Goal: Task Accomplishment & Management: Complete application form

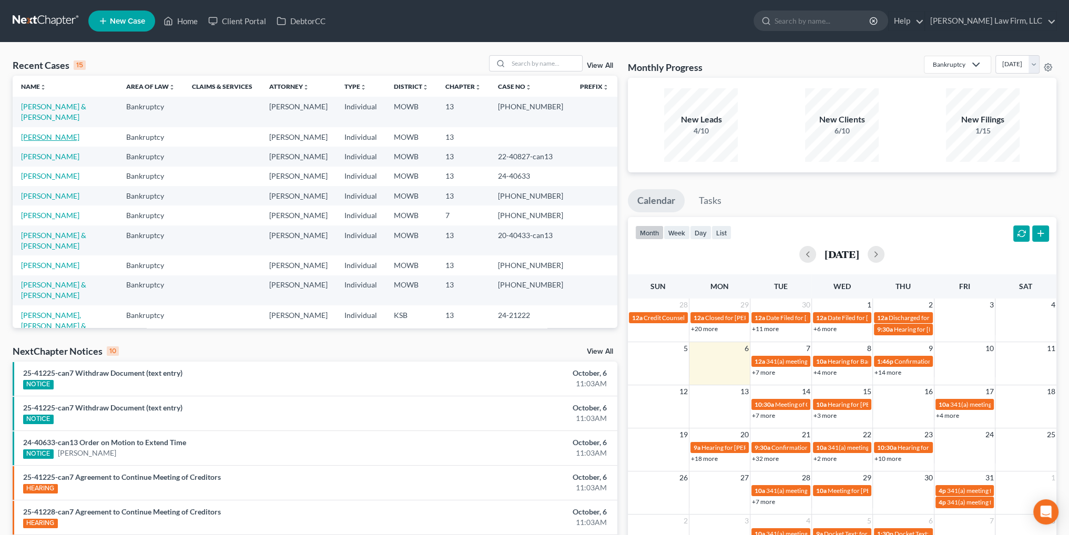
click at [63, 133] on link "[PERSON_NAME]" at bounding box center [50, 137] width 58 height 9
select select "0"
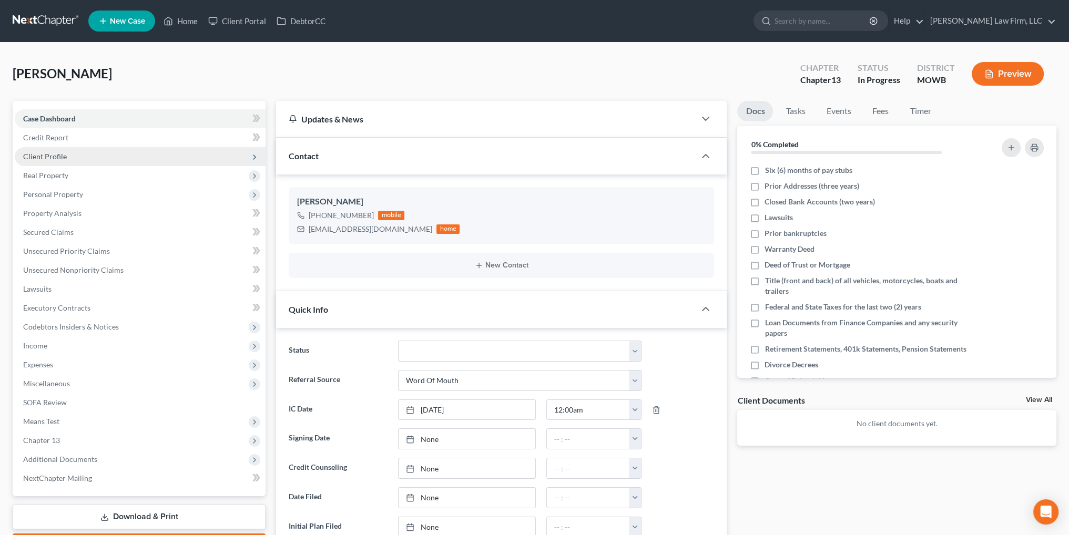
click at [34, 155] on span "Client Profile" at bounding box center [45, 156] width 44 height 9
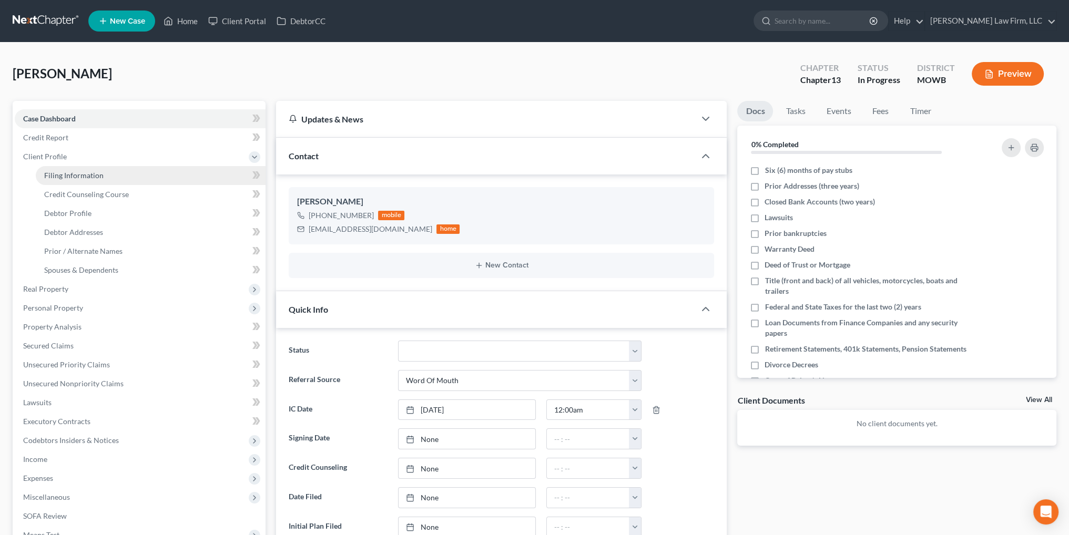
click at [62, 175] on span "Filing Information" at bounding box center [73, 175] width 59 height 9
select select "1"
select select "0"
select select "3"
select select "46"
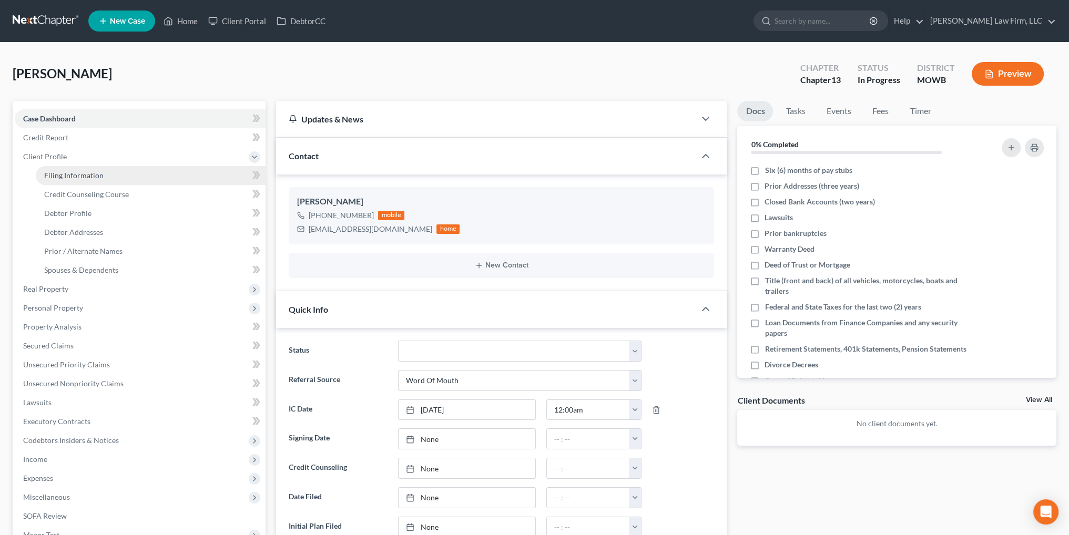
select select "6"
select select "26"
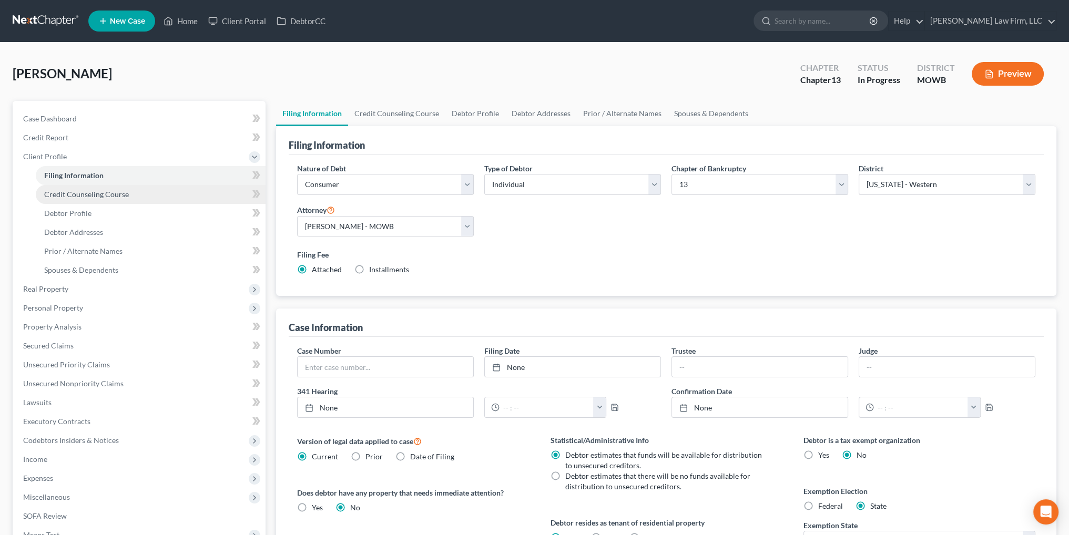
click at [65, 193] on span "Credit Counseling Course" at bounding box center [86, 194] width 85 height 9
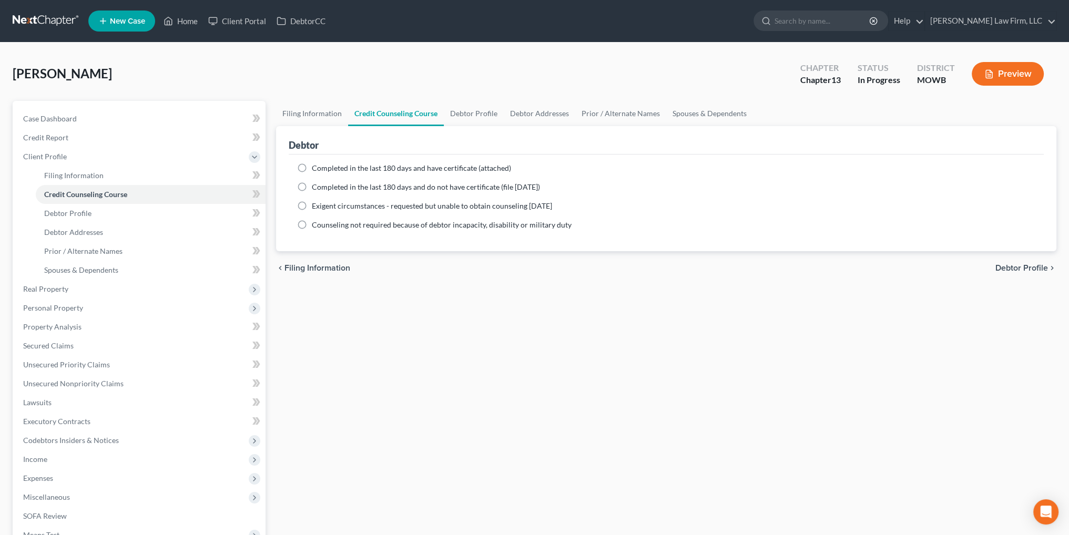
click at [312, 168] on label "Completed in the last 180 days and have certificate (attached)" at bounding box center [411, 168] width 199 height 11
click at [316, 168] on input "Completed in the last 180 days and have certificate (attached)" at bounding box center [319, 166] width 7 height 7
radio input "true"
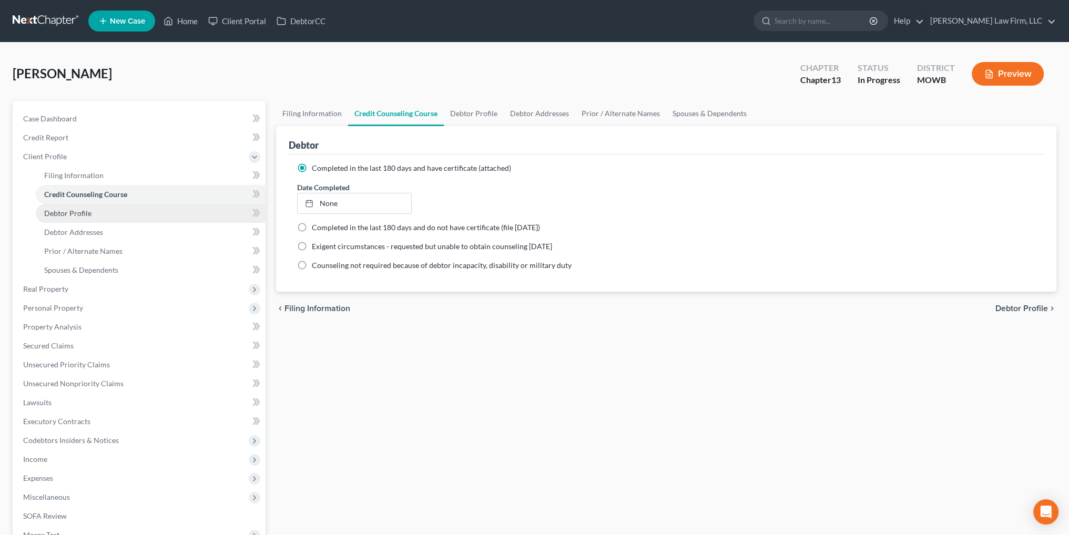
click at [59, 211] on span "Debtor Profile" at bounding box center [67, 213] width 47 height 9
select select "0"
select select "1"
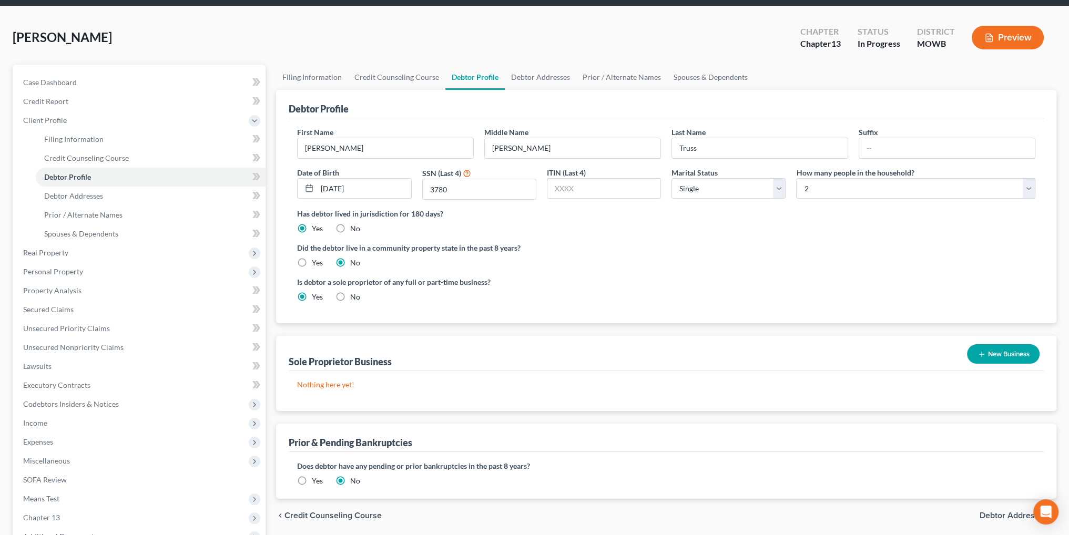
scroll to position [53, 0]
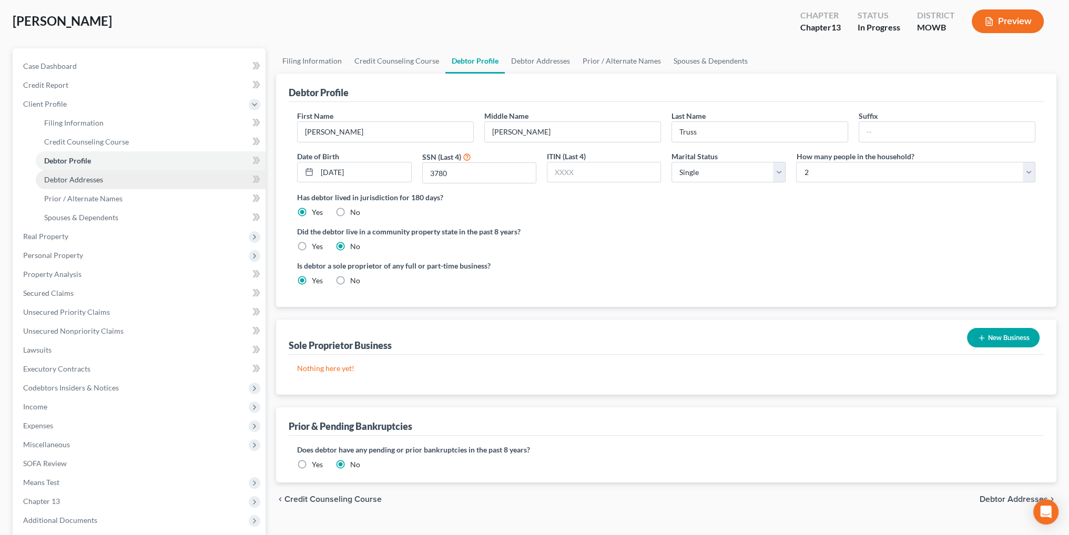
click at [74, 177] on span "Debtor Addresses" at bounding box center [73, 179] width 59 height 9
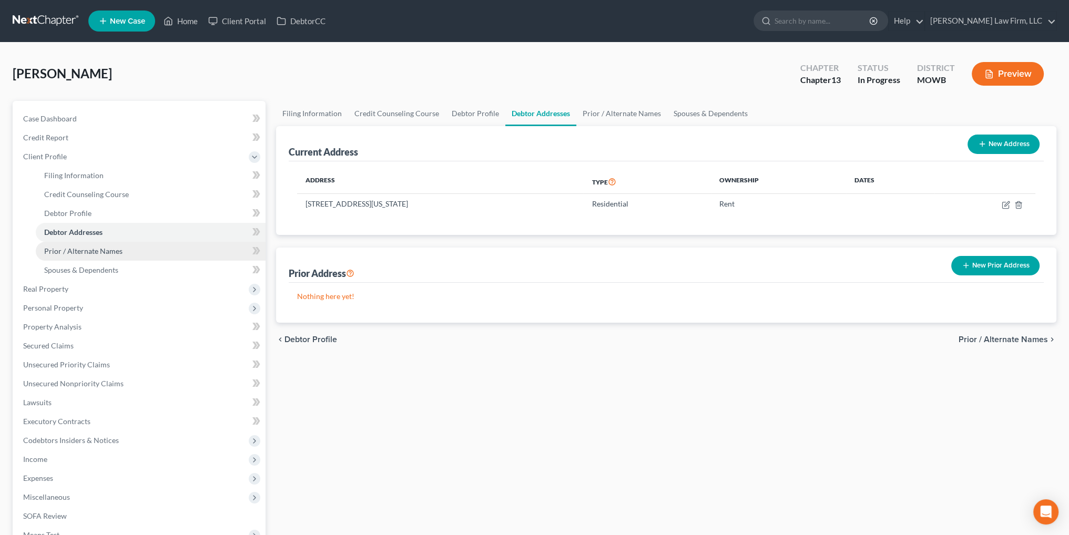
click at [57, 252] on span "Prior / Alternate Names" at bounding box center [83, 251] width 78 height 9
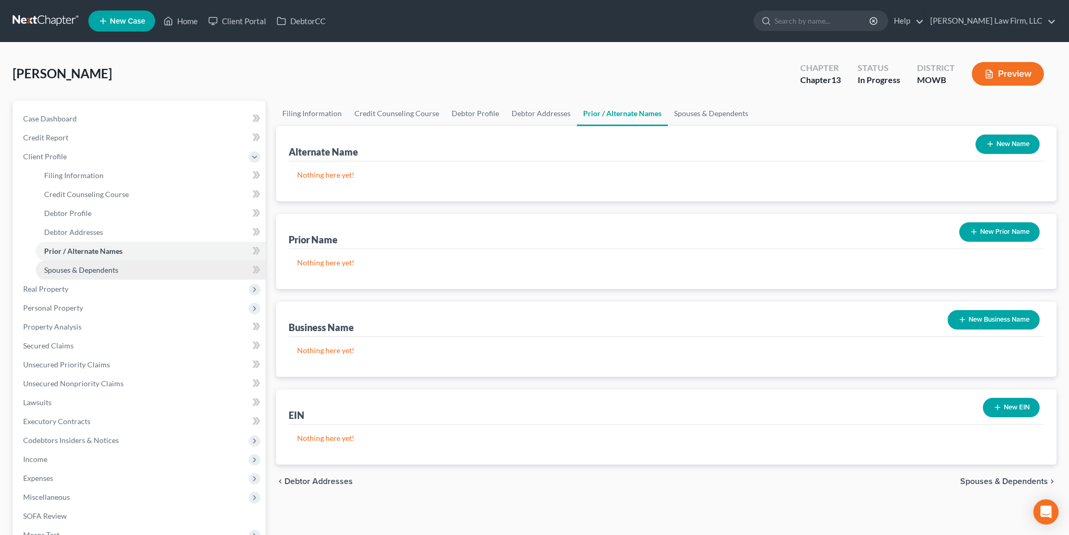
click at [86, 268] on span "Spouses & Dependents" at bounding box center [81, 270] width 74 height 9
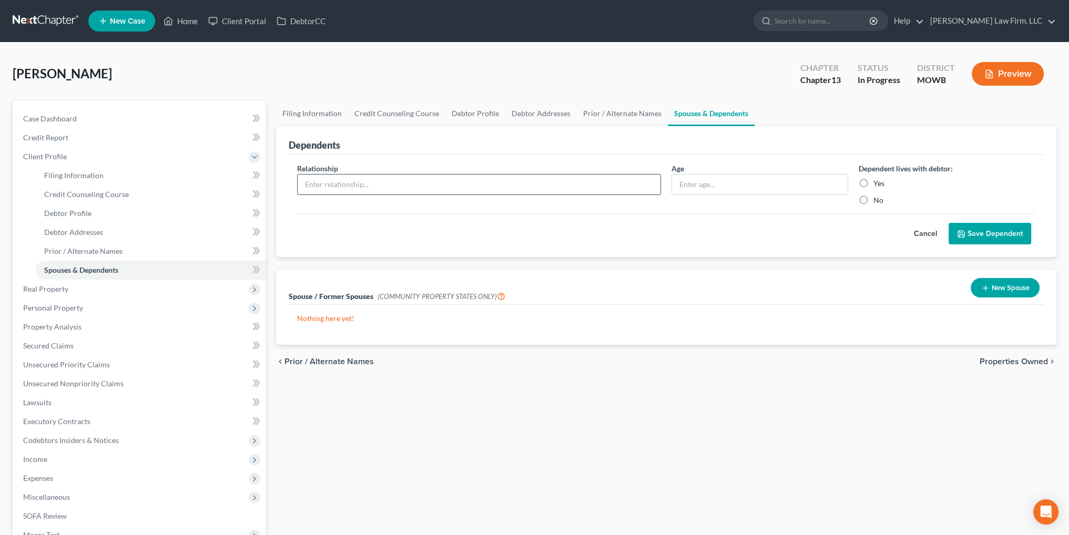
click at [433, 173] on div "Relationship *" at bounding box center [479, 184] width 374 height 43
click at [440, 180] on input "text" at bounding box center [479, 185] width 363 height 20
type input "Daughter"
type input "15"
click at [873, 185] on label "Yes" at bounding box center [878, 183] width 11 height 11
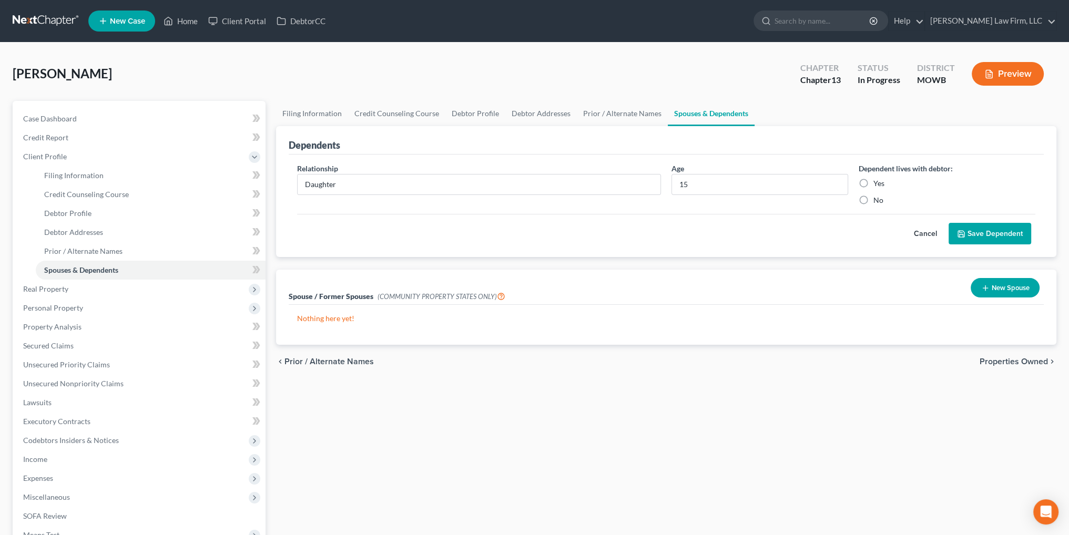
click at [878, 185] on input "Yes" at bounding box center [881, 181] width 7 height 7
radio input "true"
click at [980, 229] on button "Save Dependent" at bounding box center [990, 234] width 83 height 22
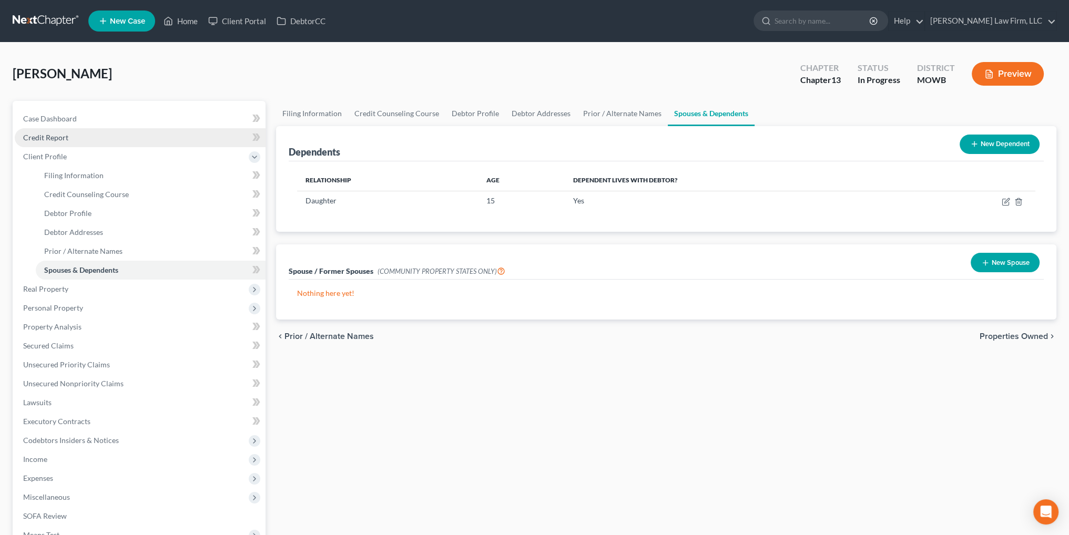
click at [35, 138] on span "Credit Report" at bounding box center [45, 137] width 45 height 9
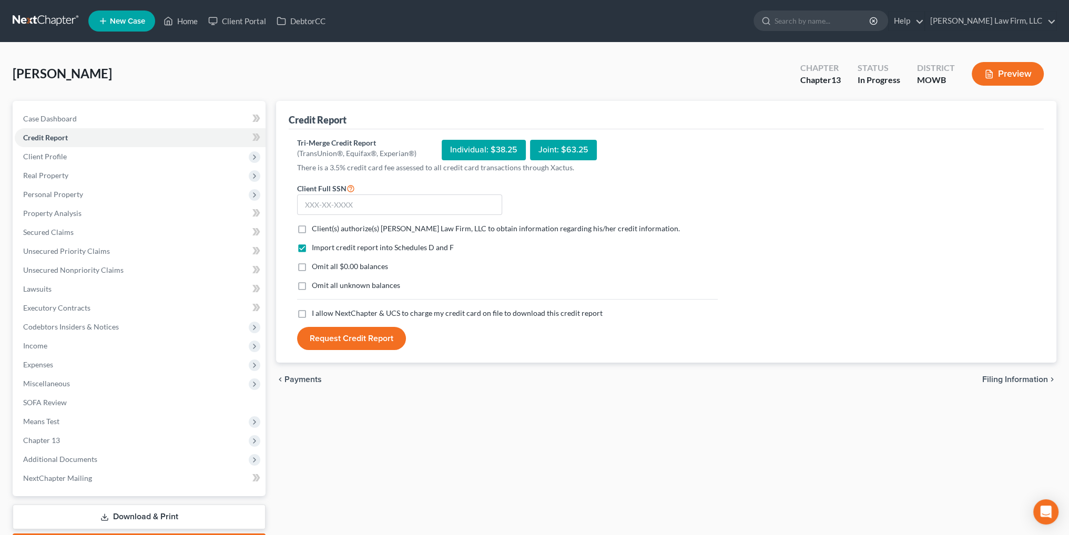
click at [312, 225] on label "Client(s) authorize(s) [PERSON_NAME] Law Firm, LLC to obtain information regard…" at bounding box center [496, 228] width 368 height 11
click at [316, 225] on input "Client(s) authorize(s) [PERSON_NAME] Law Firm, LLC to obtain information regard…" at bounding box center [319, 226] width 7 height 7
checkbox input "true"
click at [312, 312] on label "I allow NextChapter & UCS to charge my credit card on file to download this cre…" at bounding box center [457, 313] width 291 height 11
click at [316, 312] on input "I allow NextChapter & UCS to charge my credit card on file to download this cre…" at bounding box center [319, 311] width 7 height 7
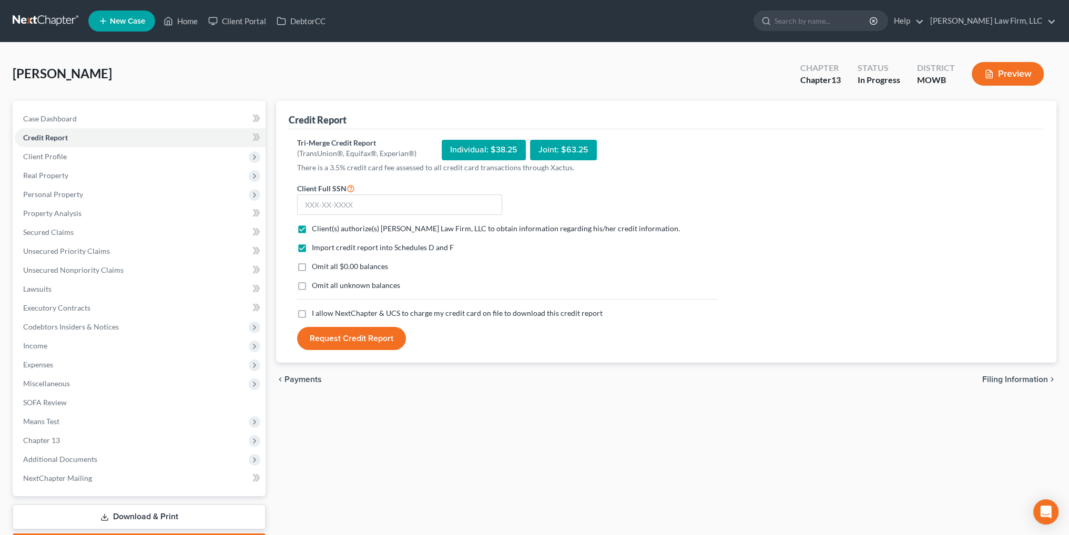
checkbox input "true"
click at [332, 198] on input "text" at bounding box center [399, 205] width 205 height 21
type input "510-86-3780"
click at [355, 350] on div "Tri-Merge Credit Report (TransUnion®, Equifax®, Experian®) Individual: $38.25 J…" at bounding box center [666, 246] width 755 height 234
click at [355, 345] on button "Request Credit Report" at bounding box center [351, 338] width 109 height 23
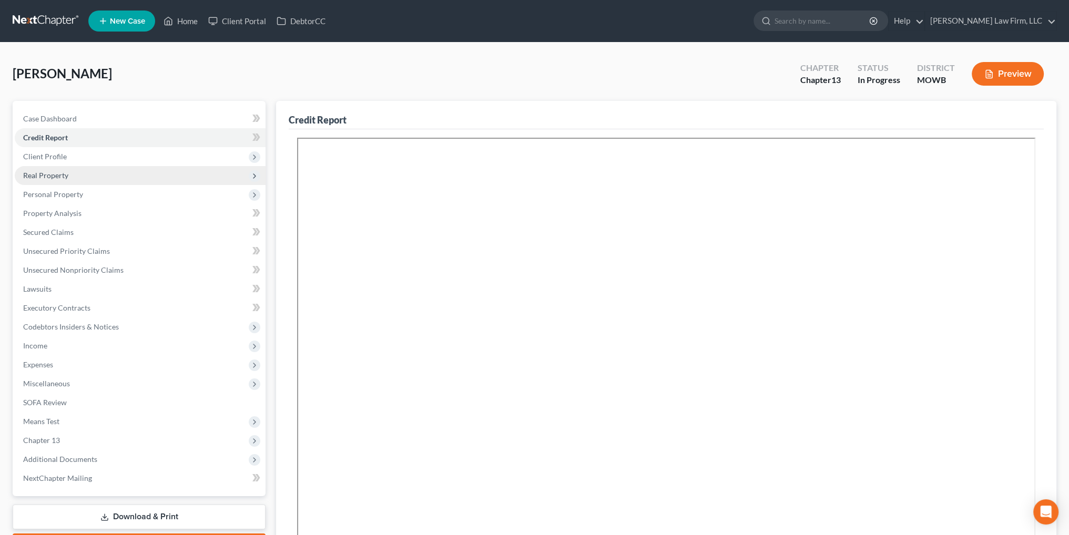
click at [30, 178] on span "Real Property" at bounding box center [45, 175] width 45 height 9
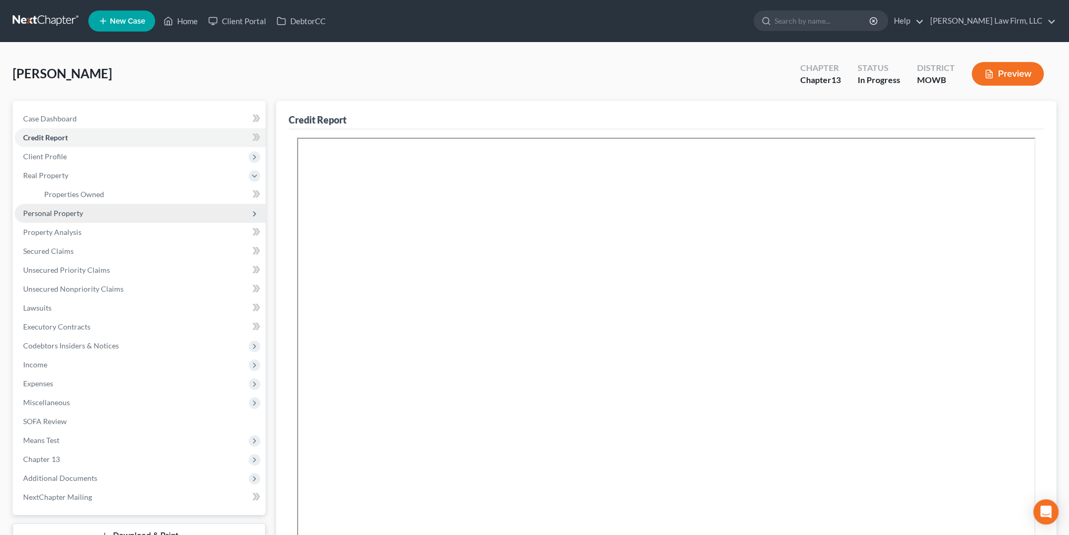
click at [35, 213] on span "Personal Property" at bounding box center [53, 213] width 60 height 9
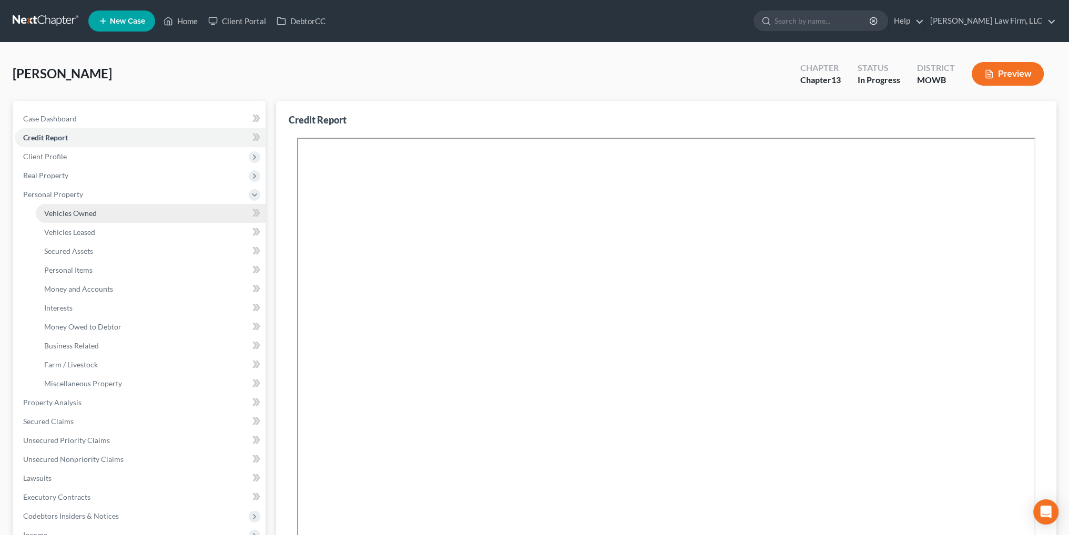
click at [69, 215] on span "Vehicles Owned" at bounding box center [70, 213] width 53 height 9
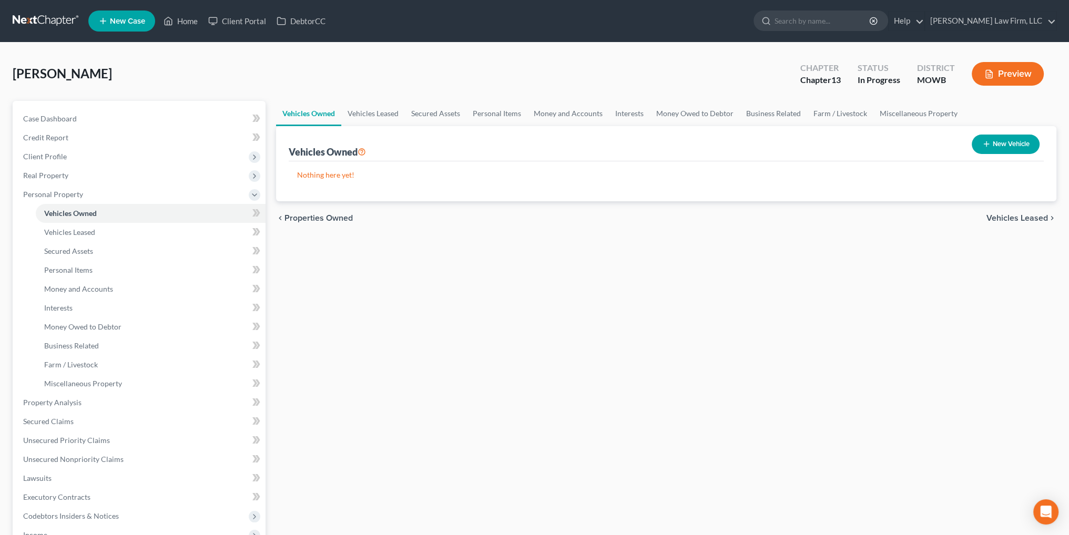
click at [1012, 138] on button "New Vehicle" at bounding box center [1006, 144] width 68 height 19
select select "0"
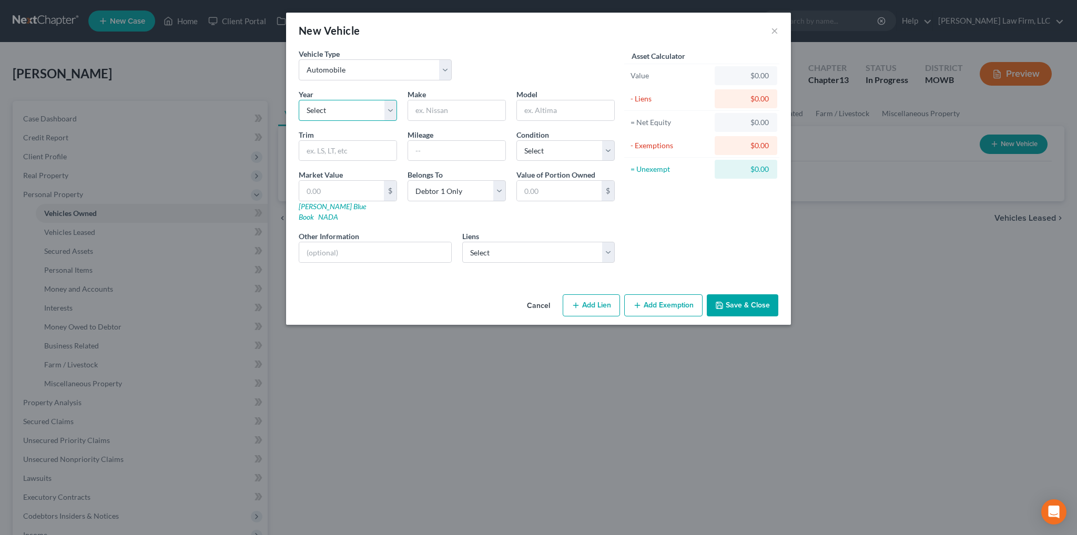
click at [324, 108] on select "Select 2026 2025 2024 2023 2022 2021 2020 2019 2018 2017 2016 2015 2014 2013 20…" at bounding box center [348, 110] width 98 height 21
select select "9"
click at [299, 100] on select "Select 2026 2025 2024 2023 2022 2021 2020 2019 2018 2017 2016 2015 2014 2013 20…" at bounding box center [348, 110] width 98 height 21
click at [442, 111] on input "text" at bounding box center [456, 110] width 97 height 20
type input "Mercedes"
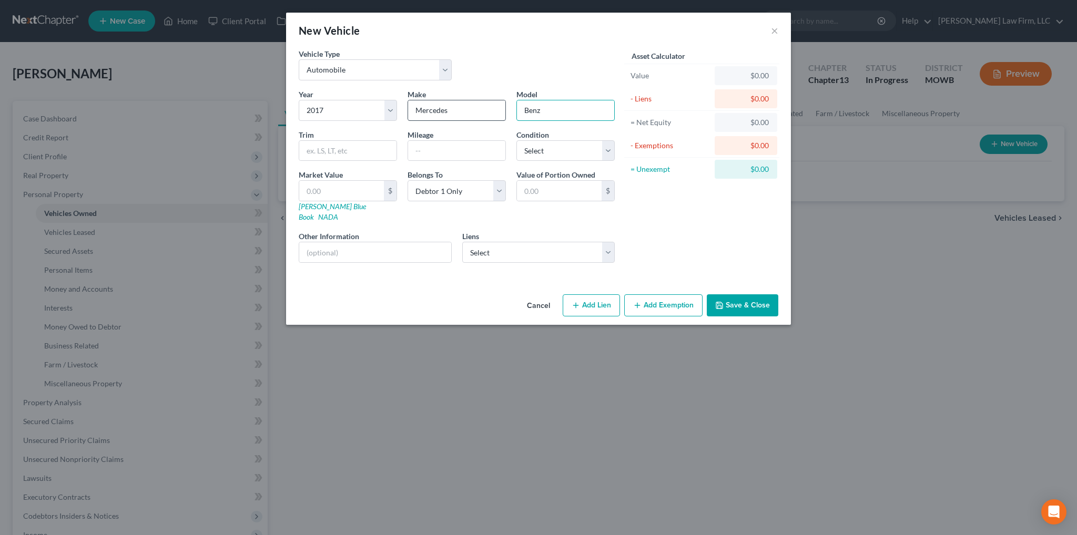
type input "Benz"
type input "C300"
select select "2"
type input "9"
type input "9.00"
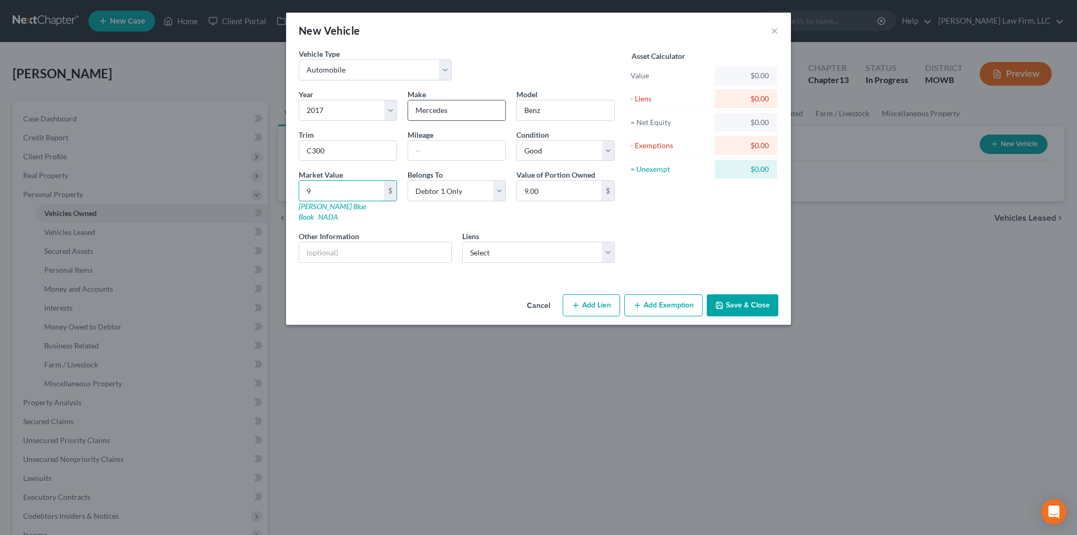
type input "98"
type input "98.00"
type input "983"
type input "983.00"
type input "9832"
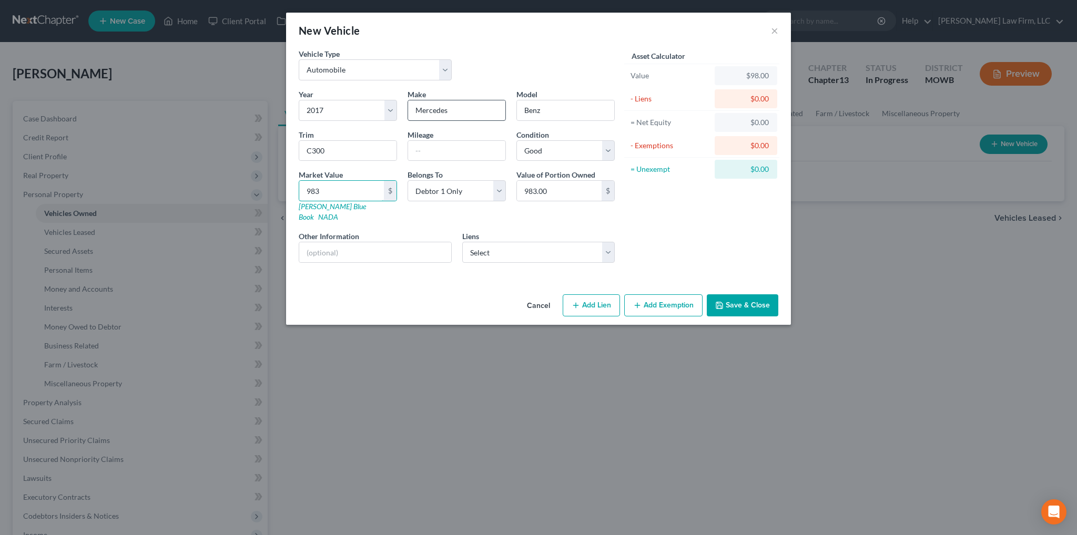
type input "9,832.00"
click at [393, 252] on div "Year Select 2026 2025 2024 2023 2022 2021 2020 2019 2018 2017 2016 2015 2014 20…" at bounding box center [456, 180] width 327 height 182
click at [395, 243] on input "text" at bounding box center [375, 252] width 152 height 20
click at [470, 242] on select "Select Zenoti - $0.00" at bounding box center [538, 252] width 153 height 21
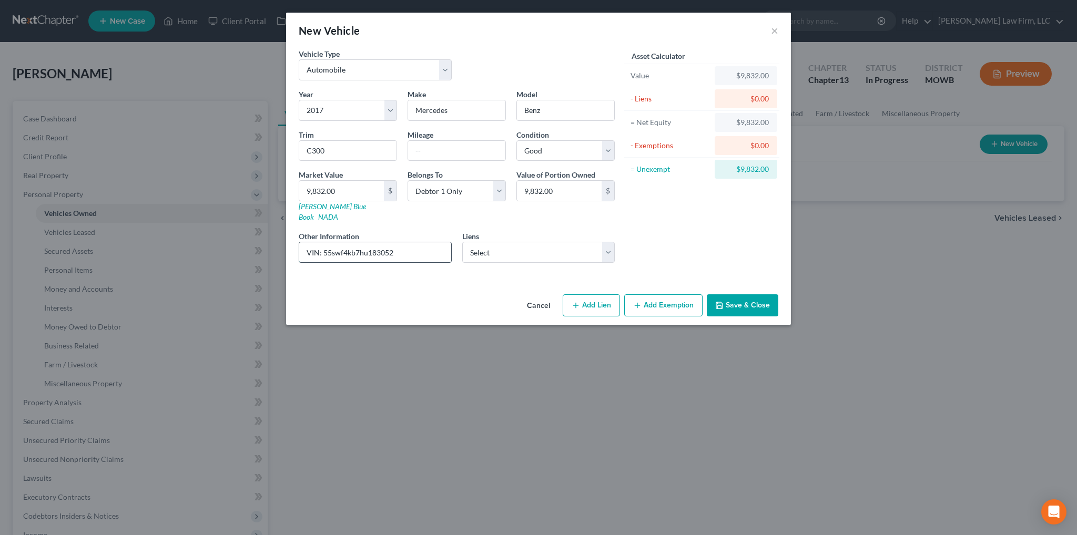
drag, startPoint x: 403, startPoint y: 240, endPoint x: 331, endPoint y: 241, distance: 72.1
click at [331, 242] on input "VIN: 55swf4kb7hu183052" at bounding box center [375, 252] width 152 height 20
type input "VIN: [US_VEHICLE_IDENTIFICATION_NUMBER]"
click at [647, 296] on button "Add Exemption" at bounding box center [663, 305] width 78 height 22
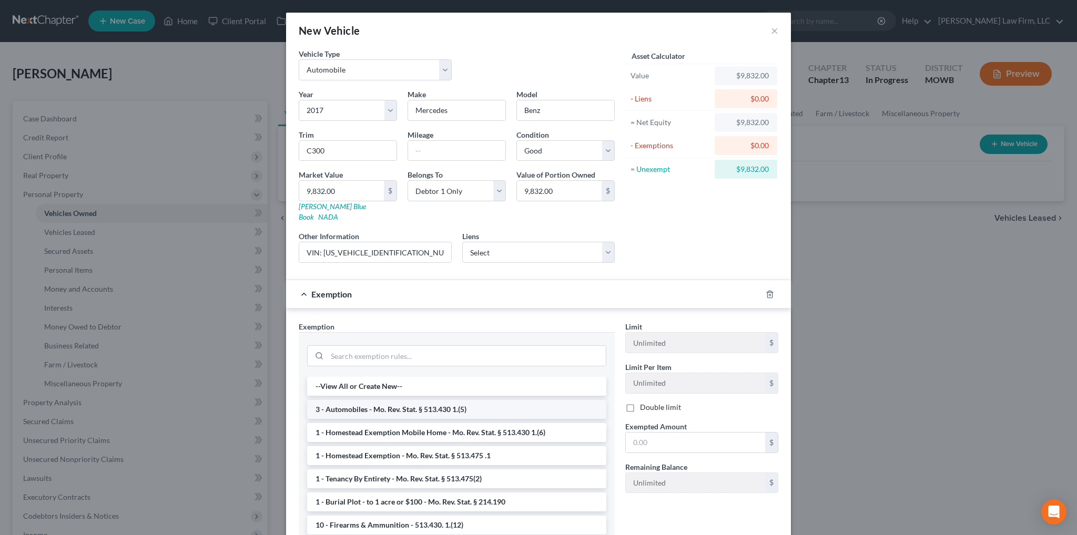
click at [407, 400] on li "3 - Automobiles - Mo. Rev. Stat. § 513.430 1.(5)" at bounding box center [456, 409] width 299 height 19
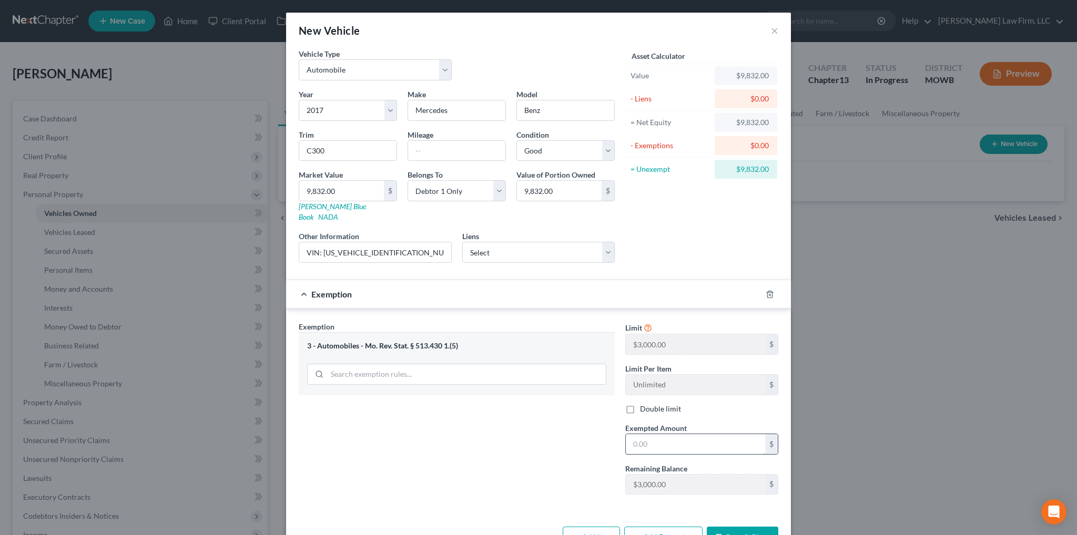
click at [662, 434] on input "text" at bounding box center [695, 444] width 139 height 20
type input "3,000.00"
click at [734, 527] on button "Save & Close" at bounding box center [743, 538] width 72 height 22
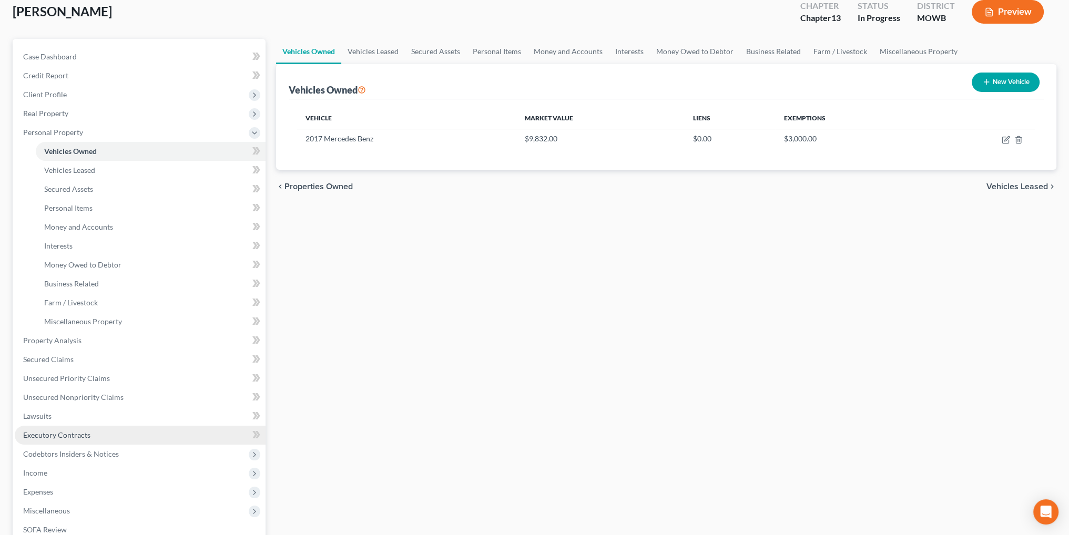
scroll to position [158, 0]
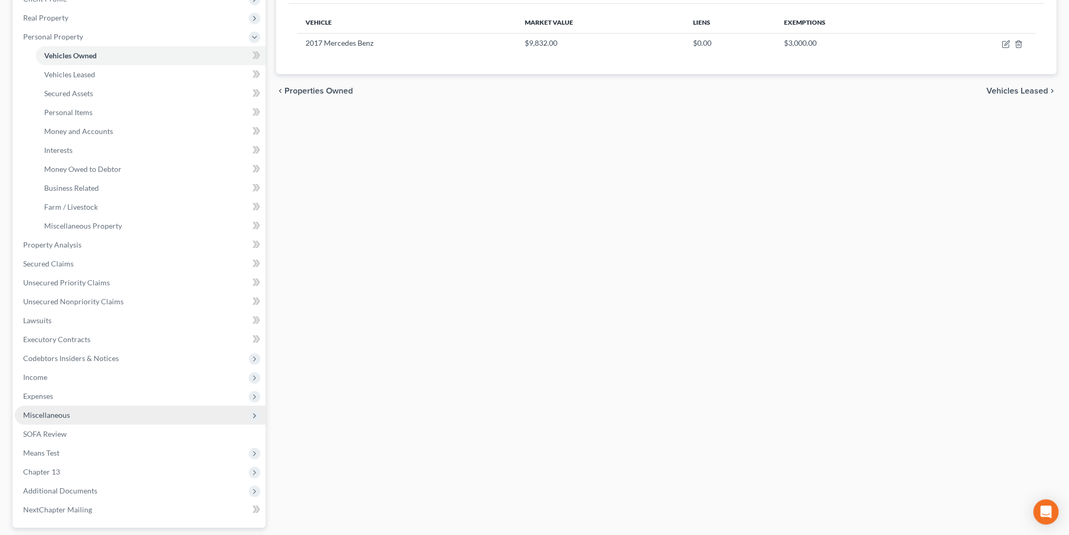
click at [54, 414] on span "Miscellaneous" at bounding box center [46, 415] width 47 height 9
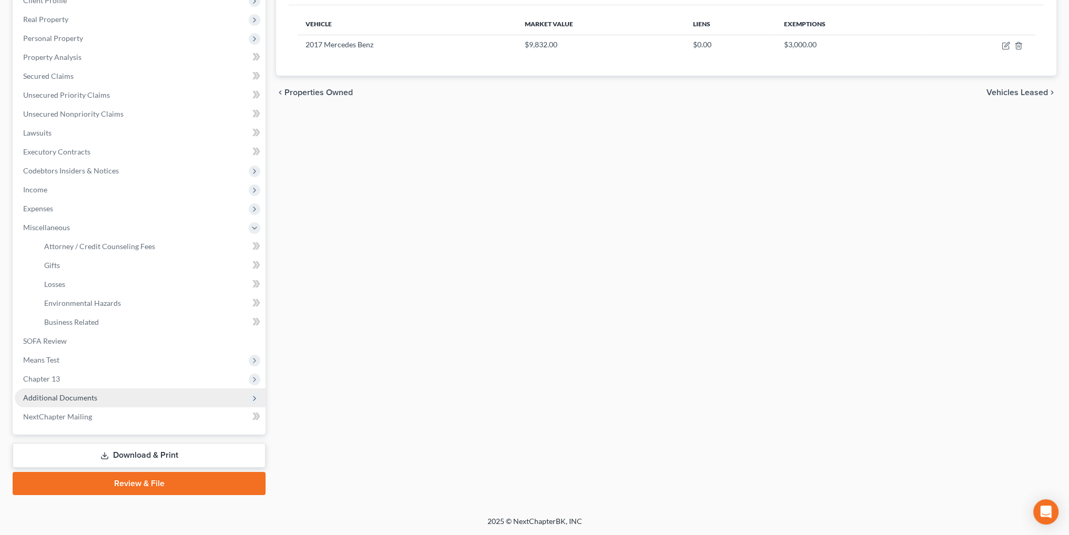
scroll to position [156, 0]
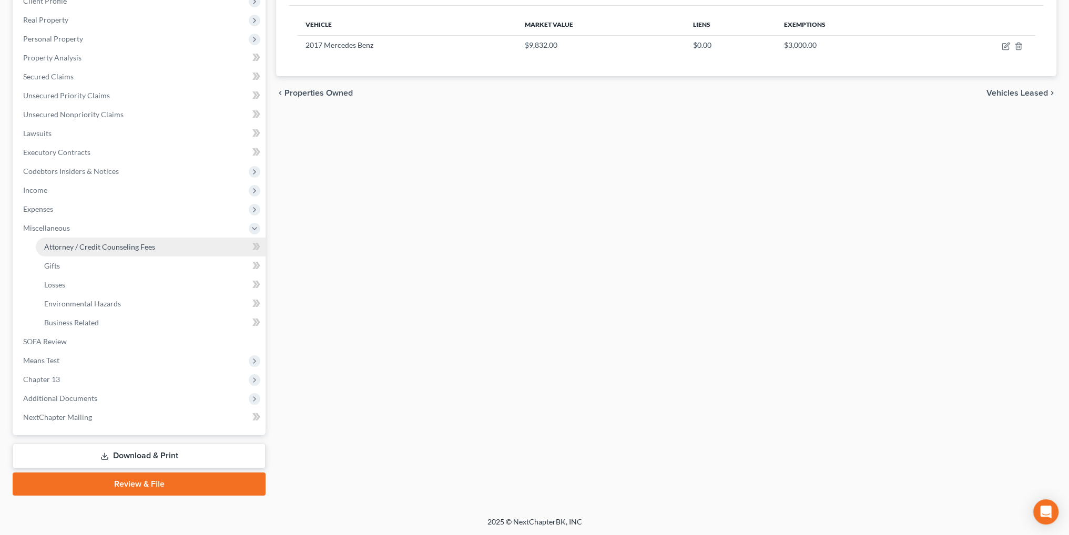
click at [116, 241] on link "Attorney / Credit Counseling Fees" at bounding box center [151, 247] width 230 height 19
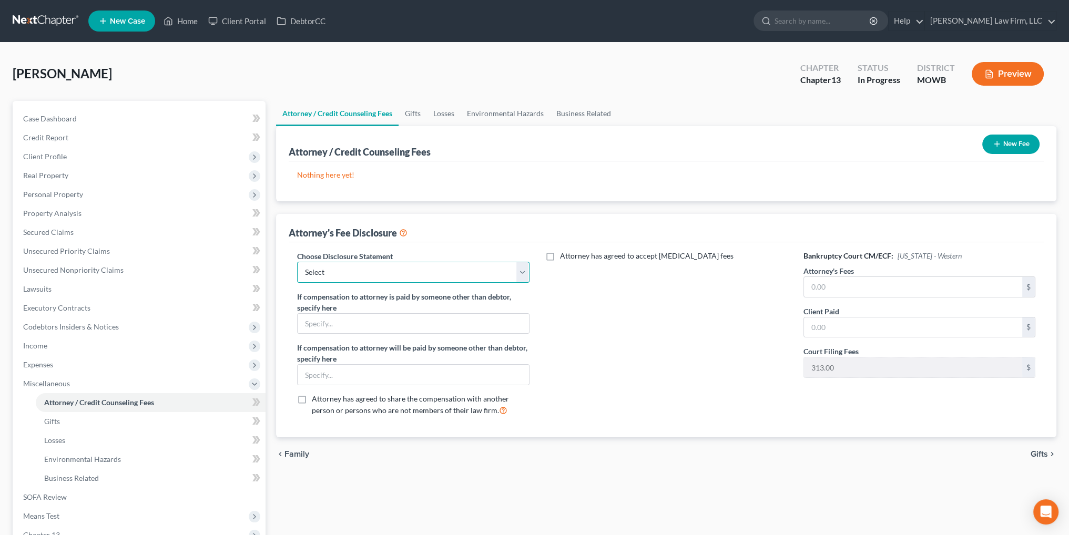
click at [523, 271] on select "Select [US_STATE] Chapter 13 [US_STATE] Chapter 7 [US_STATE] Chapter 13 [US_STA…" at bounding box center [413, 272] width 232 height 21
select select "2"
click at [297, 262] on select "Select [US_STATE] Chapter 13 [US_STATE] Chapter 7 [US_STATE] Chapter 13 [US_STA…" at bounding box center [413, 272] width 232 height 21
click at [846, 329] on input "text" at bounding box center [913, 328] width 218 height 20
type input "412.00"
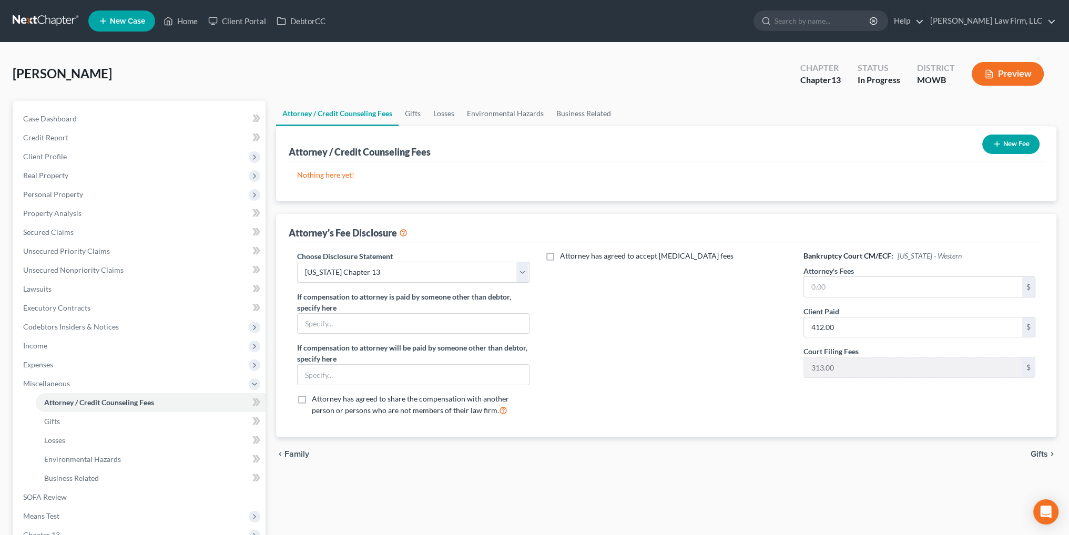
click at [1008, 139] on button "New Fee" at bounding box center [1010, 144] width 57 height 19
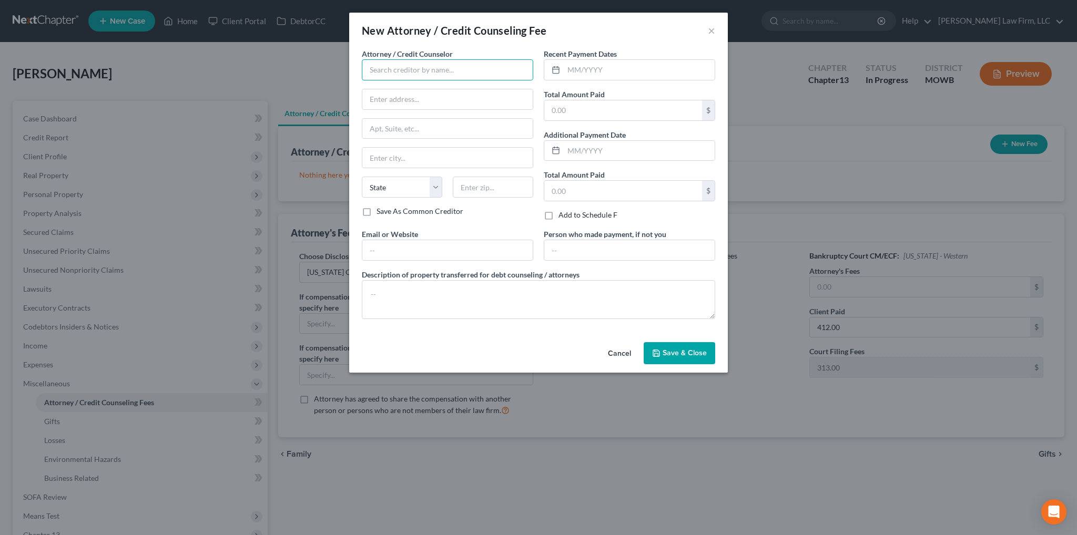
click at [391, 66] on input "text" at bounding box center [447, 69] width 171 height 21
type input "[PERSON_NAME] Law Firm, LLC"
type input "[STREET_ADDRESS]"
type input "Suite 2150"
type input "[US_STATE][GEOGRAPHIC_DATA]"
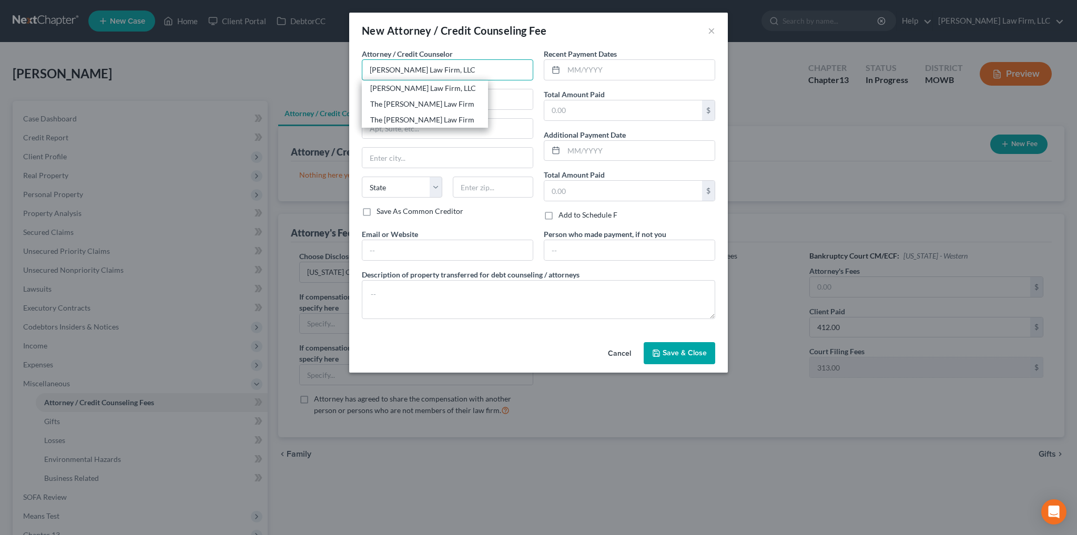
select select "26"
type input "64108"
type input "[PERSON_NAME] Law Firm, LLC"
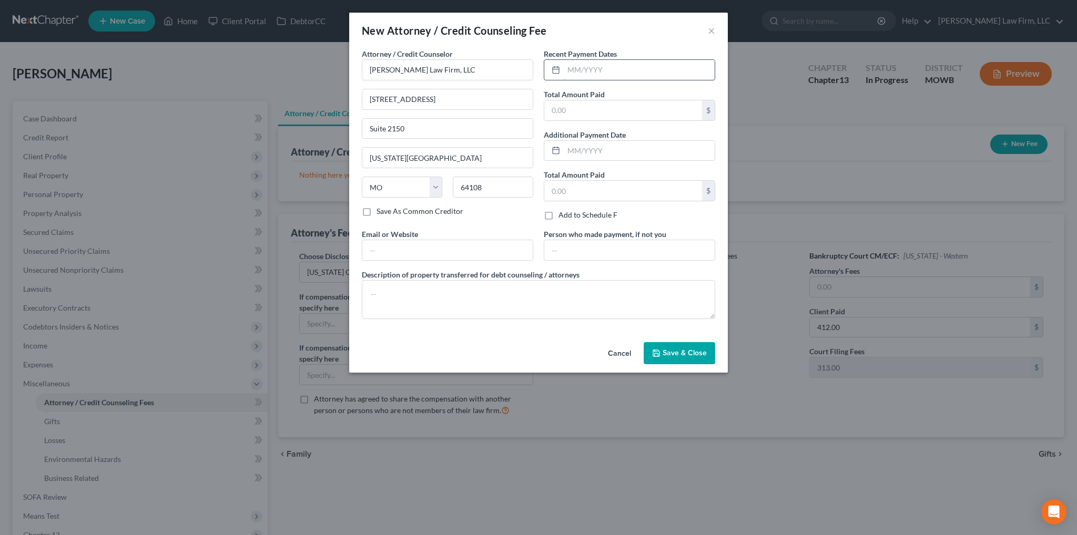
click at [586, 68] on input "text" at bounding box center [639, 70] width 151 height 20
type input "[DATE]"
click at [611, 117] on input "text" at bounding box center [623, 110] width 158 height 20
type input "412.00"
click at [480, 289] on textarea at bounding box center [538, 299] width 353 height 39
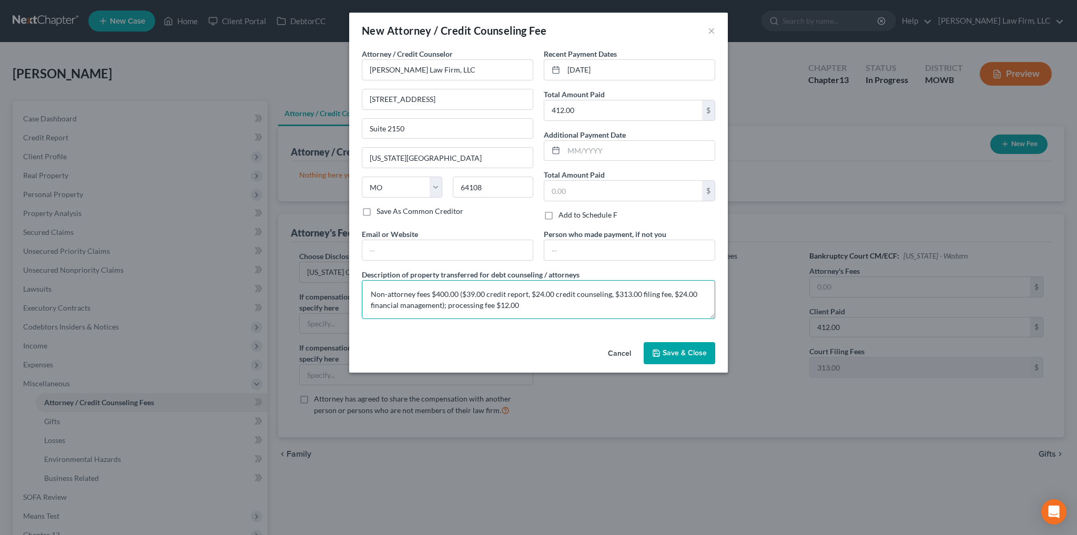
type textarea "Non-attorney fees $400.00 ($39.00 credit report, $24.00 credit counseling, $313…"
click at [700, 359] on button "Save & Close" at bounding box center [680, 353] width 72 height 22
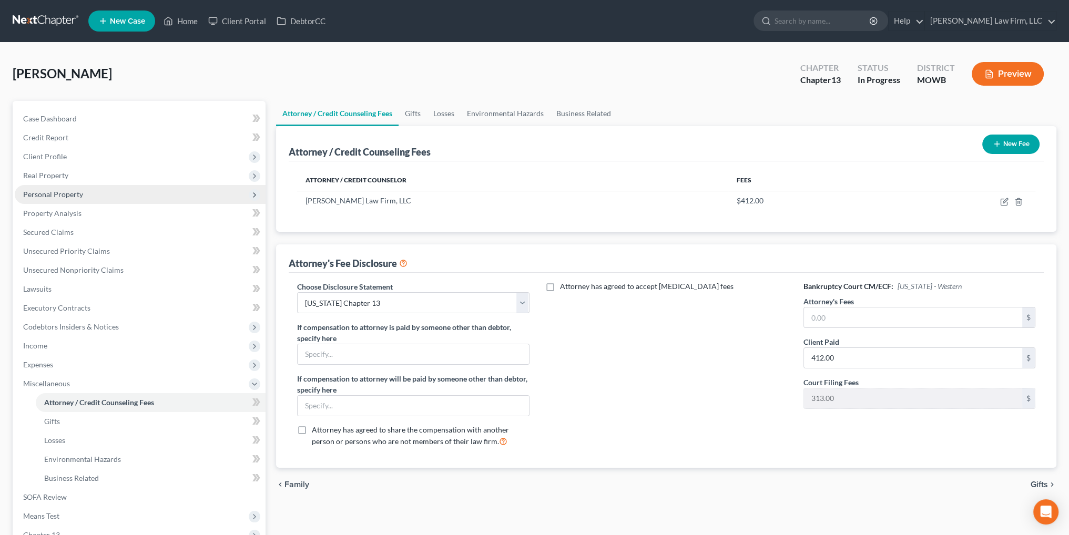
click at [40, 190] on span "Personal Property" at bounding box center [53, 194] width 60 height 9
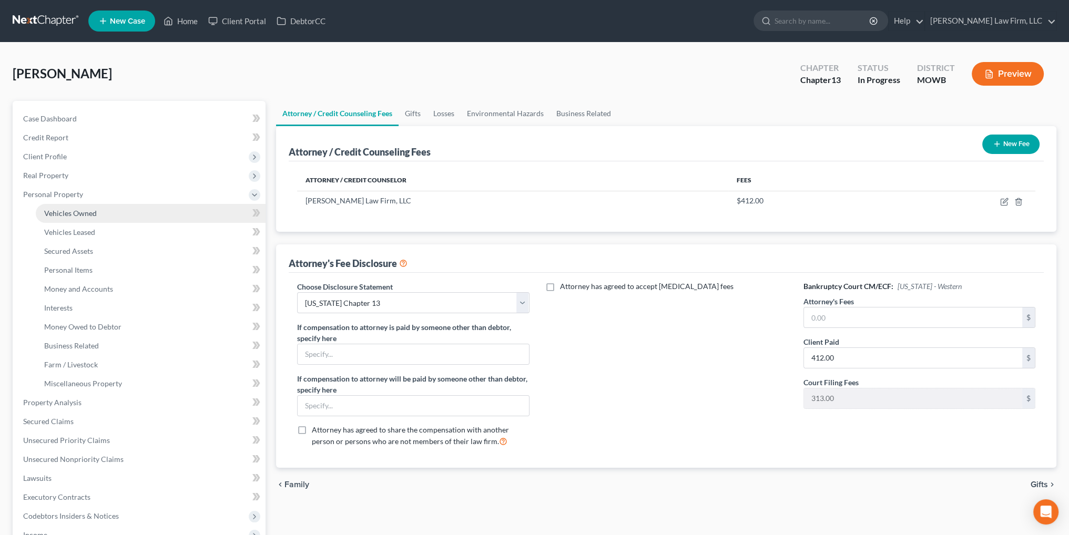
click at [53, 209] on span "Vehicles Owned" at bounding box center [70, 213] width 53 height 9
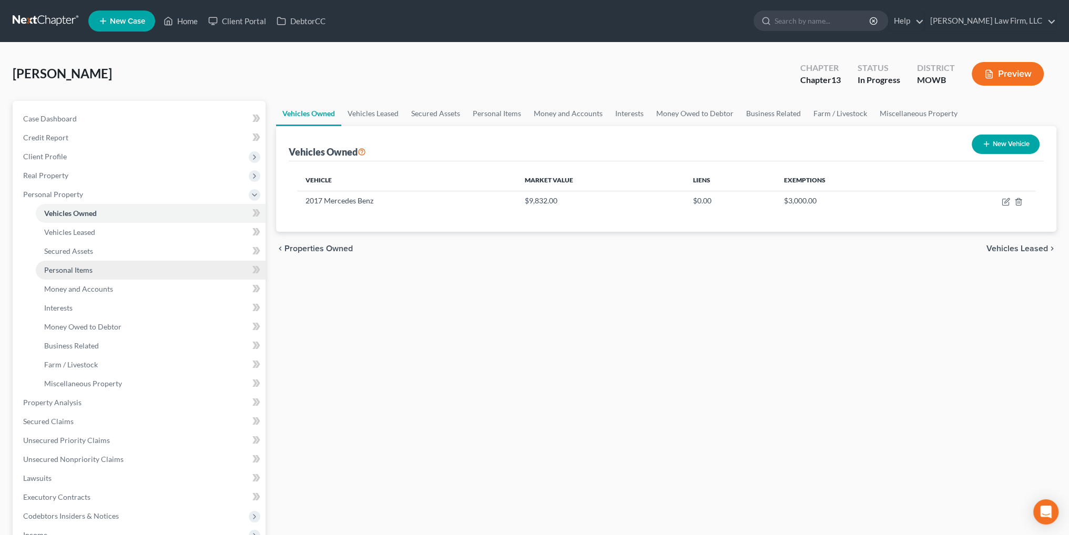
click at [75, 271] on span "Personal Items" at bounding box center [68, 270] width 48 height 9
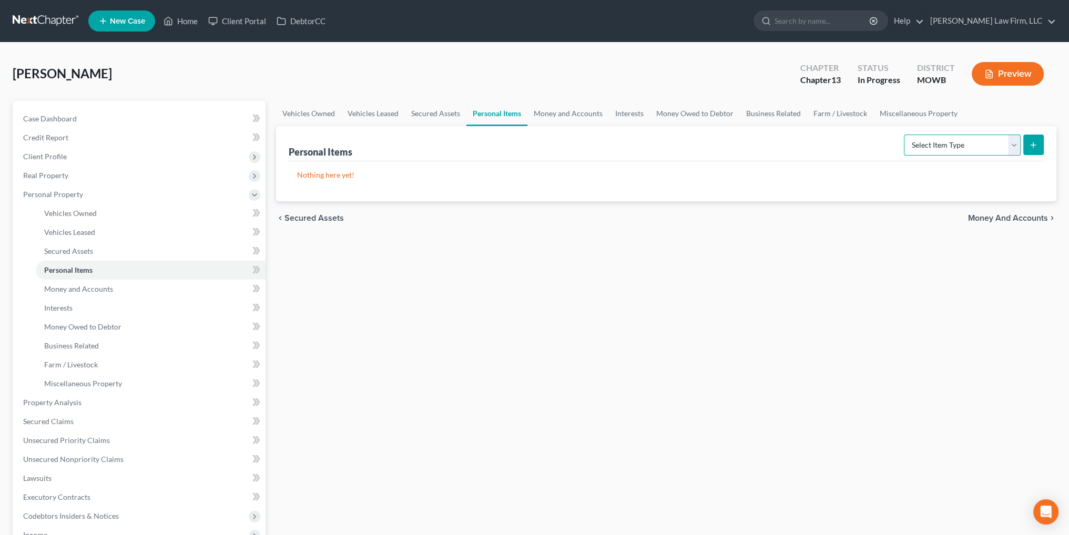
click at [1014, 146] on select "Select Item Type Clothing Collectibles Of Value Electronics Firearms Household …" at bounding box center [962, 145] width 117 height 21
select select "sports_and_hobby_equipment"
click at [905, 135] on select "Select Item Type Clothing Collectibles Of Value Electronics Firearms Household …" at bounding box center [962, 145] width 117 height 21
click at [1029, 146] on icon "submit" at bounding box center [1033, 145] width 8 height 8
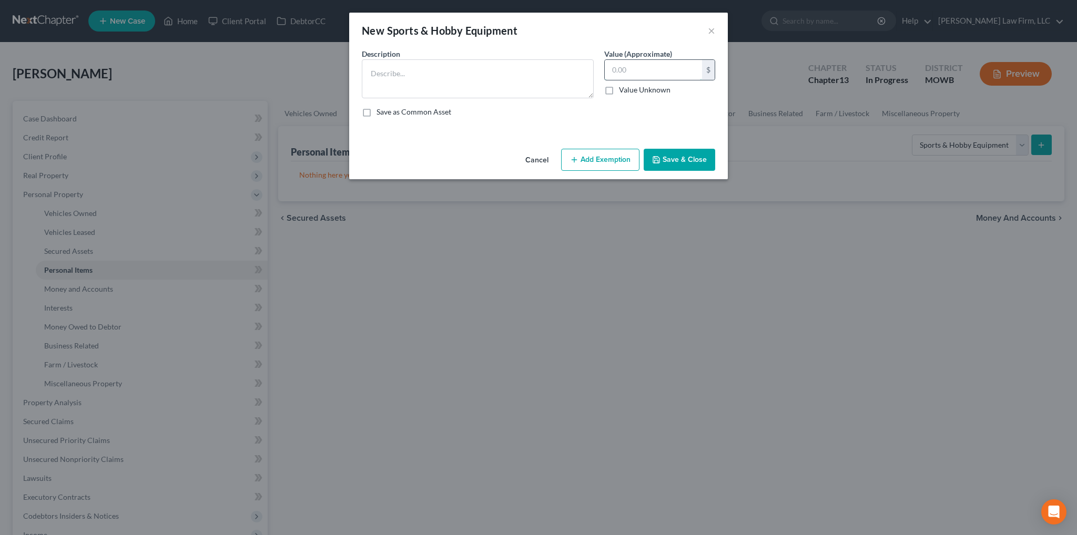
click at [652, 73] on input "text" at bounding box center [653, 70] width 97 height 20
type input "150.00"
click at [689, 166] on button "Save & Close" at bounding box center [680, 160] width 72 height 22
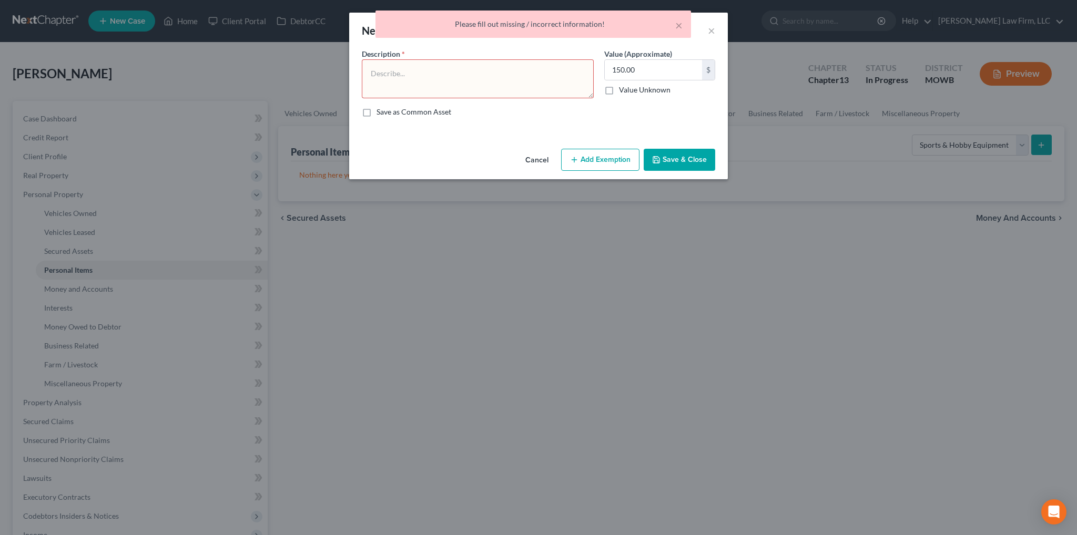
click at [509, 76] on textarea at bounding box center [478, 78] width 232 height 39
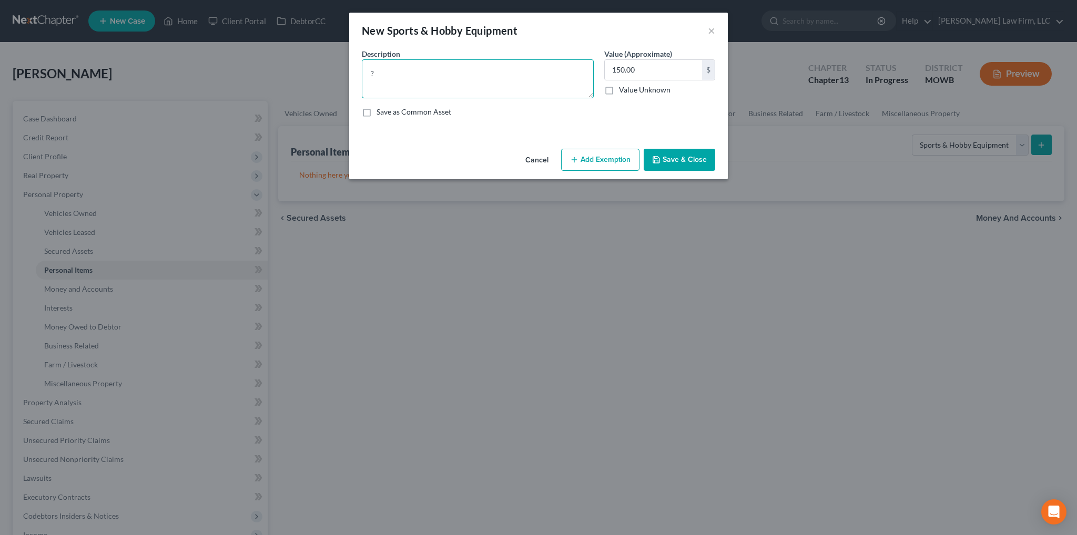
type textarea "?"
click at [682, 169] on button "Save & Close" at bounding box center [680, 160] width 72 height 22
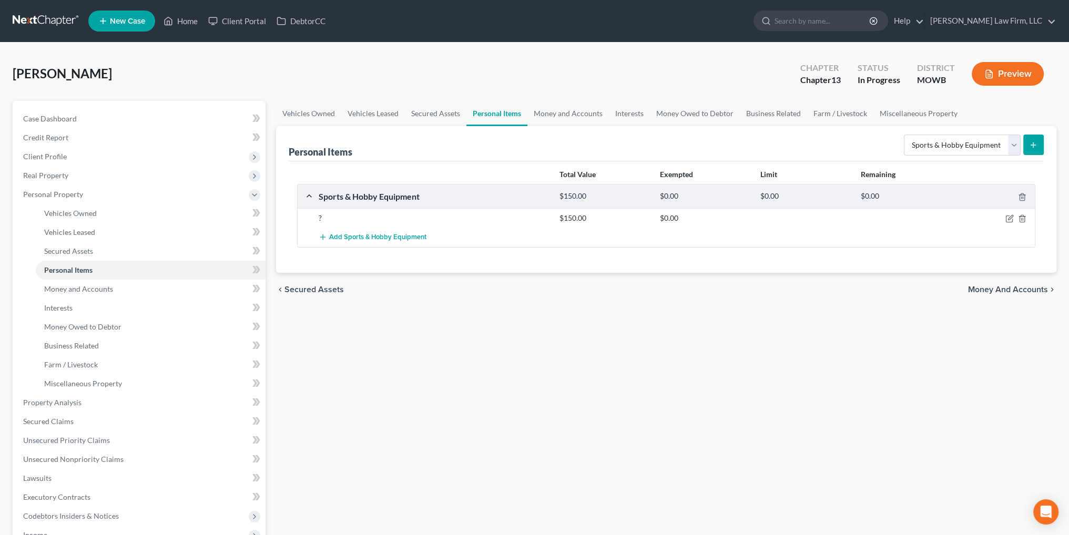
click at [1033, 145] on icon "submit" at bounding box center [1033, 145] width 8 height 8
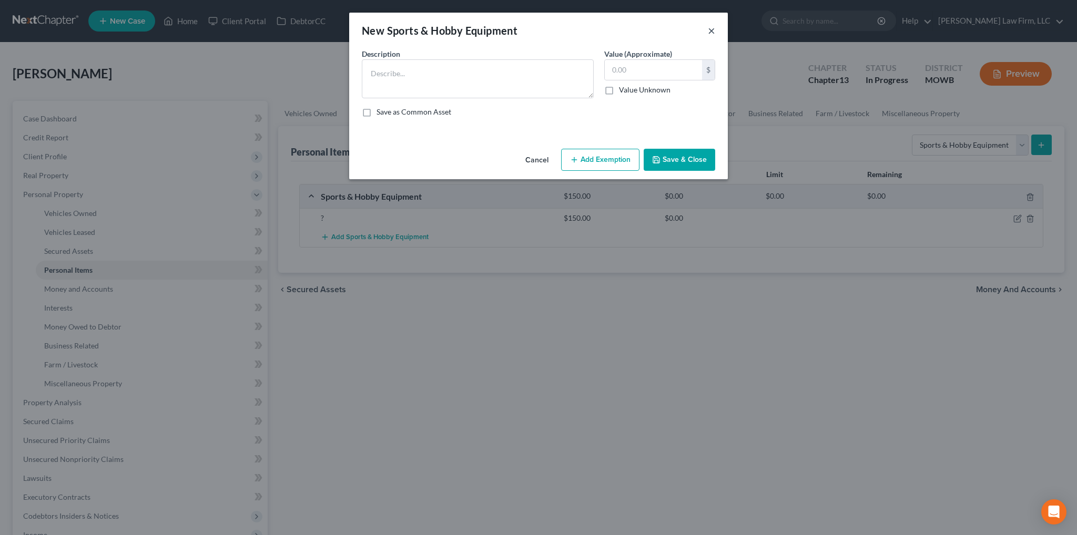
click at [710, 29] on button "×" at bounding box center [711, 30] width 7 height 13
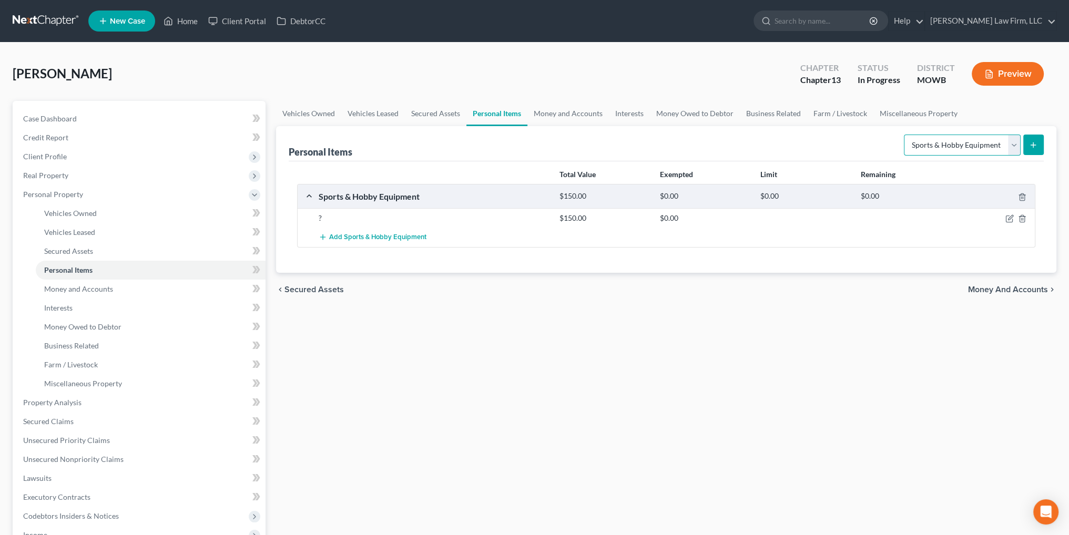
click at [1003, 138] on select "Select Item Type Clothing Collectibles Of Value Electronics Firearms Household …" at bounding box center [962, 145] width 117 height 21
select select "pets"
click at [905, 135] on select "Select Item Type Clothing Collectibles Of Value Electronics Firearms Household …" at bounding box center [962, 145] width 117 height 21
click at [1035, 147] on icon "submit" at bounding box center [1033, 145] width 8 height 8
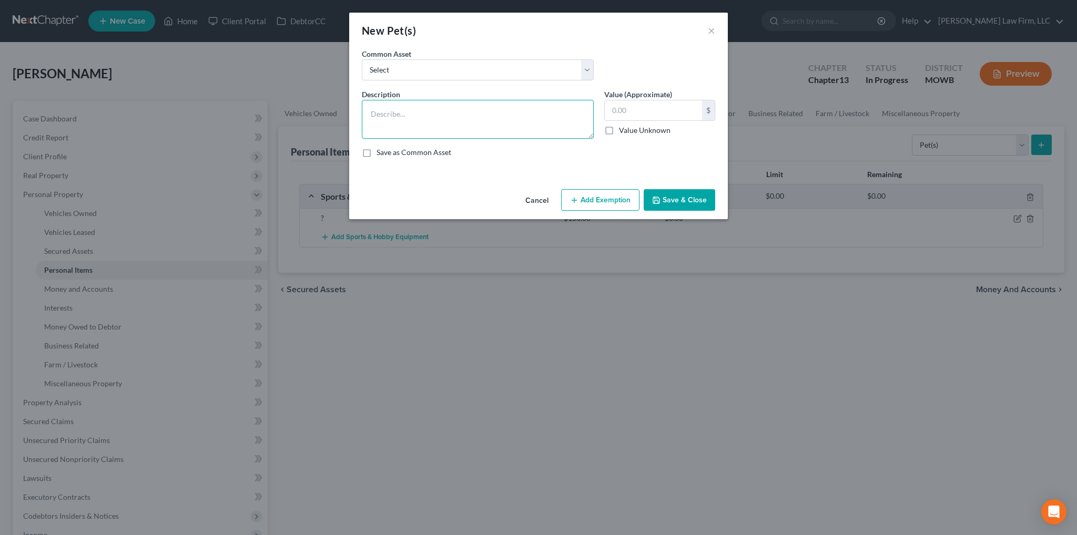
click at [494, 108] on textarea at bounding box center [478, 119] width 232 height 39
type textarea "Pet dog (no show value"
type input "0.00"
click at [494, 108] on textarea "Pet dog (no show value" at bounding box center [478, 119] width 232 height 39
type textarea "Pet dog (no show value)"
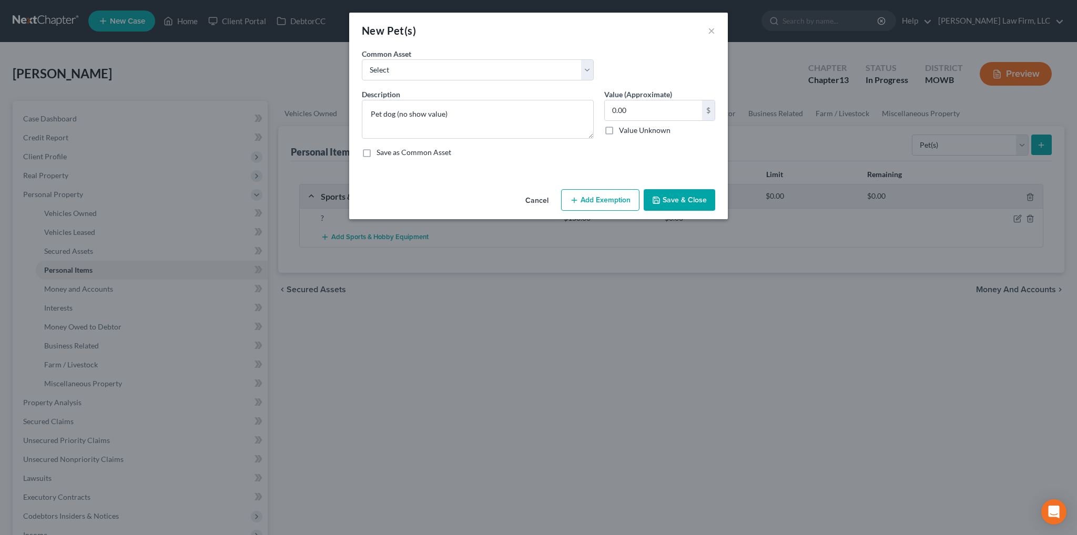
click at [663, 195] on button "Save & Close" at bounding box center [680, 200] width 72 height 22
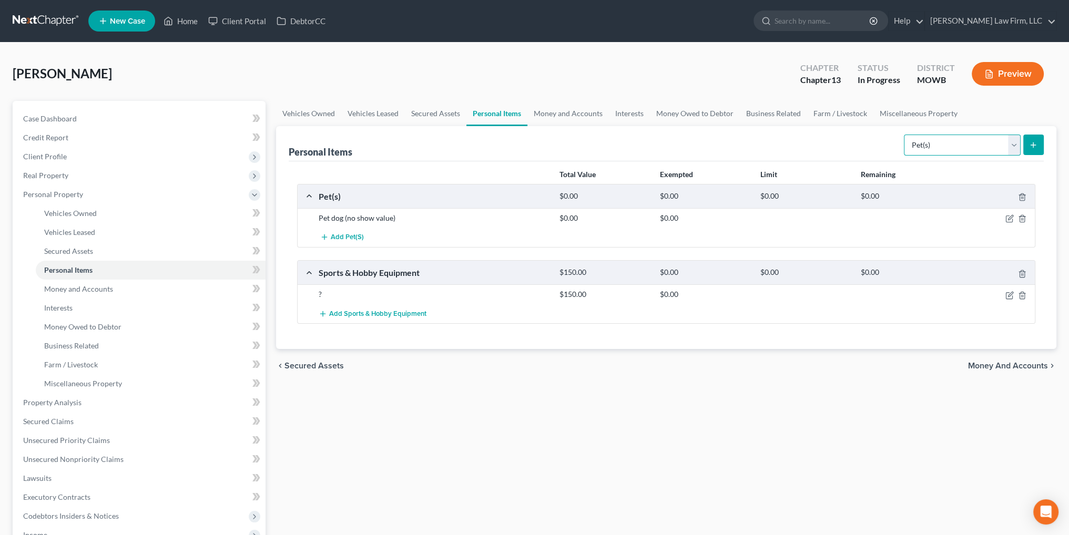
click at [1012, 146] on select "Select Item Type Clothing Collectibles Of Value Electronics Firearms Household …" at bounding box center [962, 145] width 117 height 21
select select "electronics"
click at [905, 135] on select "Select Item Type Clothing Collectibles Of Value Electronics Firearms Household …" at bounding box center [962, 145] width 117 height 21
click at [1031, 144] on icon "submit" at bounding box center [1033, 145] width 8 height 8
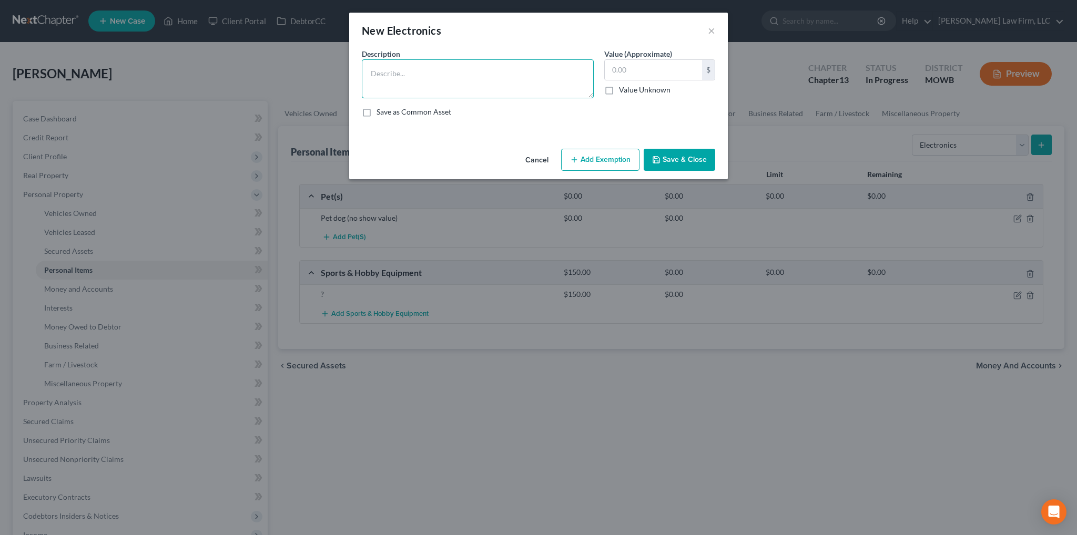
click at [479, 87] on textarea at bounding box center [478, 78] width 232 height 39
type textarea "?"
type input "520.00"
click at [679, 156] on button "Save & Close" at bounding box center [680, 160] width 72 height 22
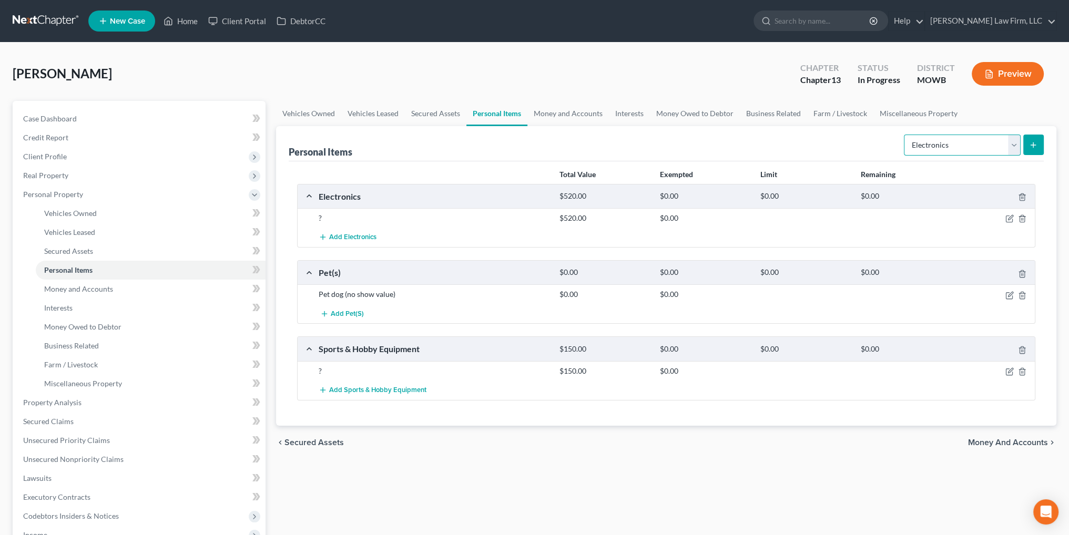
click at [1014, 144] on select "Select Item Type Clothing Collectibles Of Value Electronics Firearms Household …" at bounding box center [962, 145] width 117 height 21
select select "household_goods"
click at [905, 135] on select "Select Item Type Clothing Collectibles Of Value Electronics Firearms Household …" at bounding box center [962, 145] width 117 height 21
click at [1038, 141] on button "submit" at bounding box center [1033, 145] width 21 height 21
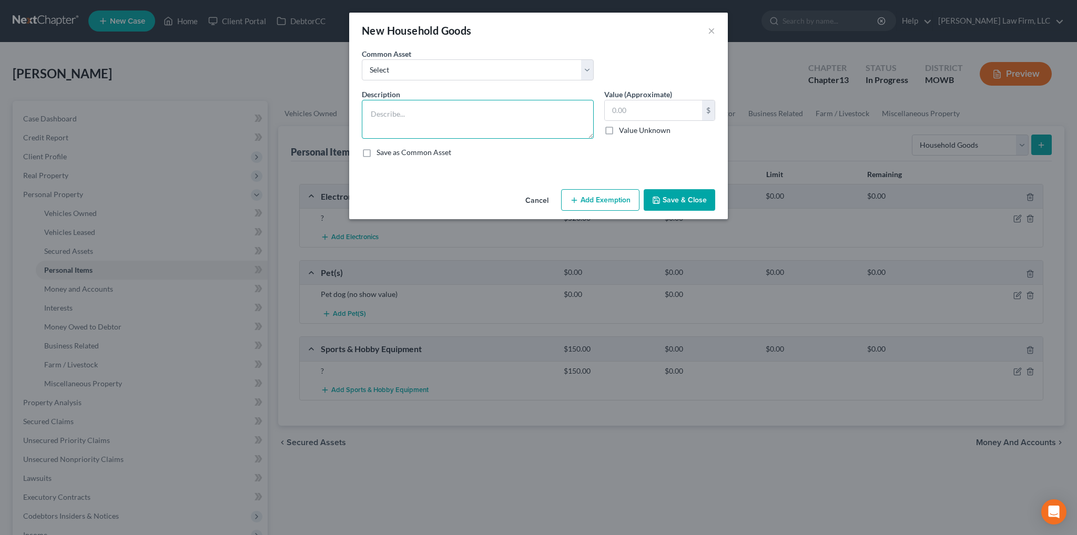
click at [525, 125] on textarea at bounding box center [478, 119] width 232 height 39
type textarea "?"
type input "250.00"
click at [605, 200] on button "Add Exemption" at bounding box center [600, 200] width 78 height 22
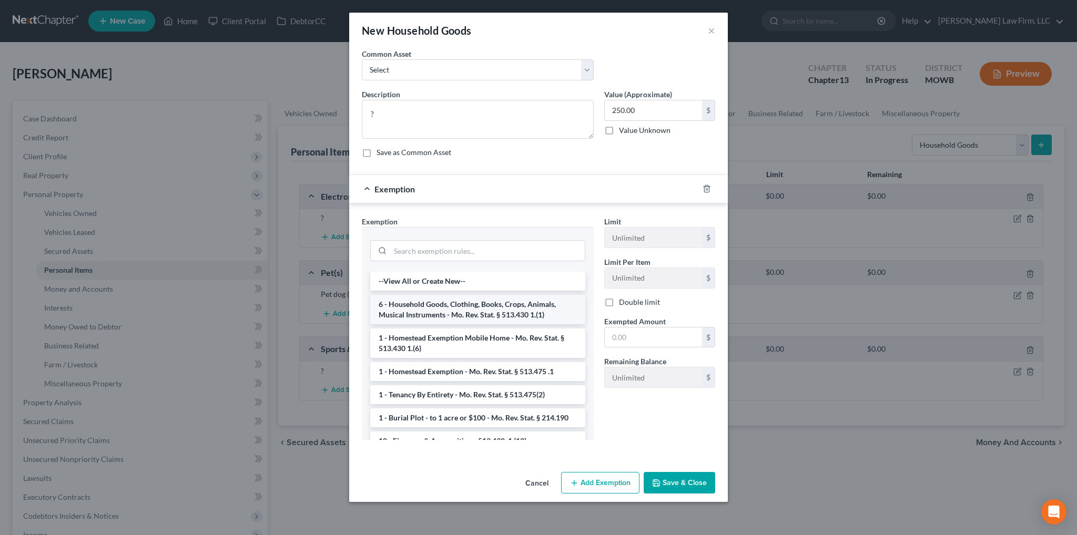
click at [490, 308] on li "6 - Household Goods, Clothing, Books, Crops, Animals, Musical Instruments - Mo.…" at bounding box center [477, 309] width 215 height 29
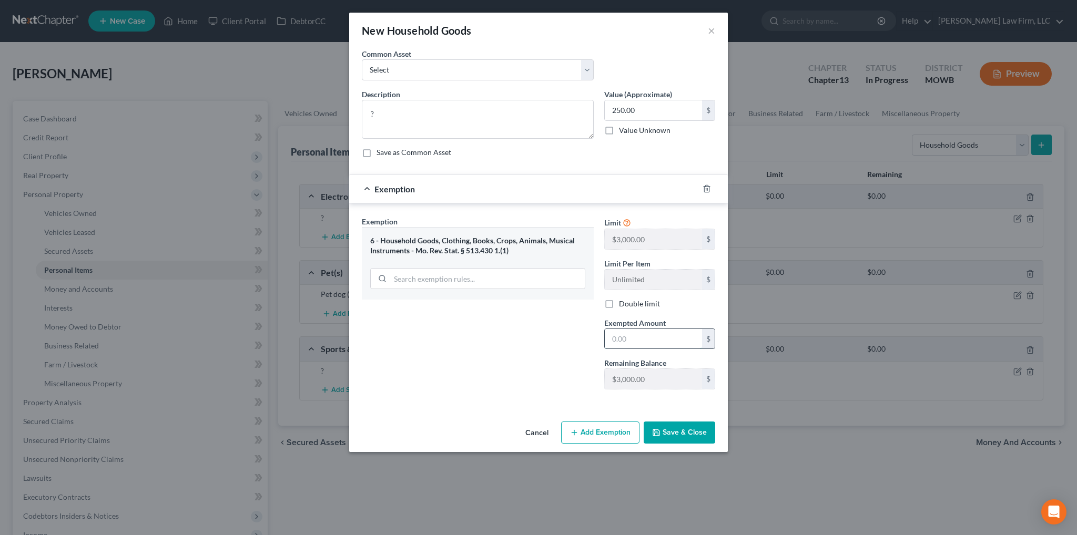
click at [637, 343] on input "text" at bounding box center [653, 339] width 97 height 20
type input "250.00"
click at [707, 440] on button "Save & Close" at bounding box center [680, 433] width 72 height 22
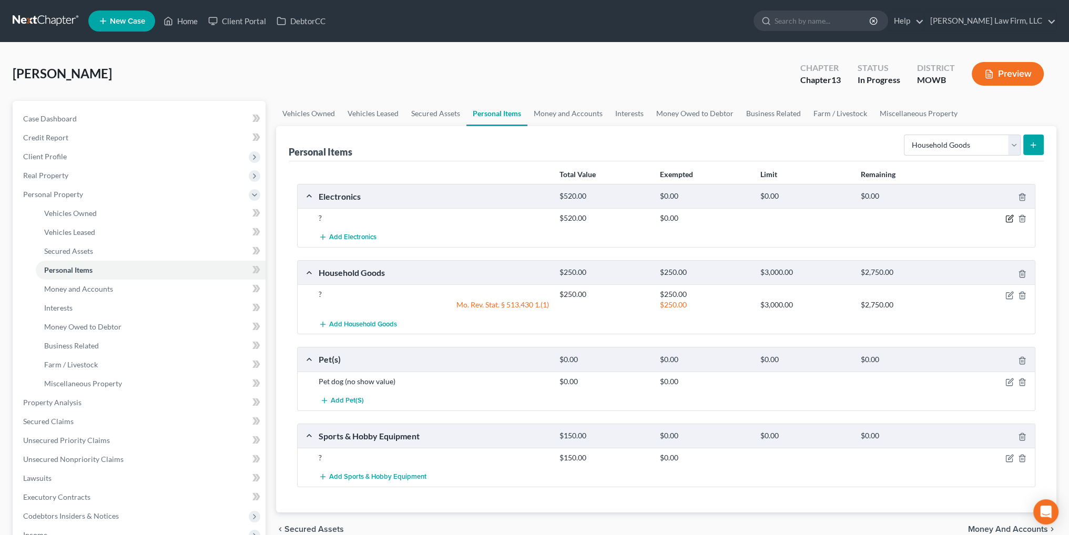
click at [1008, 217] on icon "button" at bounding box center [1009, 219] width 8 height 8
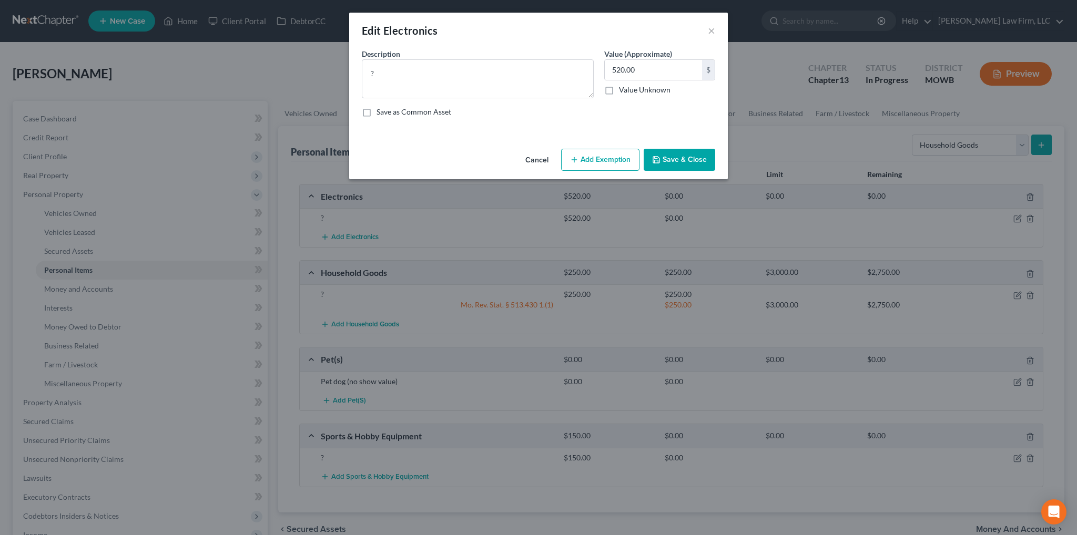
click at [593, 159] on button "Add Exemption" at bounding box center [600, 160] width 78 height 22
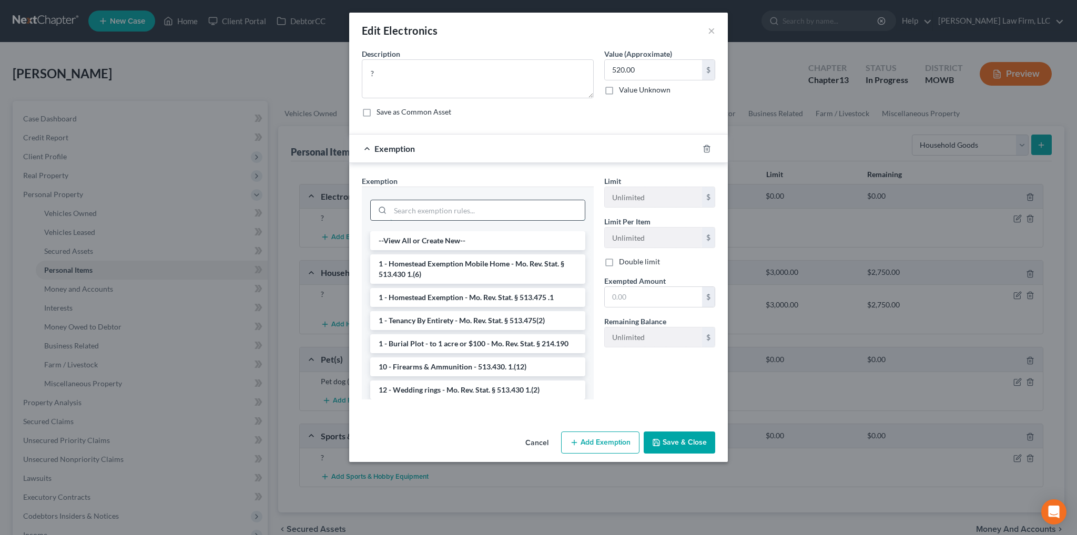
click at [449, 207] on input "search" at bounding box center [487, 210] width 195 height 20
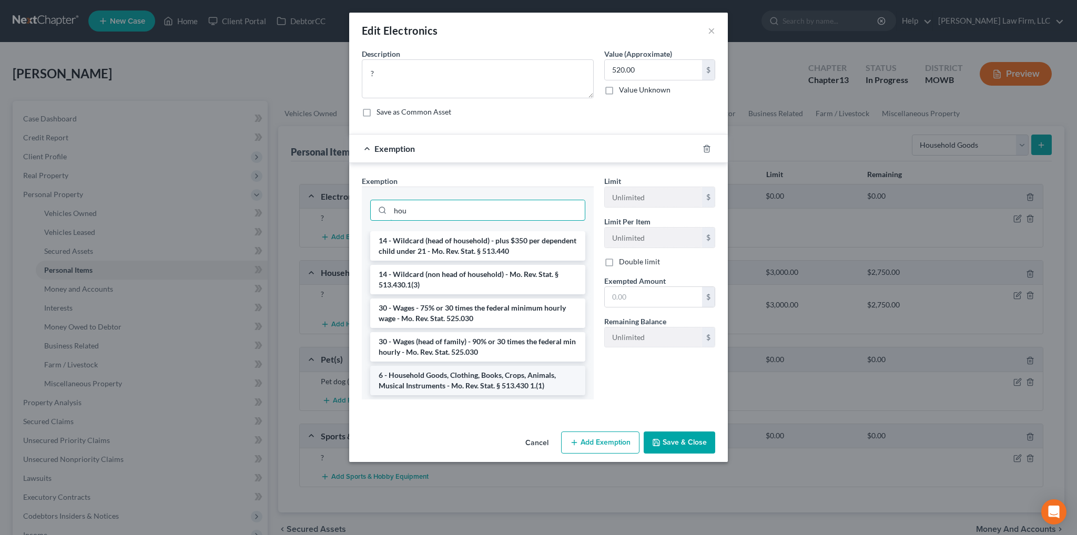
type input "hou"
click at [436, 390] on li "6 - Household Goods, Clothing, Books, Crops, Animals, Musical Instruments - Mo.…" at bounding box center [477, 380] width 215 height 29
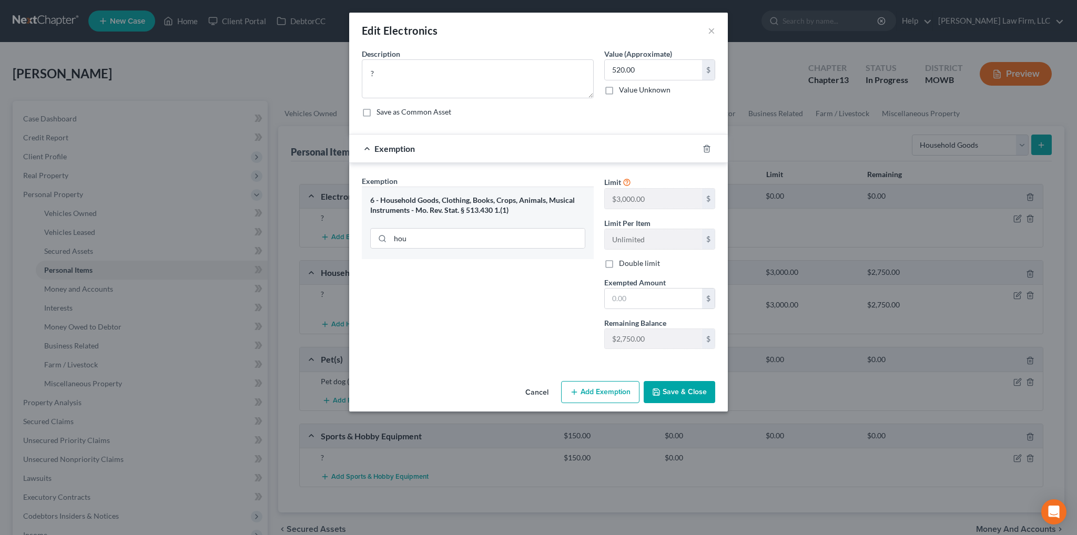
click at [605, 390] on button "Add Exemption" at bounding box center [600, 392] width 78 height 22
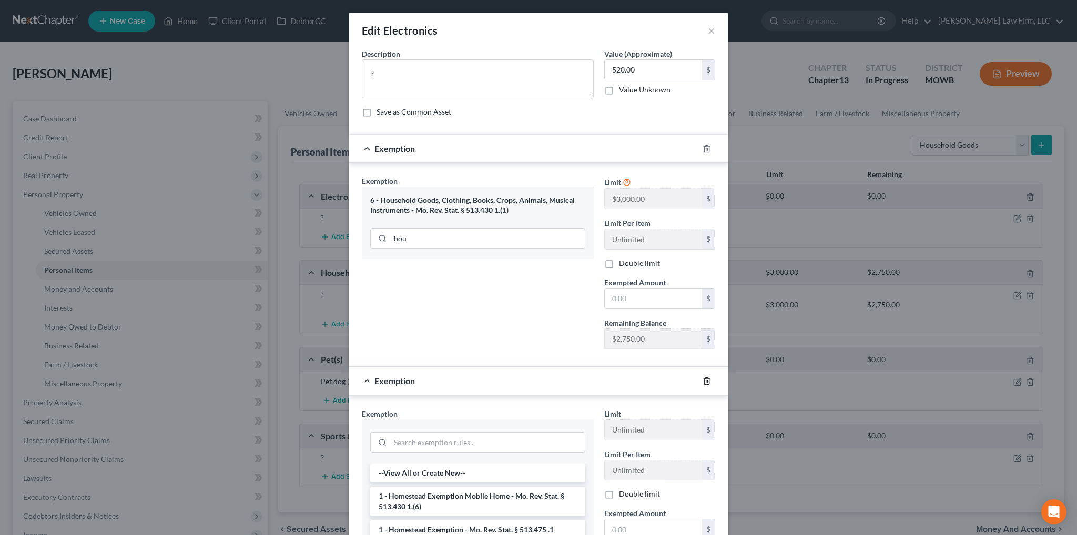
click at [705, 379] on icon "button" at bounding box center [706, 381] width 5 height 7
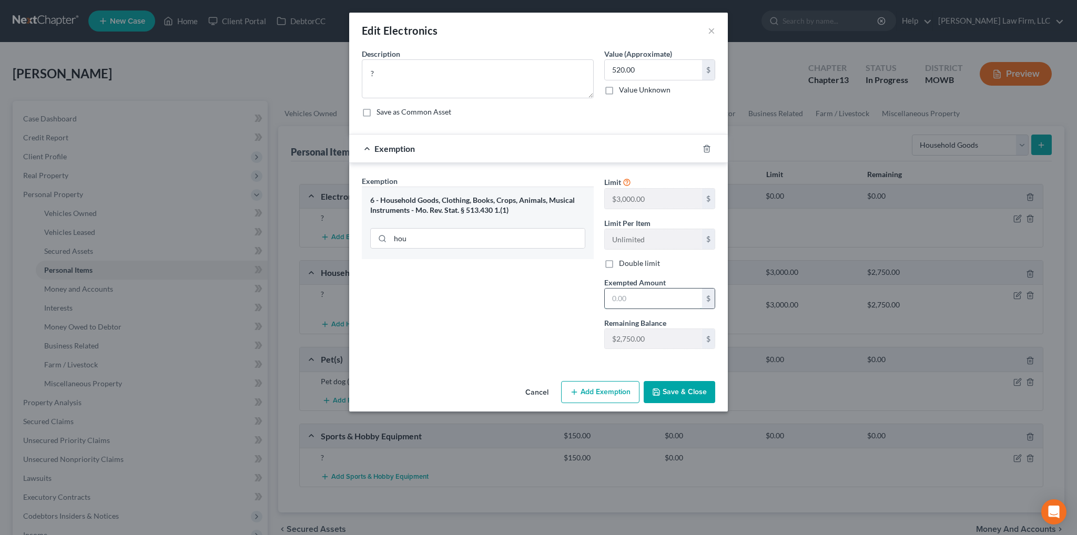
click at [650, 291] on input "text" at bounding box center [653, 299] width 97 height 20
type input "520.00"
click at [688, 390] on button "Save & Close" at bounding box center [680, 392] width 72 height 22
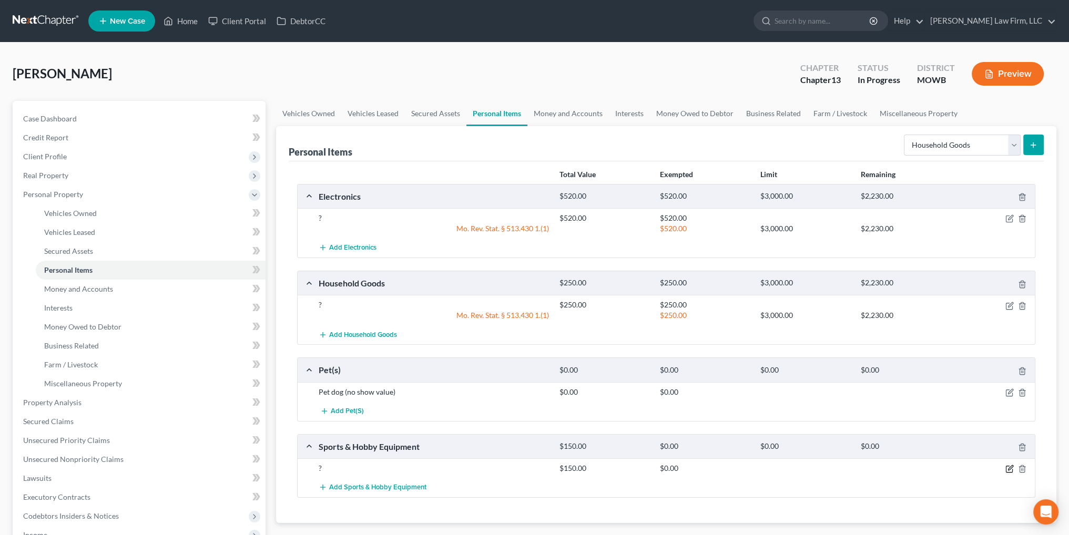
click at [1009, 466] on icon "button" at bounding box center [1009, 469] width 8 height 8
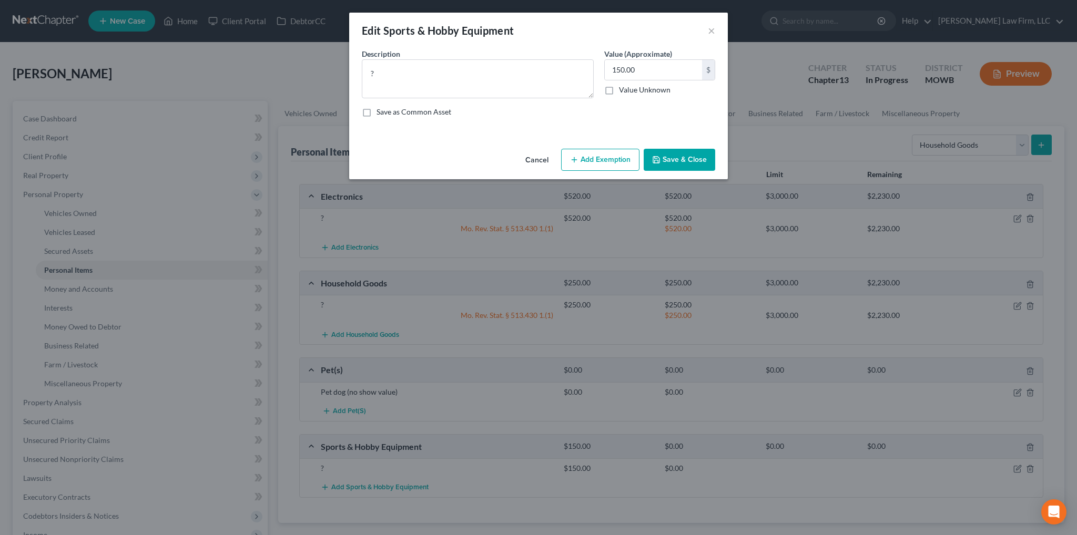
click at [577, 165] on button "Add Exemption" at bounding box center [600, 160] width 78 height 22
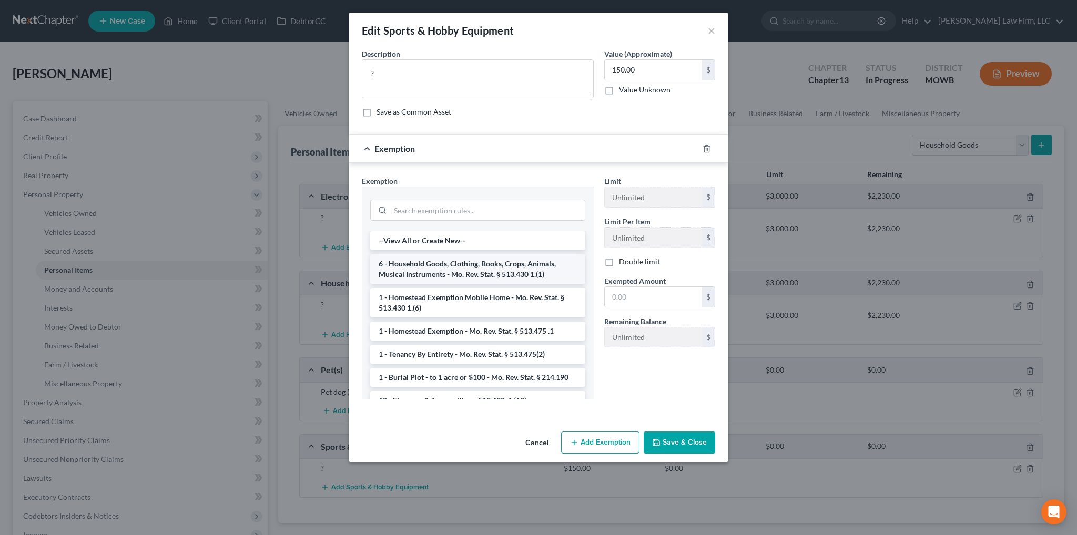
click at [473, 266] on li "6 - Household Goods, Clothing, Books, Crops, Animals, Musical Instruments - Mo.…" at bounding box center [477, 269] width 215 height 29
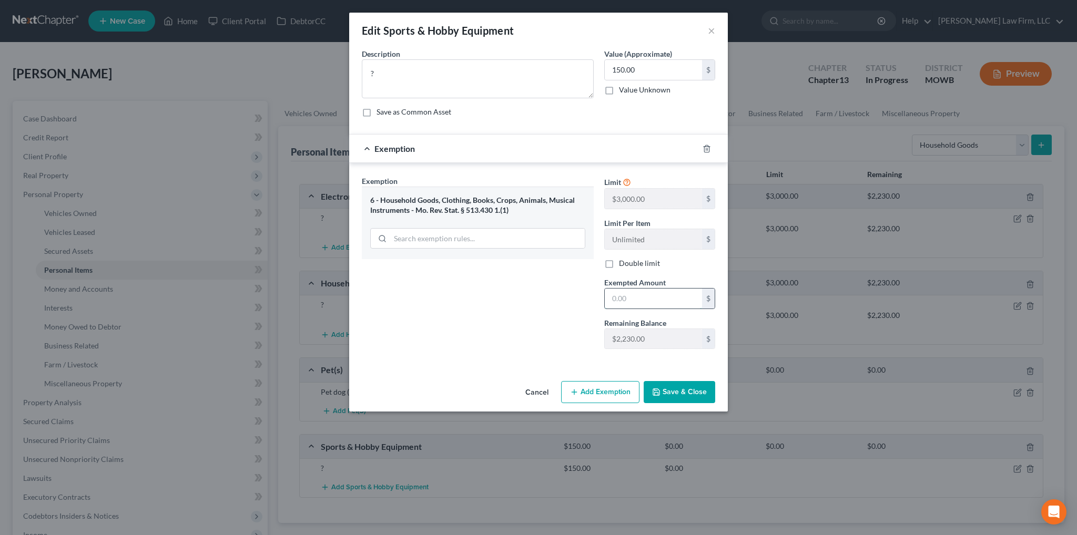
click at [633, 292] on input "text" at bounding box center [653, 299] width 97 height 20
type input "150.00"
click at [671, 389] on button "Save & Close" at bounding box center [680, 392] width 72 height 22
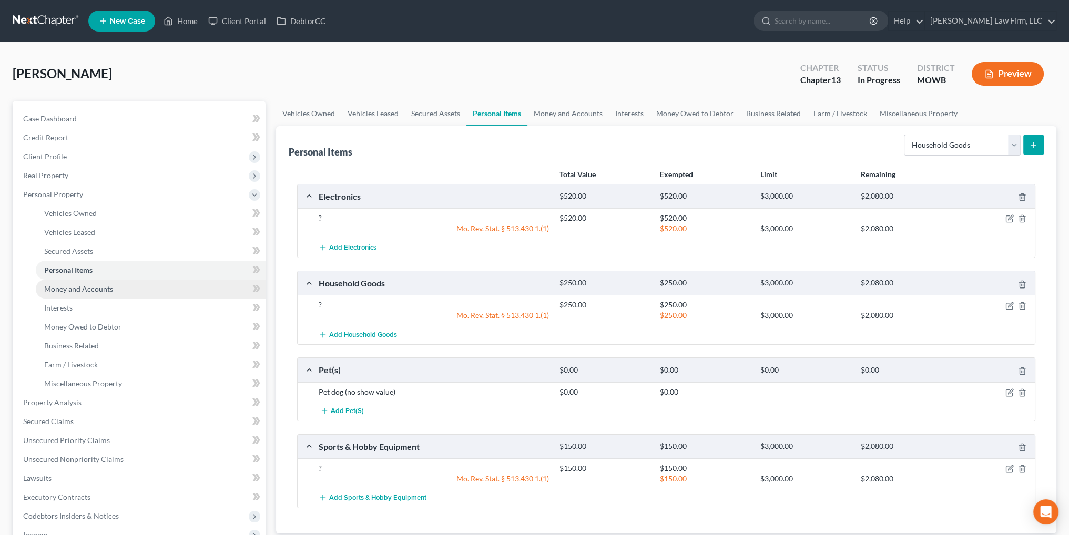
click at [74, 293] on link "Money and Accounts" at bounding box center [151, 289] width 230 height 19
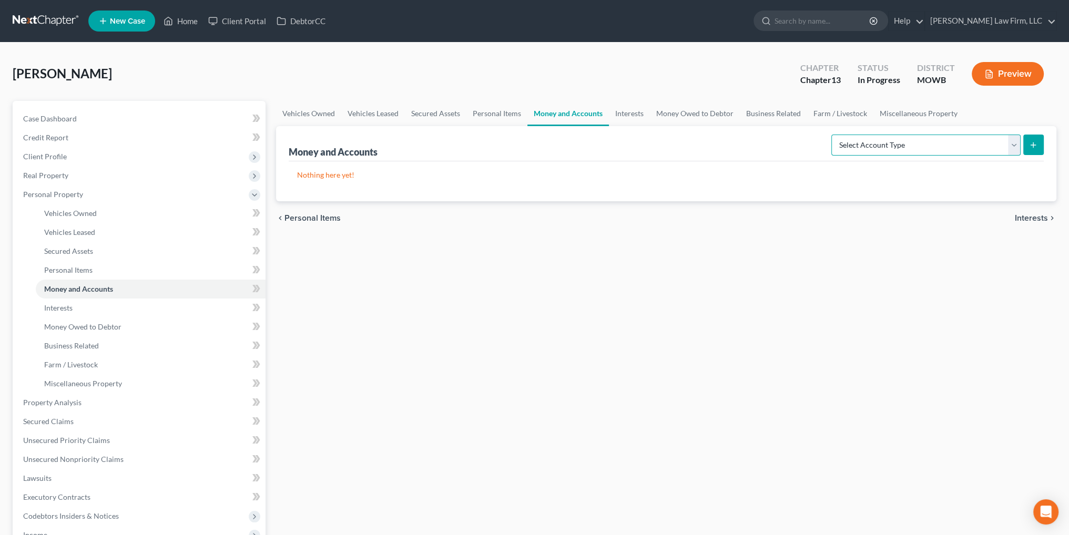
click at [916, 141] on select "Select Account Type Brokerage Cash on Hand Certificates of Deposit Checking Acc…" at bounding box center [925, 145] width 189 height 21
select select "checking"
click at [833, 135] on select "Select Account Type Brokerage Cash on Hand Certificates of Deposit Checking Acc…" at bounding box center [925, 145] width 189 height 21
click at [1037, 145] on icon "submit" at bounding box center [1033, 145] width 8 height 8
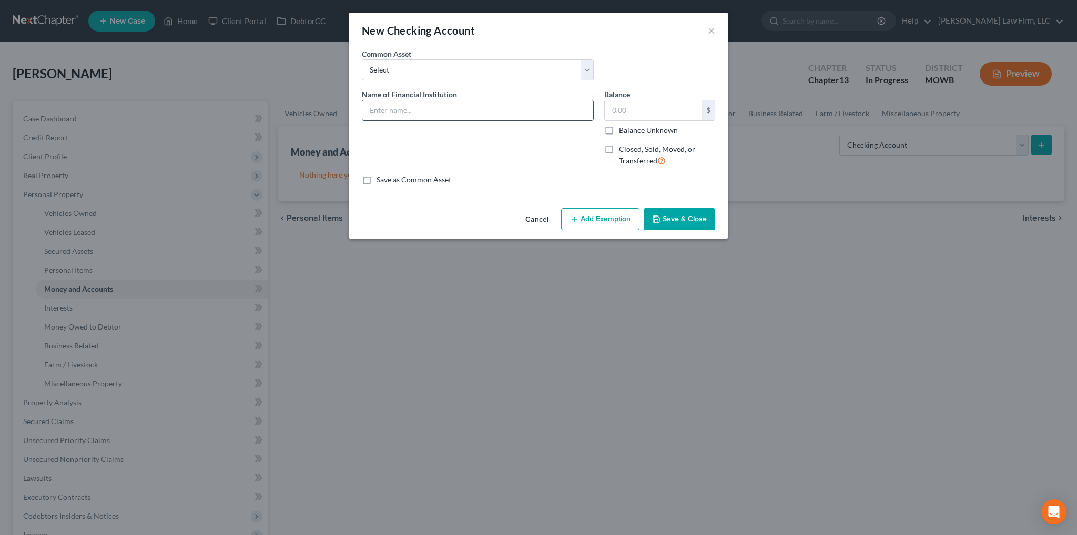
click at [478, 112] on input "text" at bounding box center [477, 110] width 231 height 20
type input "Chase Bank #1906"
type input "0.73"
click at [616, 223] on button "Add Exemption" at bounding box center [600, 219] width 78 height 22
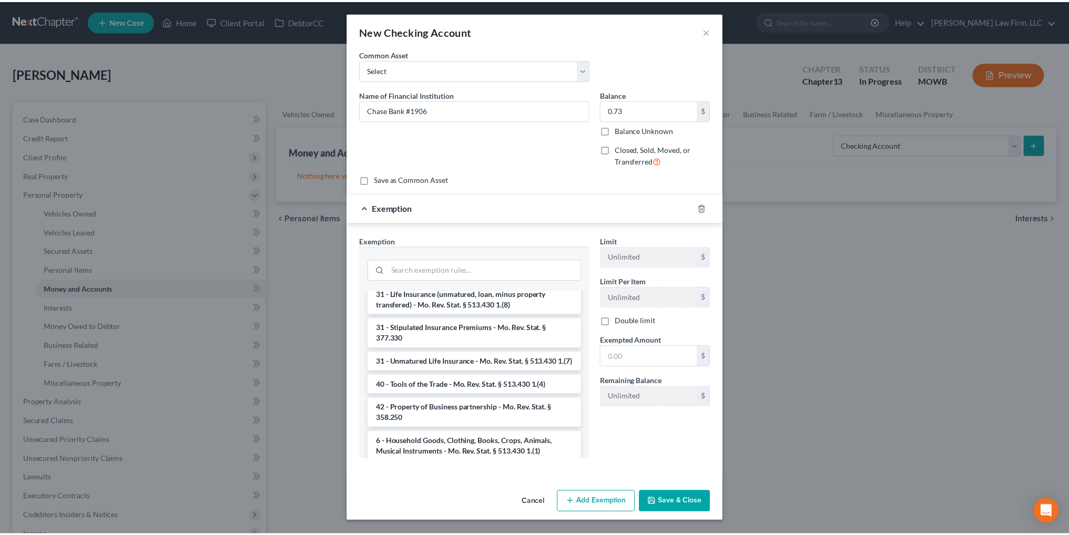
scroll to position [1104, 0]
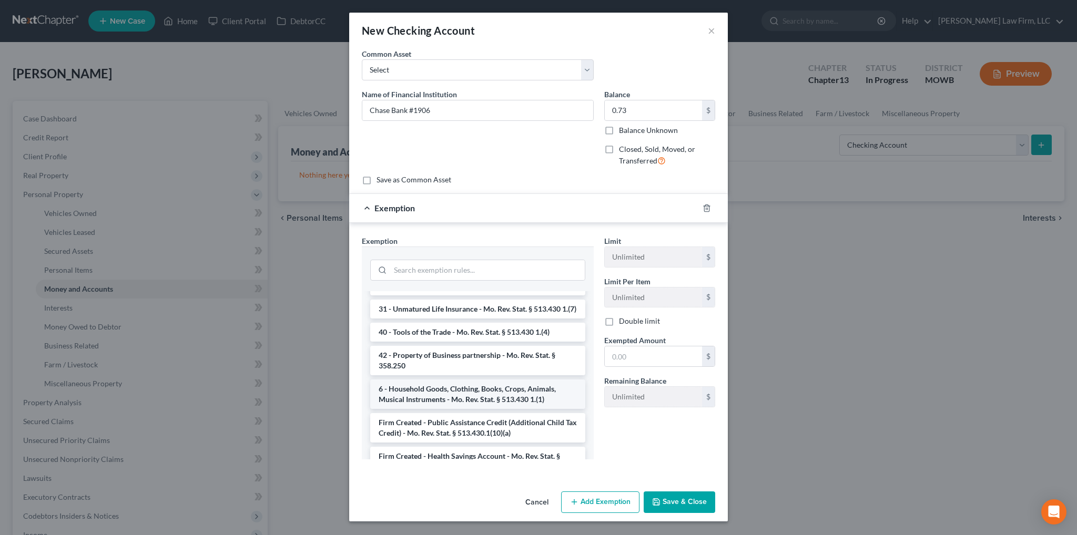
click at [441, 398] on li "6 - Household Goods, Clothing, Books, Crops, Animals, Musical Instruments - Mo.…" at bounding box center [477, 394] width 215 height 29
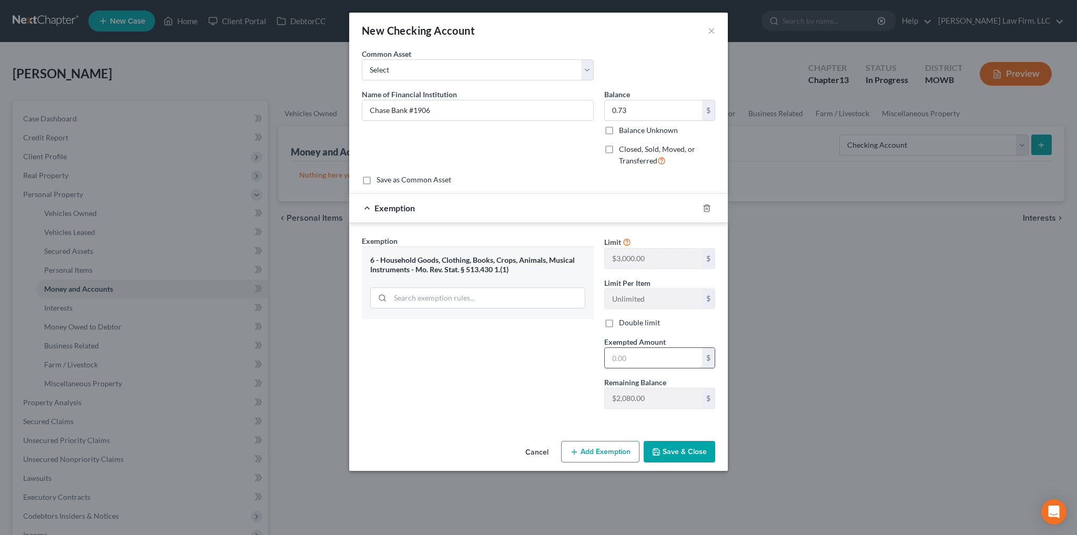
click at [620, 354] on input "text" at bounding box center [653, 358] width 97 height 20
type input "0.73"
click at [686, 451] on button "Save & Close" at bounding box center [680, 452] width 72 height 22
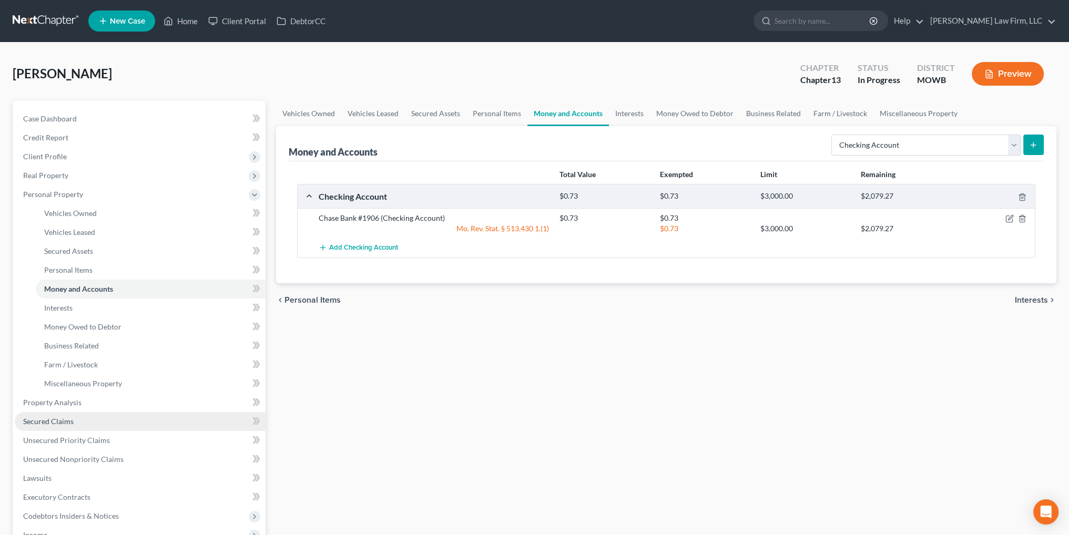
click at [54, 426] on link "Secured Claims" at bounding box center [140, 421] width 251 height 19
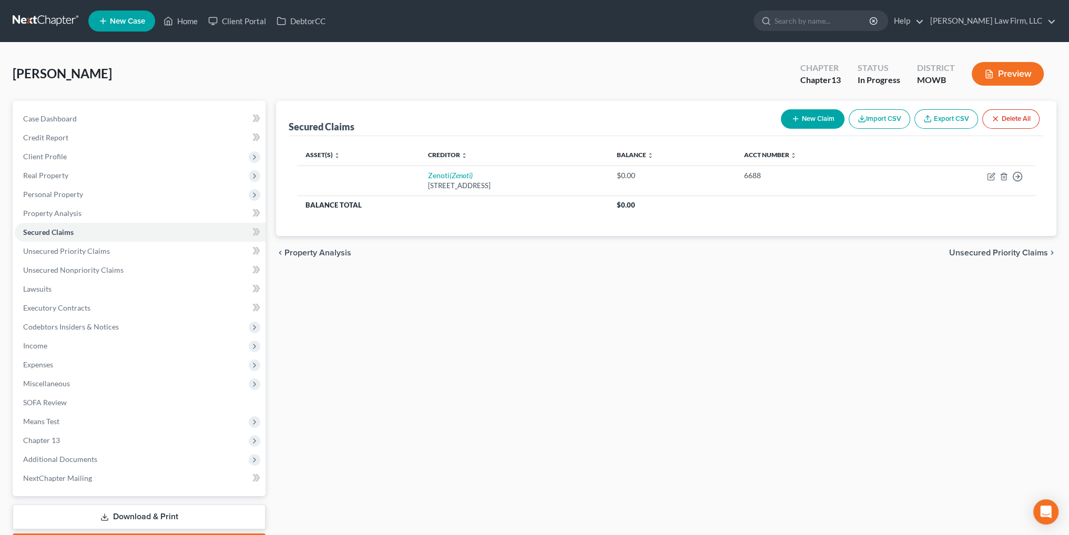
click at [814, 118] on button "New Claim" at bounding box center [813, 118] width 64 height 19
select select "0"
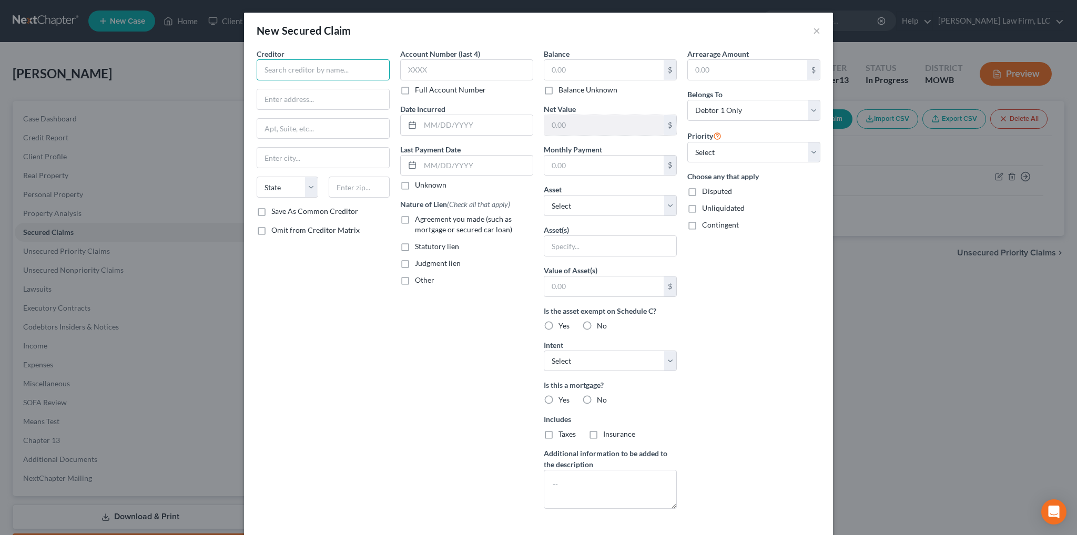
click at [277, 75] on input "text" at bounding box center [323, 69] width 133 height 21
type input "Mercedes"
click at [571, 76] on input "text" at bounding box center [603, 70] width 119 height 20
type input "27,000.00"
click at [637, 205] on select "Select Other Multiple Assets Sports & Hobby Equipment - ? - $150.0 Chase Bank #…" at bounding box center [610, 205] width 133 height 21
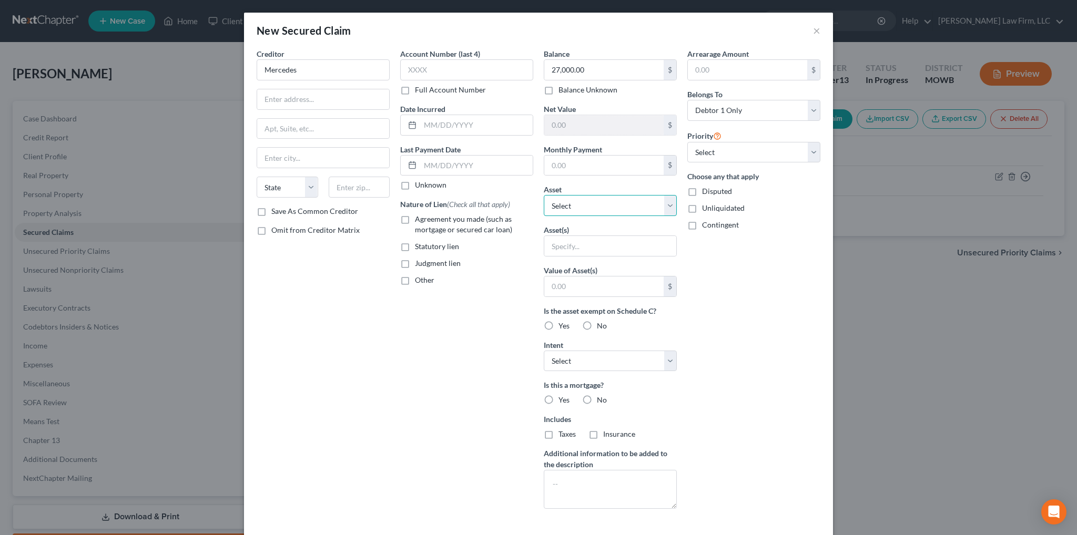
select select "6"
click at [544, 195] on select "Select Other Multiple Assets Sports & Hobby Equipment - ? - $150.0 Chase Bank #…" at bounding box center [610, 205] width 133 height 21
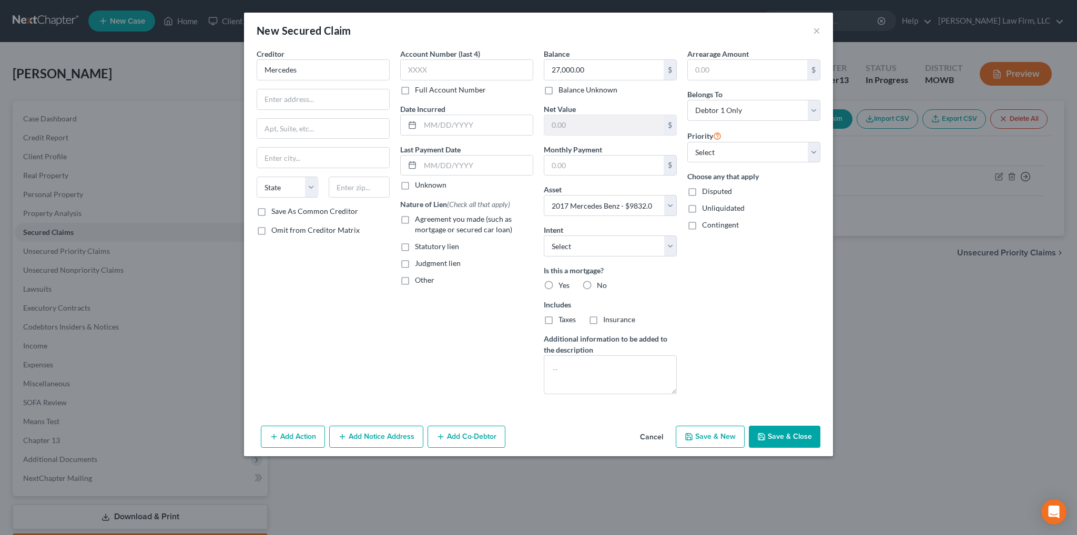
click at [415, 218] on label "Agreement you made (such as mortgage or secured car loan)" at bounding box center [474, 224] width 118 height 21
click at [419, 218] on input "Agreement you made (such as mortgage or secured car loan)" at bounding box center [422, 217] width 7 height 7
checkbox input "true"
click at [675, 245] on select "Select Surrender Redeem Reaffirm Avoid Other" at bounding box center [610, 246] width 133 height 21
select select "2"
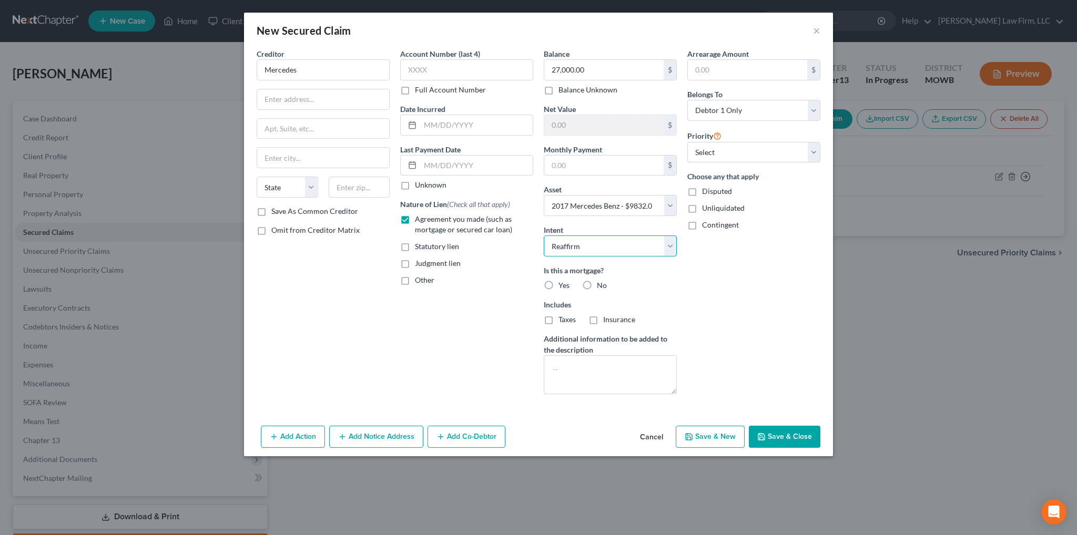
click at [544, 236] on select "Select Surrender Redeem Reaffirm Avoid Other" at bounding box center [610, 246] width 133 height 21
click at [597, 282] on label "No" at bounding box center [602, 285] width 10 height 11
click at [601, 282] on input "No" at bounding box center [604, 283] width 7 height 7
radio input "true"
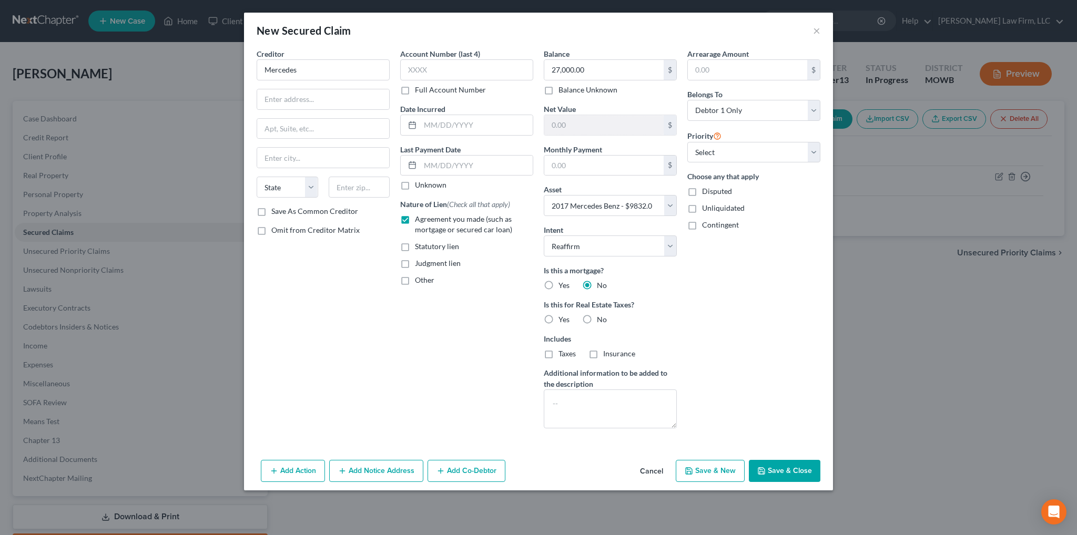
click at [597, 318] on label "No" at bounding box center [602, 319] width 10 height 11
click at [601, 318] on input "No" at bounding box center [604, 317] width 7 height 7
radio input "true"
click at [738, 145] on select "Select 1st 2nd 3rd 4th 5th 6th 7th 8th 9th 10th 11th 12th 13th 14th 15th 16th 1…" at bounding box center [753, 152] width 133 height 21
select select "0"
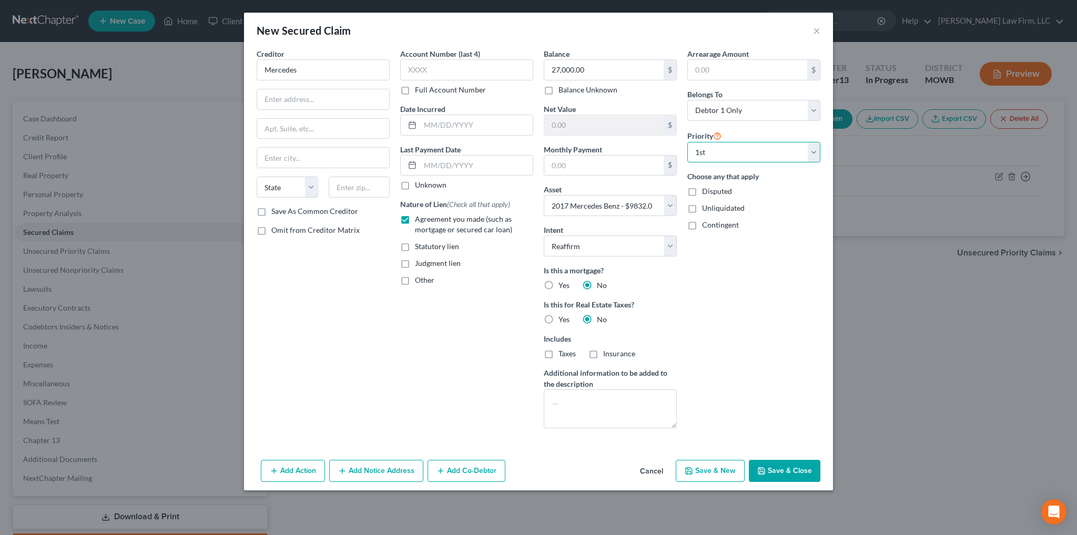
click at [687, 142] on select "Select 1st 2nd 3rd 4th 5th 6th 7th 8th 9th 10th 11th 12th 13th 14th 15th 16th 1…" at bounding box center [753, 152] width 133 height 21
click at [600, 127] on input "text" at bounding box center [603, 125] width 119 height 20
click at [586, 123] on input "text" at bounding box center [603, 125] width 119 height 20
click at [313, 72] on input "Mercedes" at bounding box center [323, 69] width 133 height 21
type input "Mercedes Benz Financial Services"
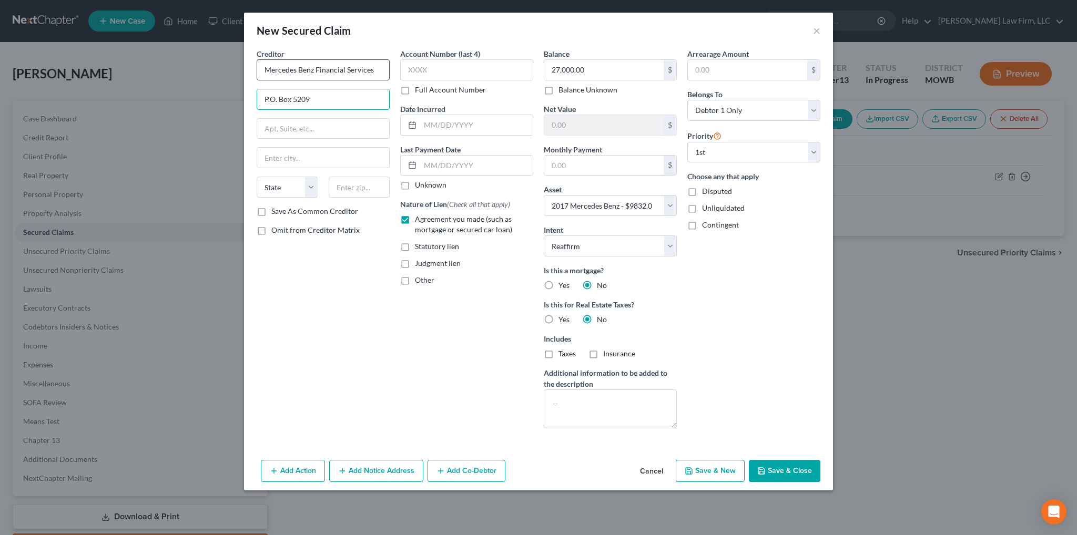
type input "P.O. Box 5209"
type input "[PERSON_NAME] Stream"
select select "14"
type input "60197-5209"
click at [792, 468] on button "Save & Close" at bounding box center [785, 471] width 72 height 22
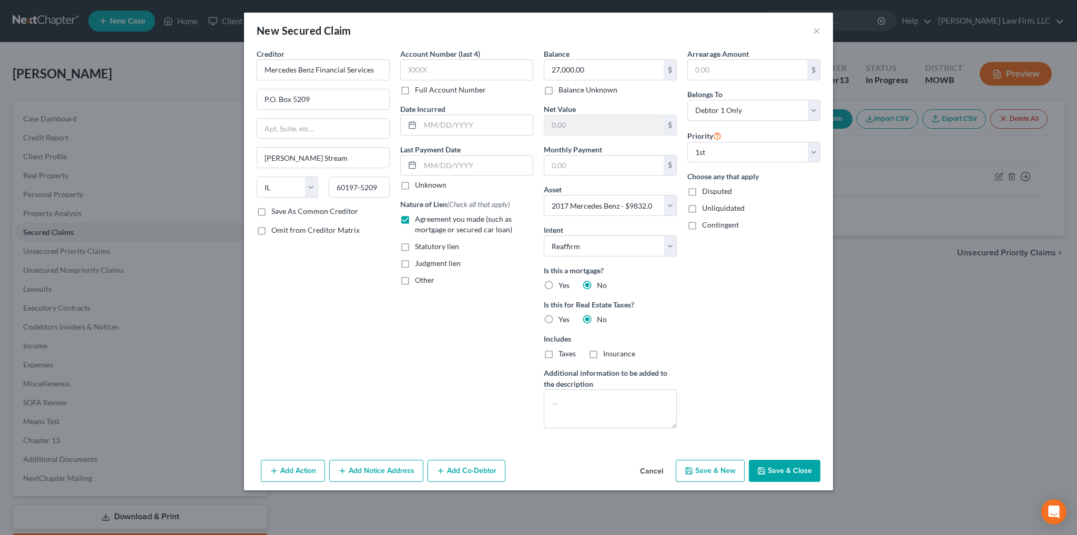
select select
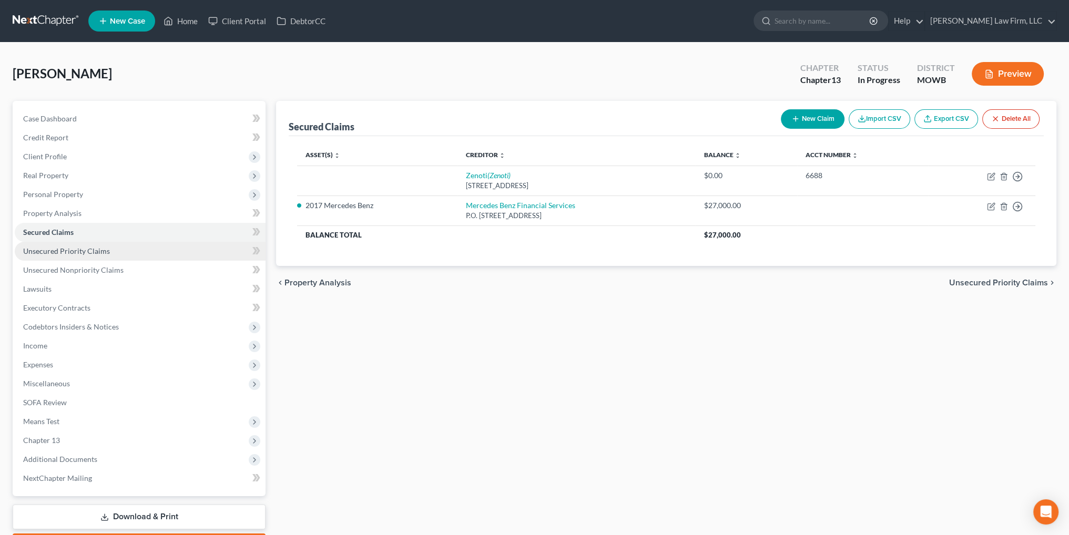
click at [72, 249] on span "Unsecured Priority Claims" at bounding box center [66, 251] width 87 height 9
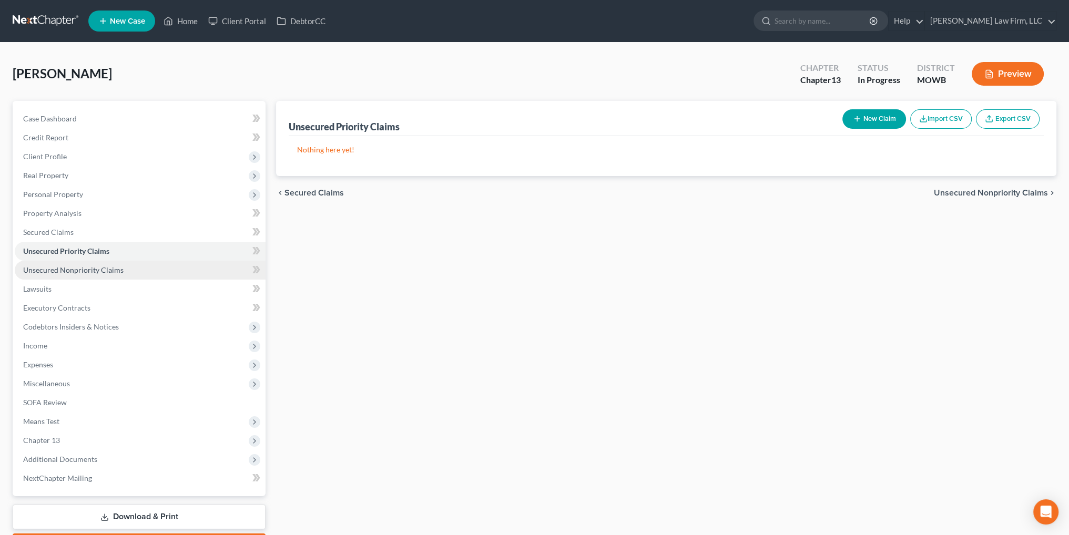
click at [53, 273] on span "Unsecured Nonpriority Claims" at bounding box center [73, 270] width 100 height 9
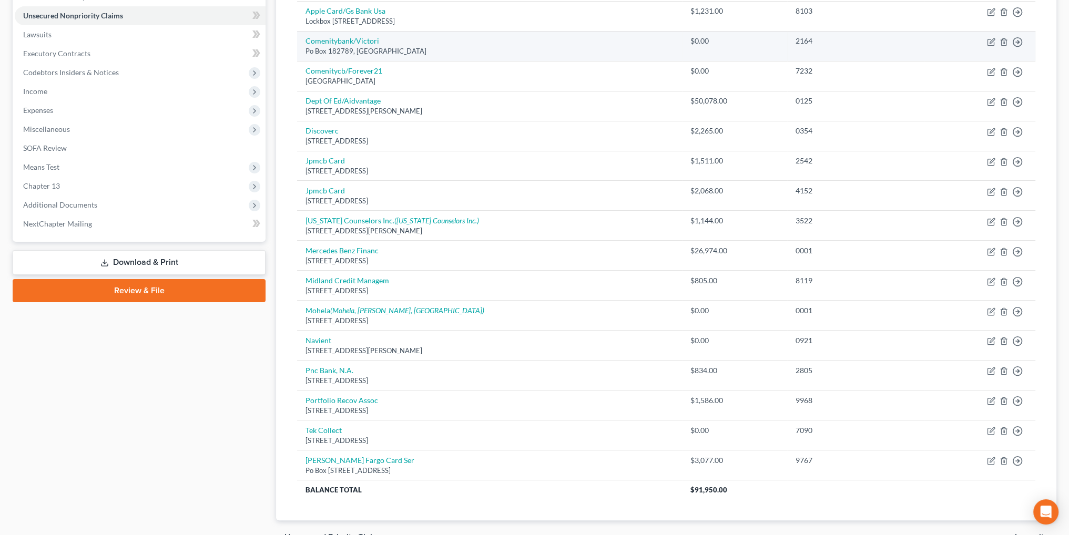
scroll to position [311, 0]
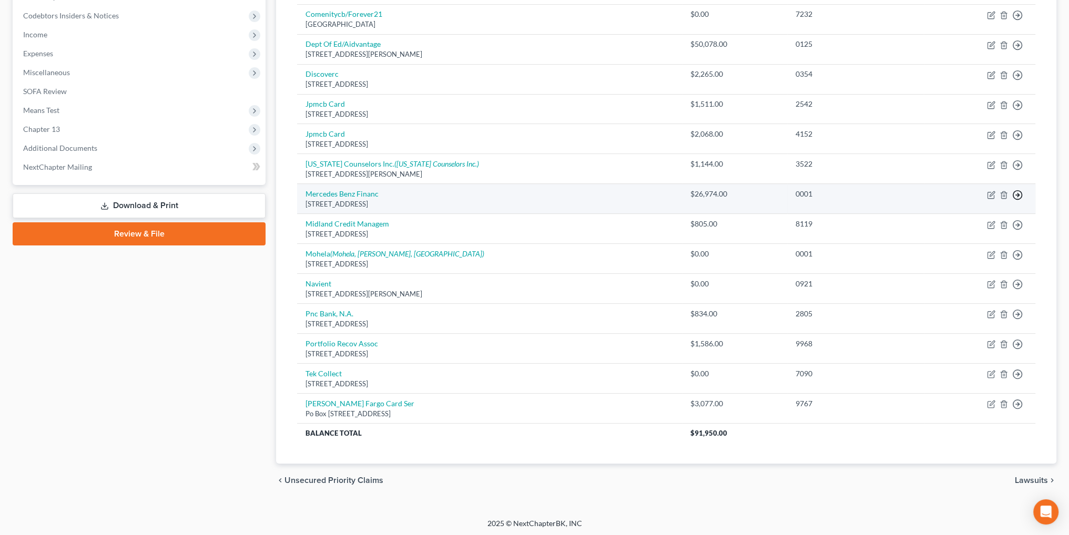
click at [1017, 192] on icon "button" at bounding box center [1017, 195] width 11 height 11
click at [959, 200] on link "Move to D" at bounding box center [970, 203] width 88 height 18
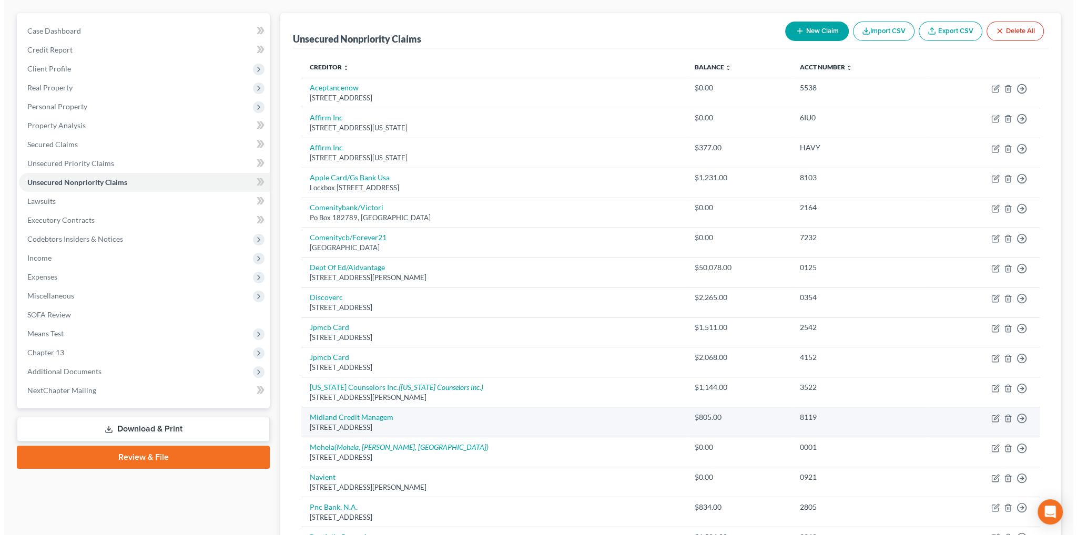
scroll to position [0, 0]
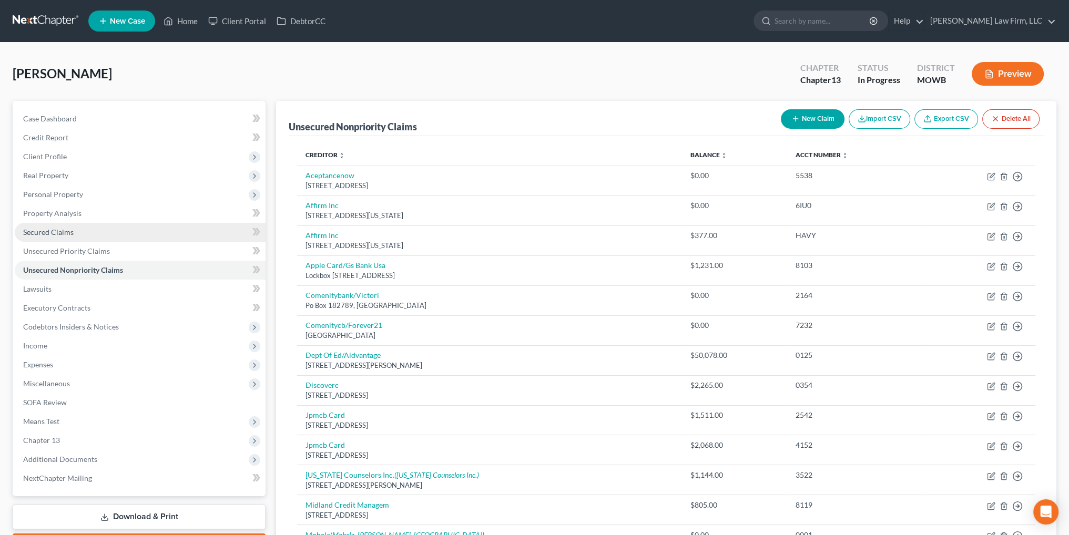
click at [42, 232] on span "Secured Claims" at bounding box center [48, 232] width 50 height 9
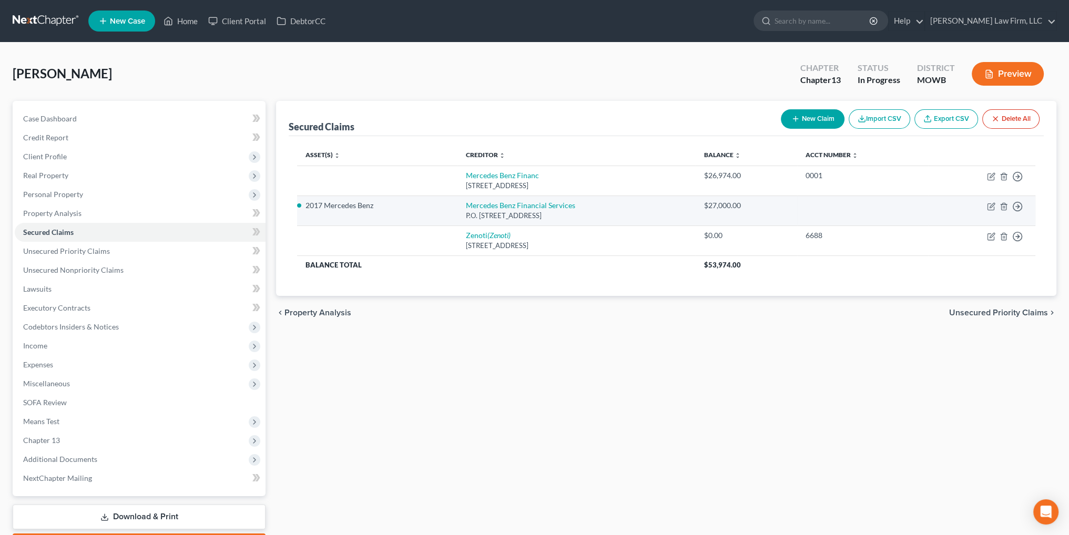
drag, startPoint x: 597, startPoint y: 215, endPoint x: 452, endPoint y: 216, distance: 145.7
click at [457, 216] on td "Mercedes Benz Financial Services P.O. [STREET_ADDRESS]" at bounding box center [576, 211] width 238 height 30
copy div "P.O. [STREET_ADDRESS]"
click at [1005, 205] on icon "button" at bounding box center [1004, 206] width 8 height 8
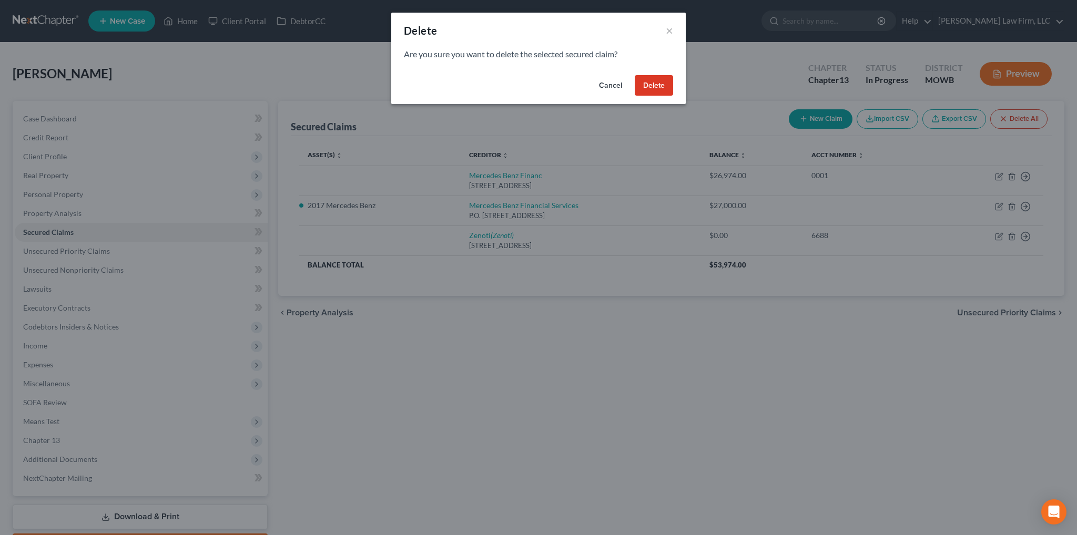
click at [650, 85] on button "Delete" at bounding box center [654, 85] width 38 height 21
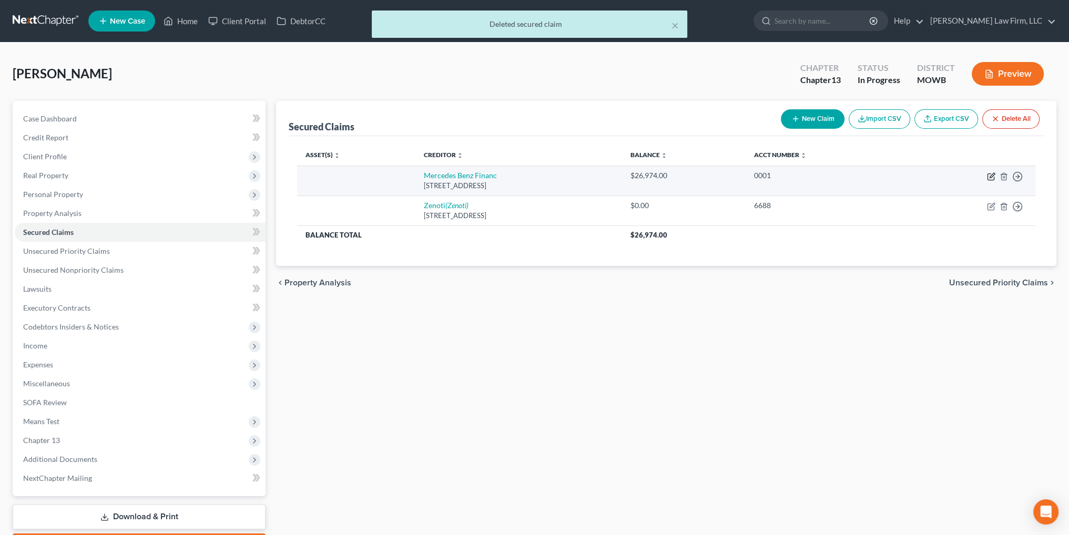
click at [991, 175] on icon "button" at bounding box center [992, 175] width 5 height 5
select select "45"
select select "0"
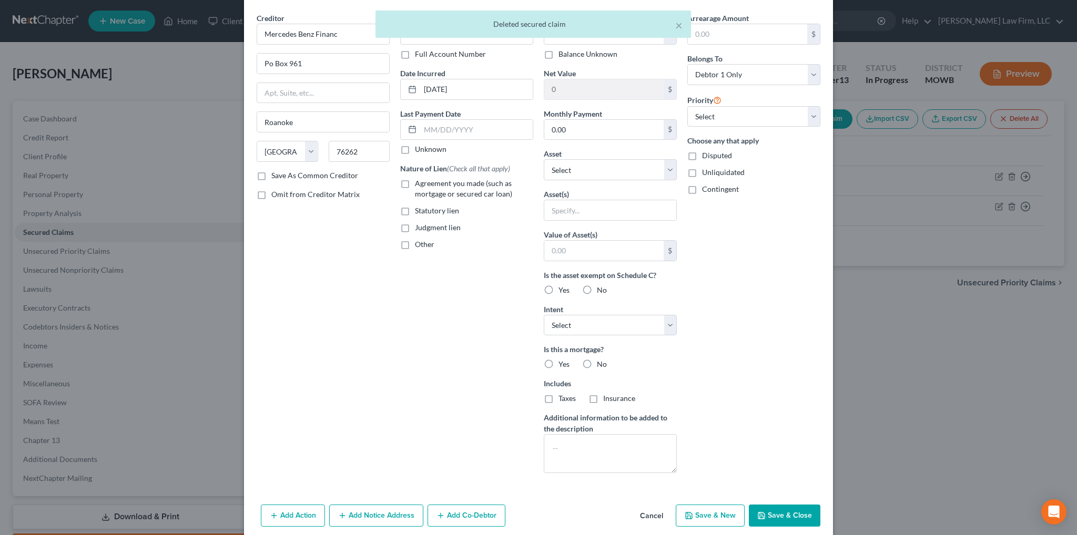
scroll to position [77, 0]
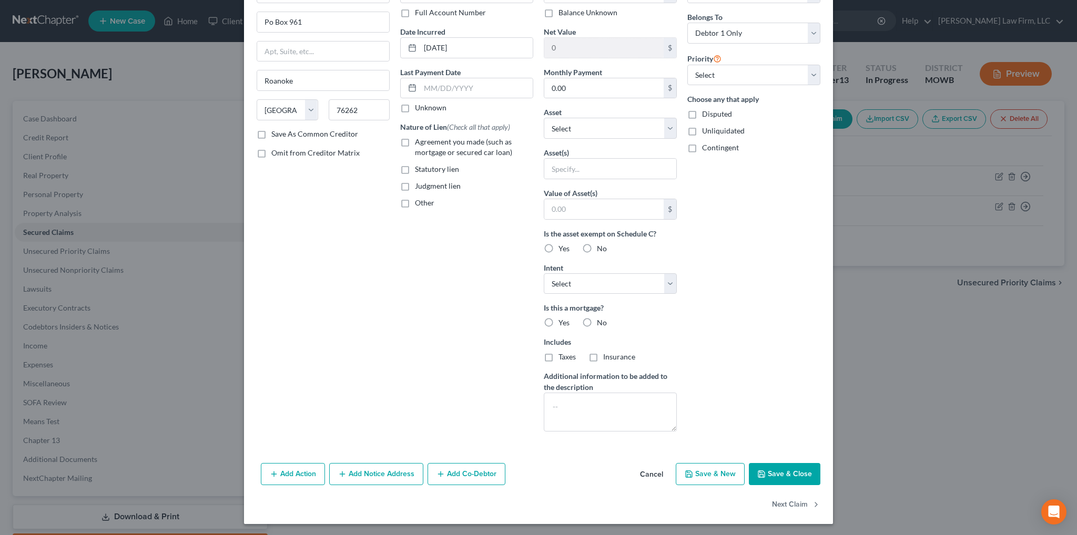
click at [365, 474] on button "Add Notice Address" at bounding box center [376, 474] width 94 height 22
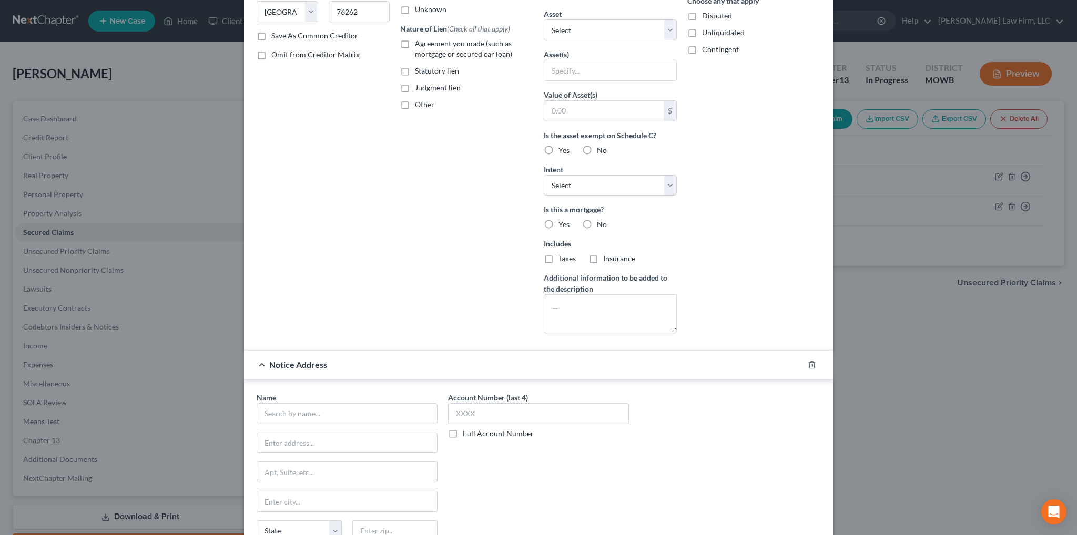
scroll to position [182, 0]
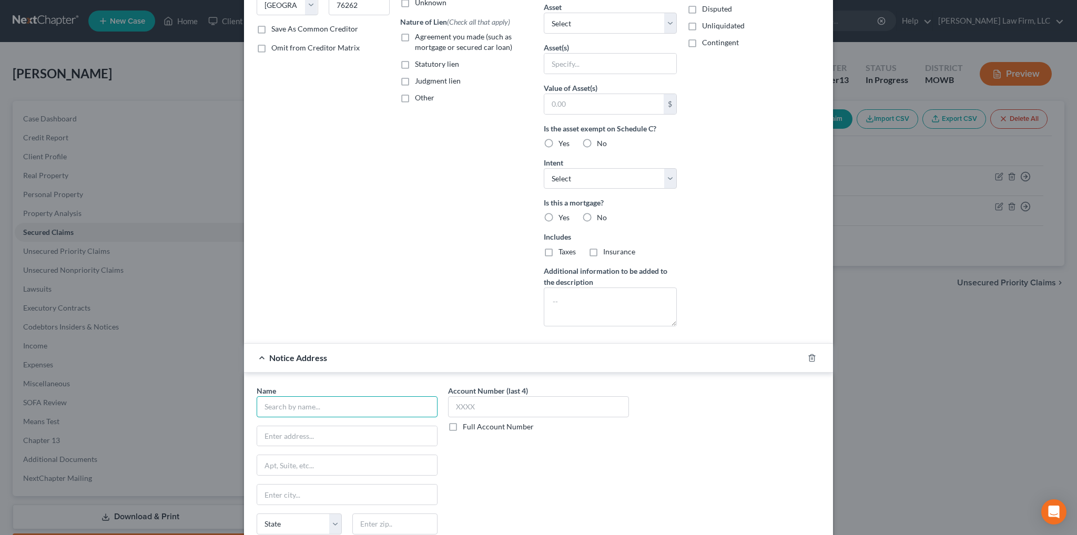
click at [335, 405] on input "text" at bounding box center [347, 406] width 181 height 21
paste input "P.O. [STREET_ADDRESS]"
drag, startPoint x: 307, startPoint y: 402, endPoint x: 247, endPoint y: 402, distance: 59.9
click at [247, 402] on div "Name * P.O. [GEOGRAPHIC_DATA]-[GEOGRAPHIC_DATA][US_STATE] CA CO CT DE DC [GEOGR…" at bounding box center [538, 472] width 589 height 198
type input "Carol Stream, [GEOGRAPHIC_DATA] 60197-5209"
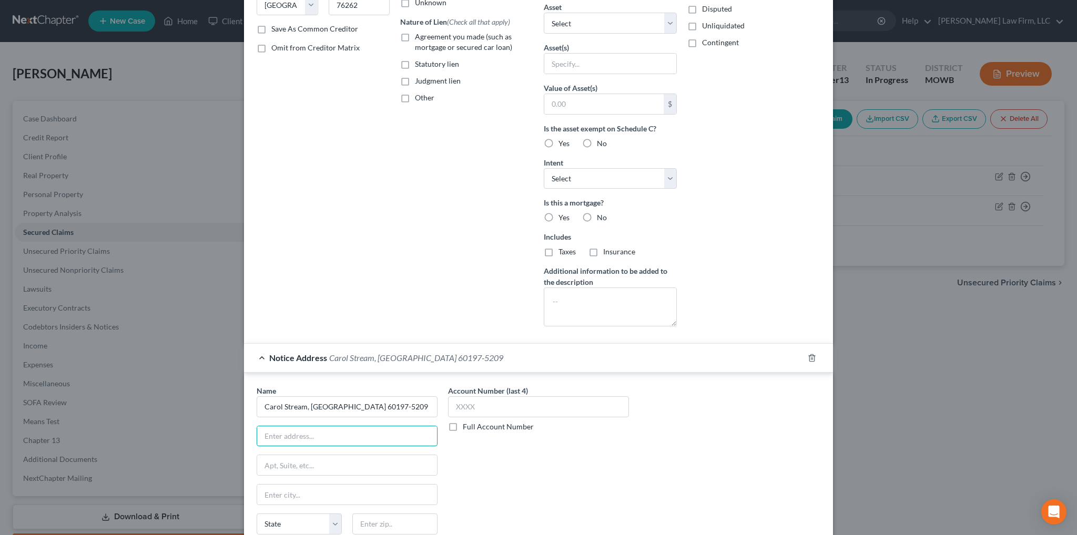
paste input "P.O. Box 5209,"
type input "P.O. Box 5209"
type input "[PERSON_NAME] Stream"
select select "14"
drag, startPoint x: 356, startPoint y: 404, endPoint x: 313, endPoint y: 404, distance: 43.1
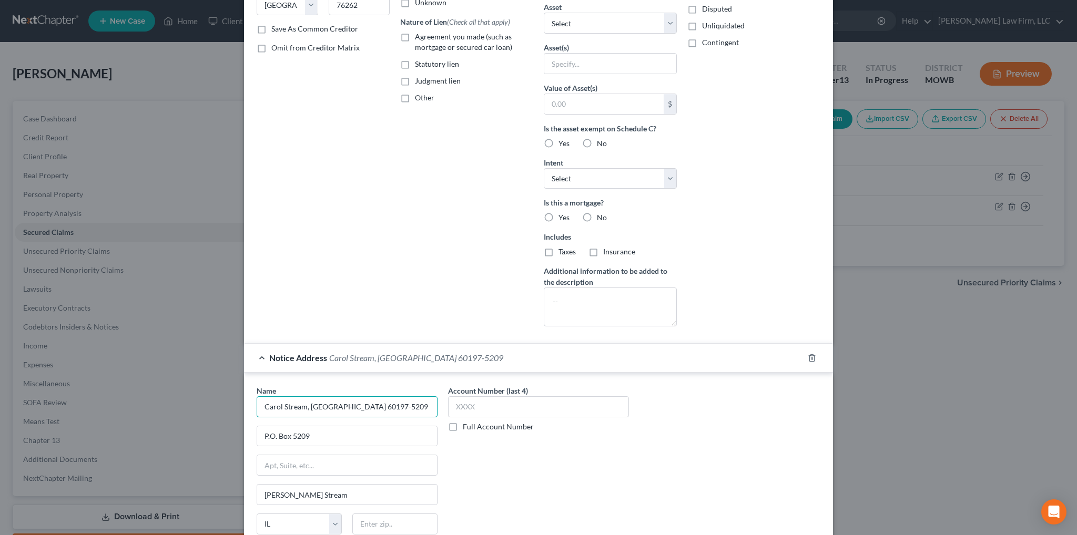
click at [313, 404] on input "Carol Stream, [GEOGRAPHIC_DATA] 60197-5209" at bounding box center [347, 406] width 181 height 21
type input "Carol Stream, [GEOGRAPHIC_DATA]"
paste input "60197-5209"
type input "60197-5209"
drag, startPoint x: 279, startPoint y: 400, endPoint x: 225, endPoint y: 396, distance: 54.9
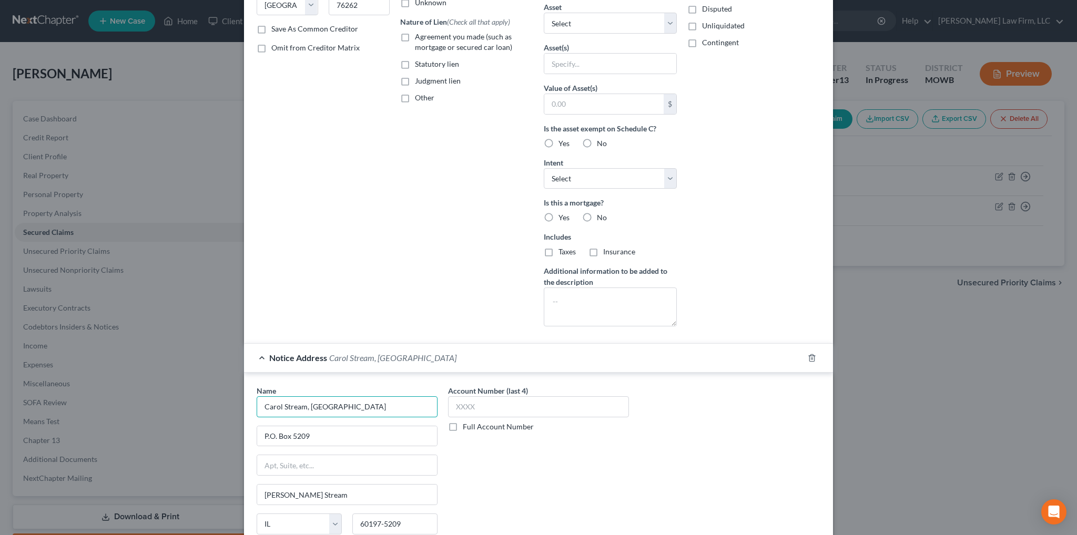
click at [226, 396] on div "Edit Secured Claim × Creditor * Mercedes Benz Financ Po [GEOGRAPHIC_DATA] [US_S…" at bounding box center [538, 267] width 1077 height 535
type input "Mercedes Benz Financial Services"
click at [597, 215] on label "No" at bounding box center [602, 217] width 10 height 11
click at [601, 215] on input "No" at bounding box center [604, 215] width 7 height 7
radio input "true"
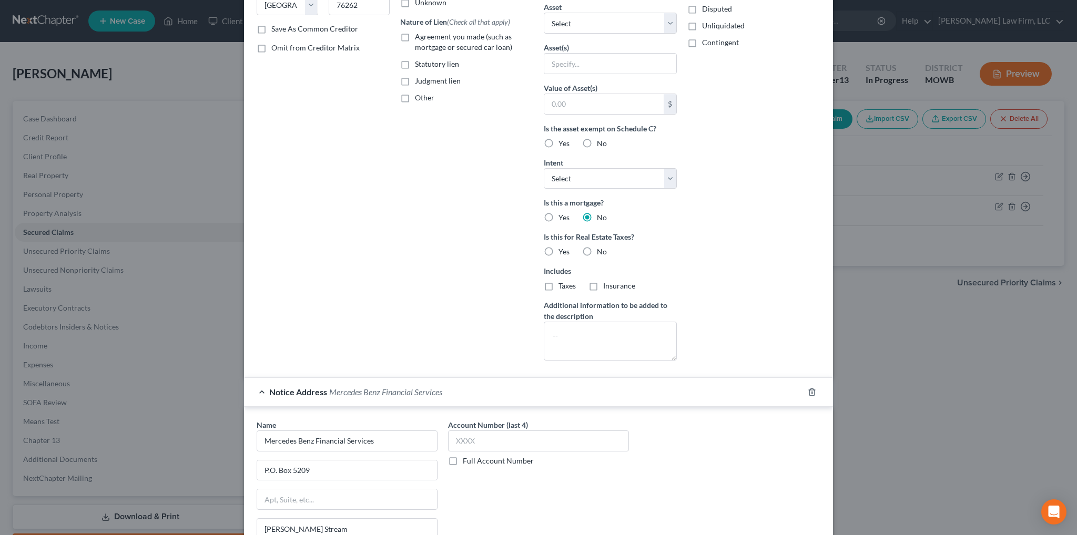
click at [597, 250] on label "No" at bounding box center [602, 252] width 10 height 11
click at [601, 250] on input "No" at bounding box center [604, 250] width 7 height 7
radio input "true"
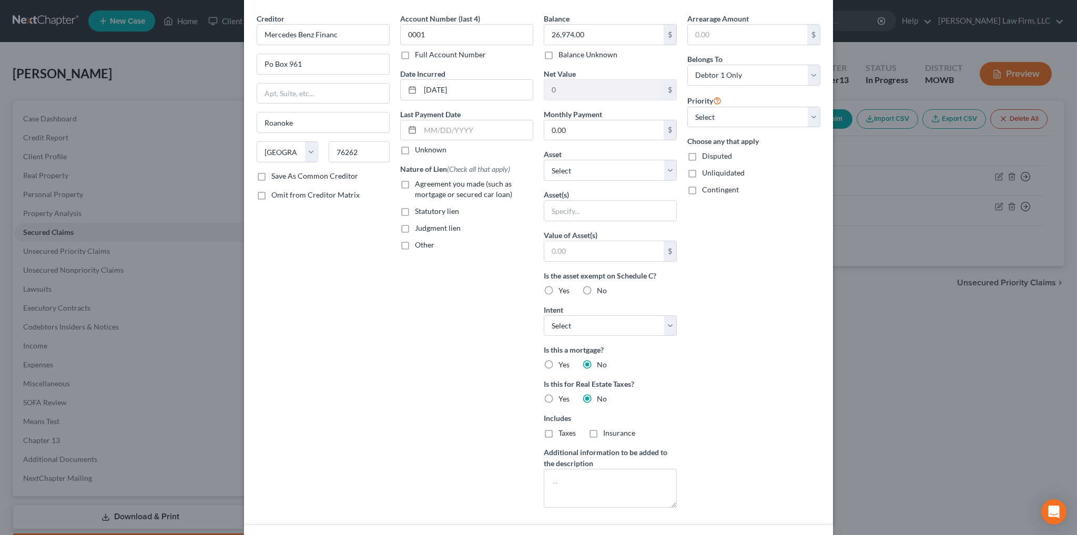
scroll to position [0, 0]
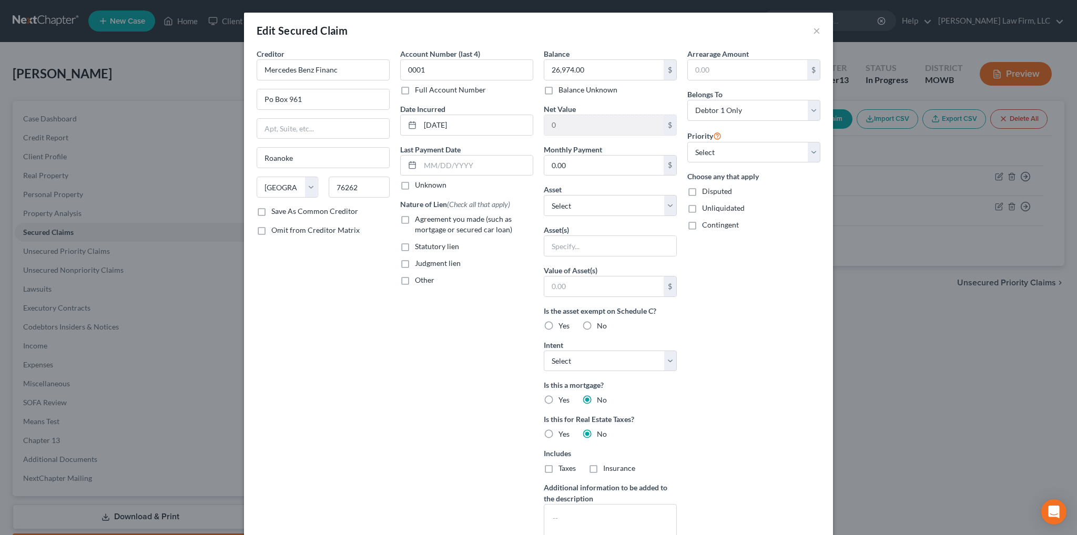
click at [415, 218] on label "Agreement you made (such as mortgage or secured car loan)" at bounding box center [474, 224] width 118 height 21
click at [419, 218] on input "Agreement you made (such as mortgage or secured car loan)" at bounding box center [422, 217] width 7 height 7
checkbox input "true"
drag, startPoint x: 341, startPoint y: 66, endPoint x: 312, endPoint y: 69, distance: 29.1
click at [312, 69] on input "Mercedes Benz Financ" at bounding box center [323, 69] width 133 height 21
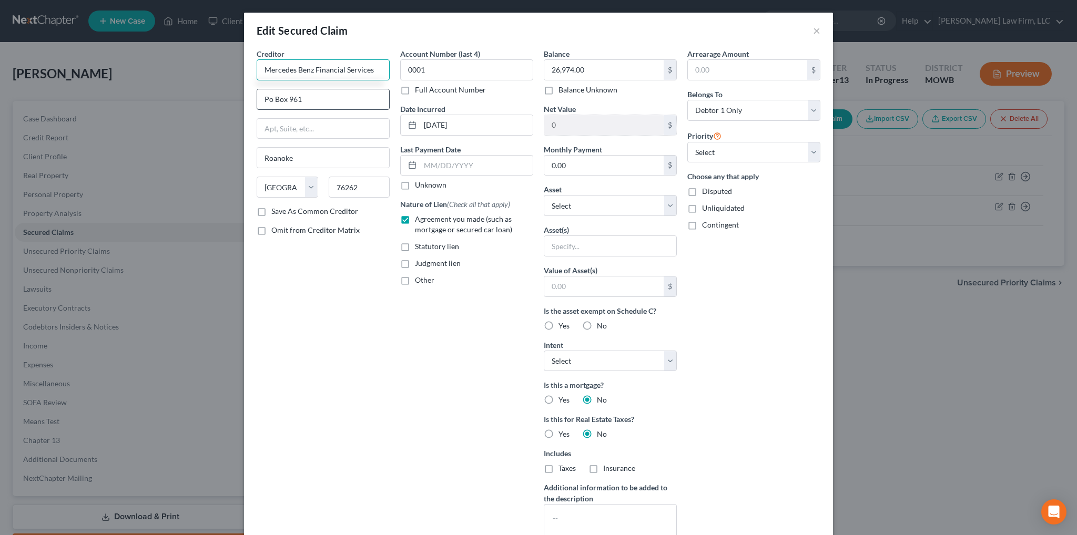
type input "Mercedes Benz Financial Services"
click at [267, 101] on input "Po Box 961" at bounding box center [323, 99] width 132 height 20
type input "P.O. Box 961"
click at [603, 204] on select "Select Other Multiple Assets Sports & Hobby Equipment - ? - $150.0 Chase Bank #…" at bounding box center [610, 205] width 133 height 21
select select "6"
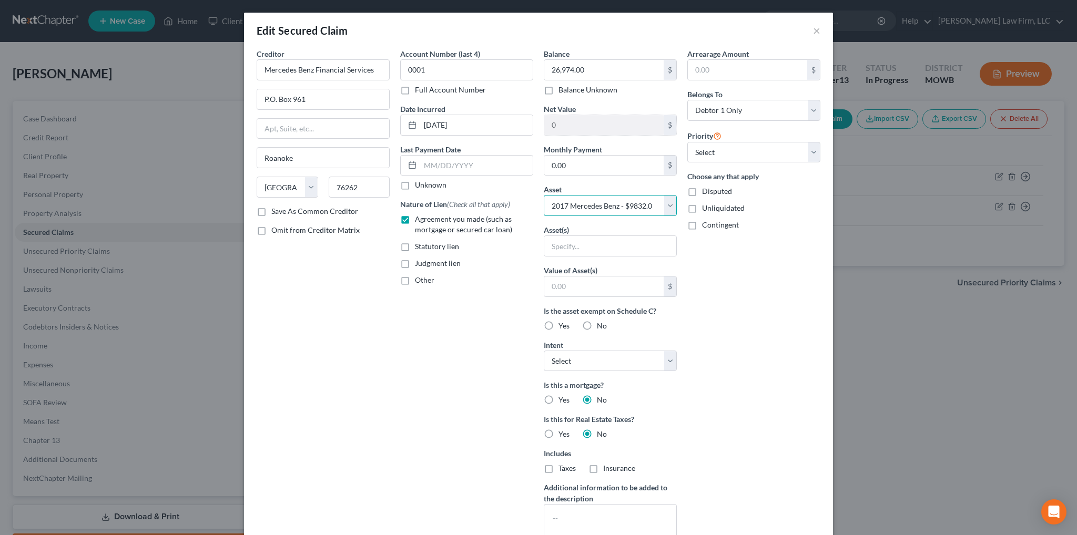
click at [544, 195] on select "Select Other Multiple Assets Sports & Hobby Equipment - ? - $150.0 Chase Bank #…" at bounding box center [610, 205] width 133 height 21
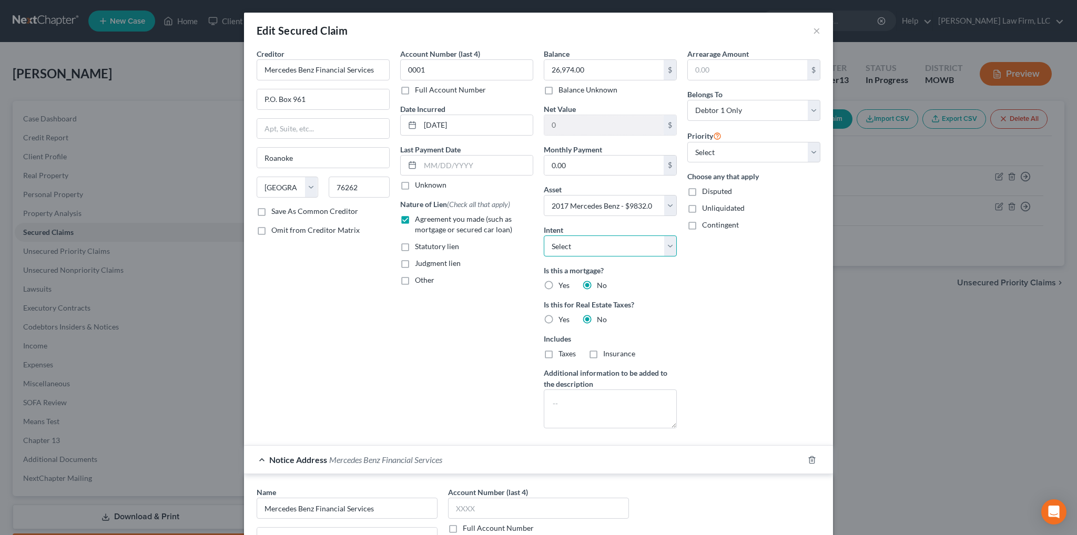
click at [601, 249] on select "Select Surrender Redeem Reaffirm Avoid Other" at bounding box center [610, 246] width 133 height 21
select select "2"
click at [544, 236] on select "Select Surrender Redeem Reaffirm Avoid Other" at bounding box center [610, 246] width 133 height 21
click at [735, 149] on select "Select 1st 2nd 3rd 4th 5th 6th 7th 8th 9th 10th 11th 12th 13th 14th 15th 16th 1…" at bounding box center [753, 152] width 133 height 21
select select "0"
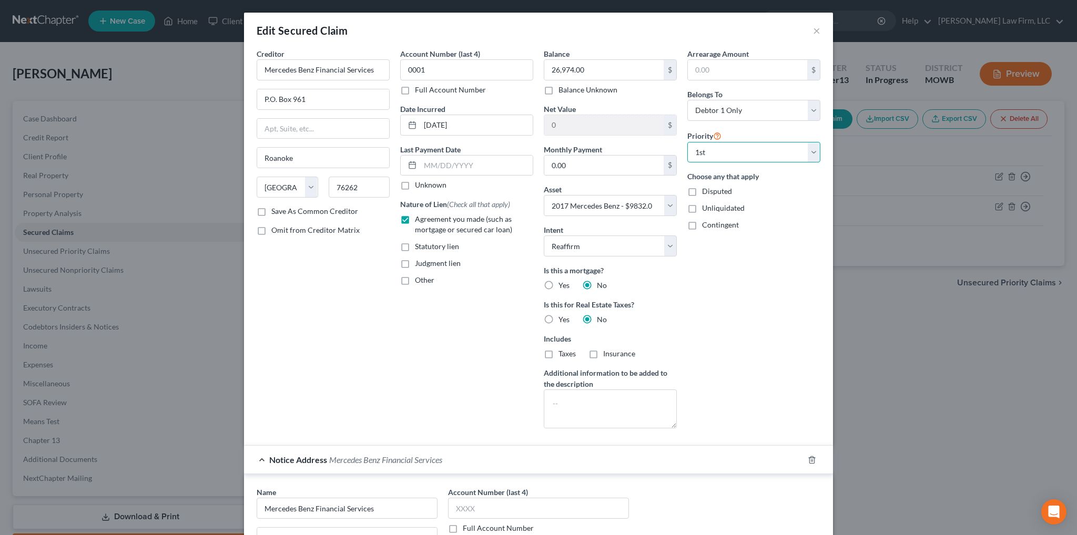
click at [687, 142] on select "Select 1st 2nd 3rd 4th 5th 6th 7th 8th 9th 10th 11th 12th 13th 14th 15th 16th 1…" at bounding box center [753, 152] width 133 height 21
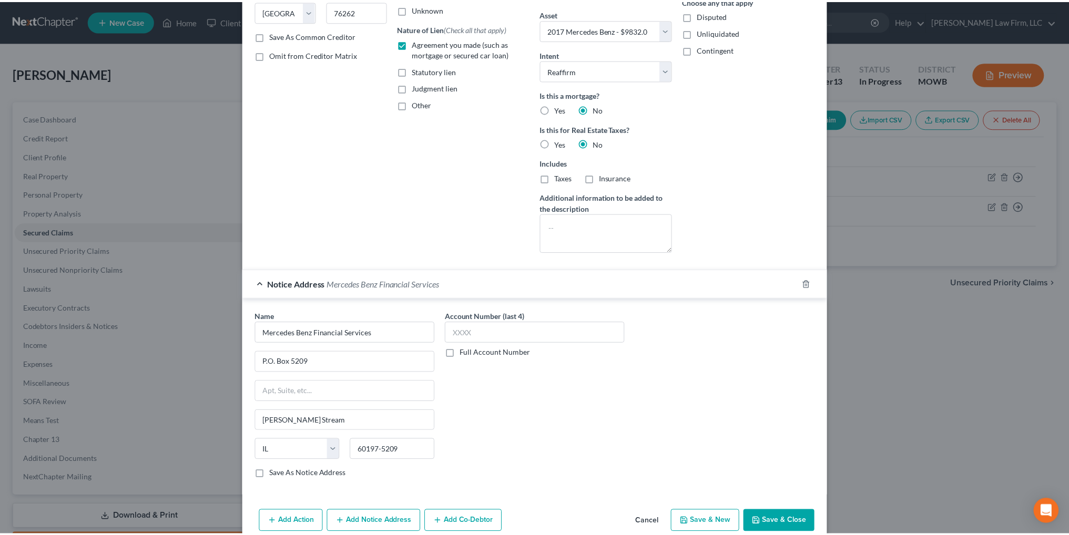
scroll to position [222, 0]
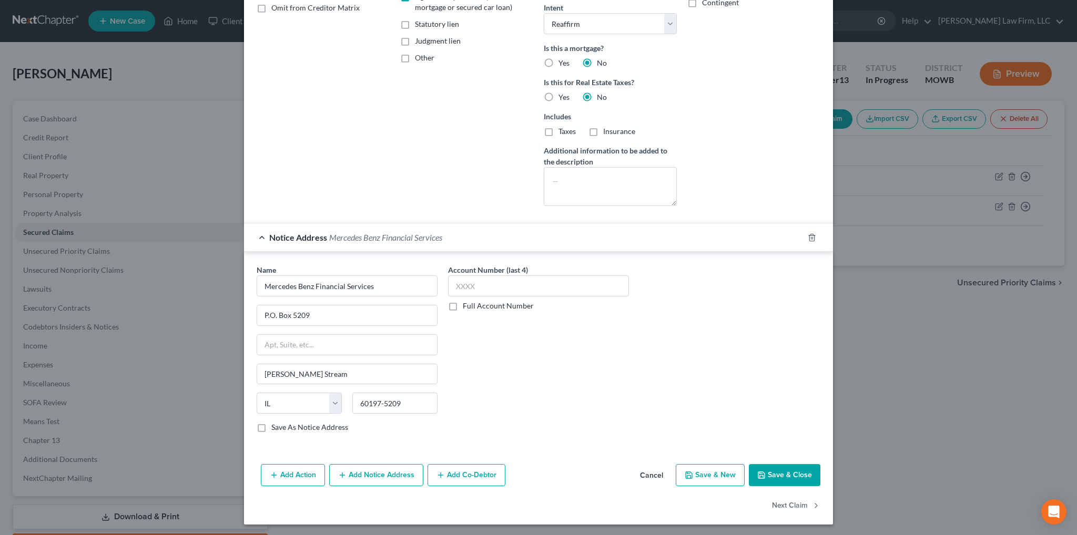
click at [772, 472] on button "Save & Close" at bounding box center [785, 475] width 72 height 22
select select
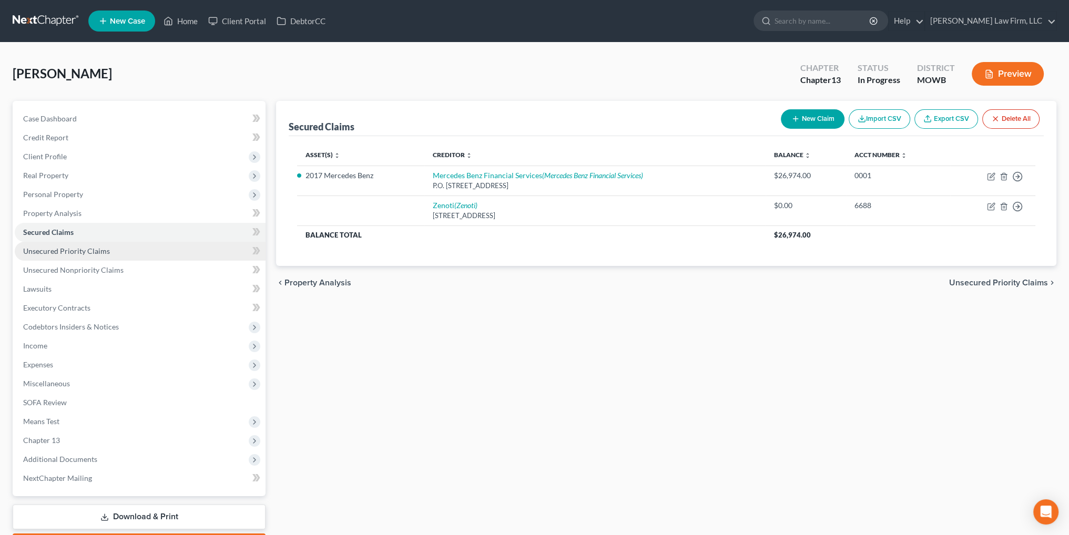
click at [65, 251] on span "Unsecured Priority Claims" at bounding box center [66, 251] width 87 height 9
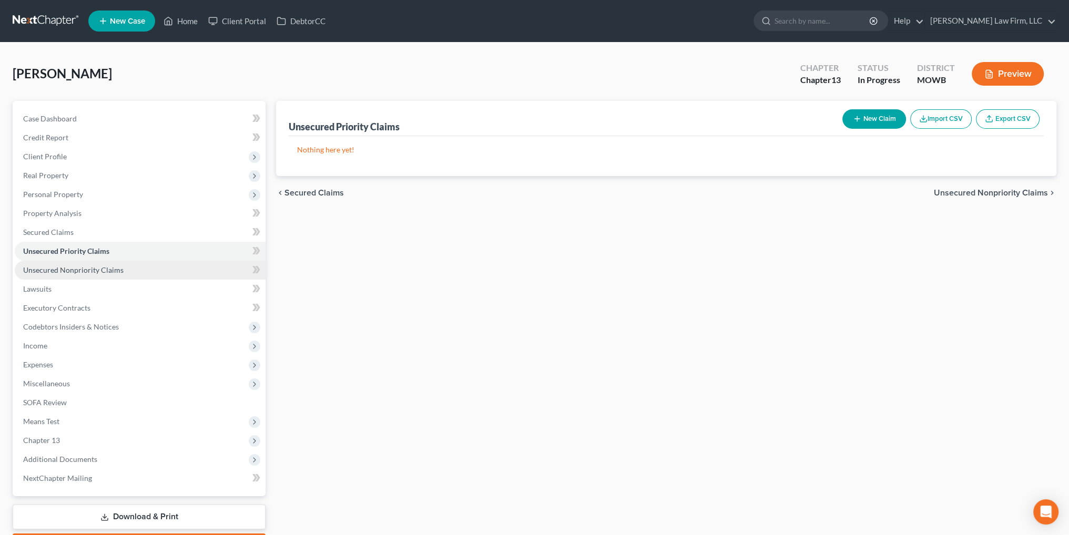
click at [54, 269] on span "Unsecured Nonpriority Claims" at bounding box center [73, 270] width 100 height 9
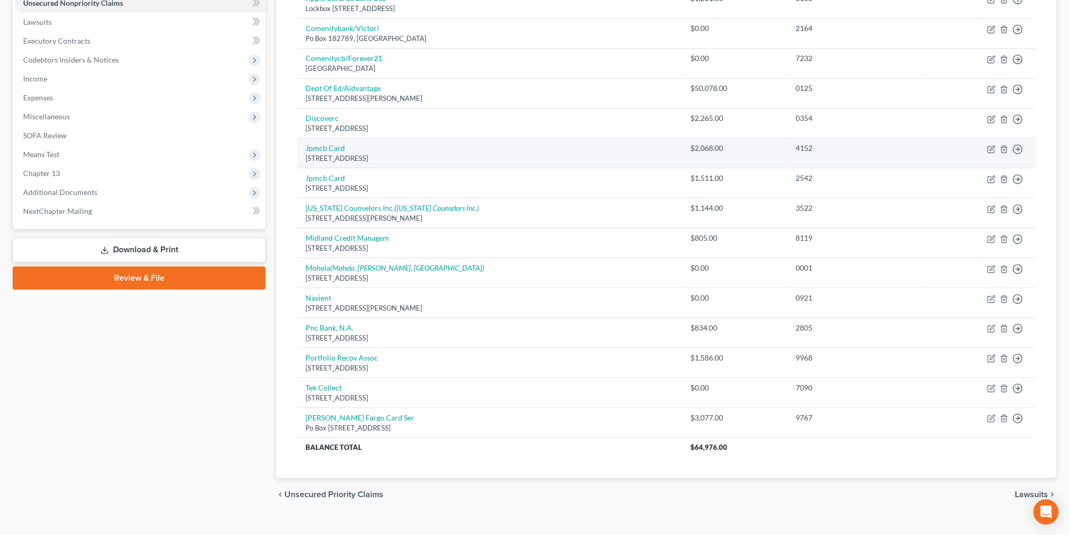
scroll to position [281, 0]
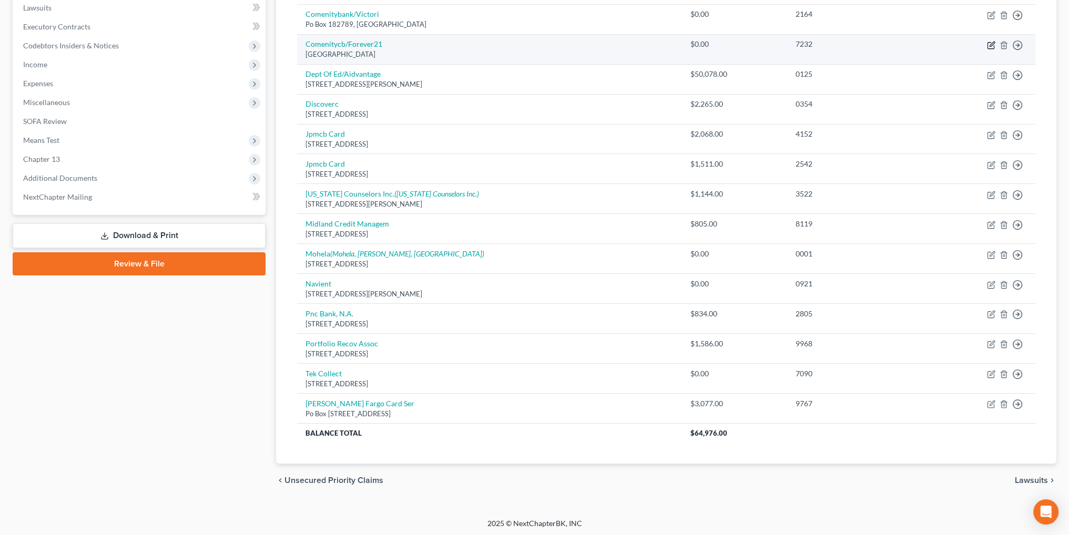
click at [989, 44] on icon "button" at bounding box center [991, 45] width 8 height 8
select select "36"
select select "2"
select select "0"
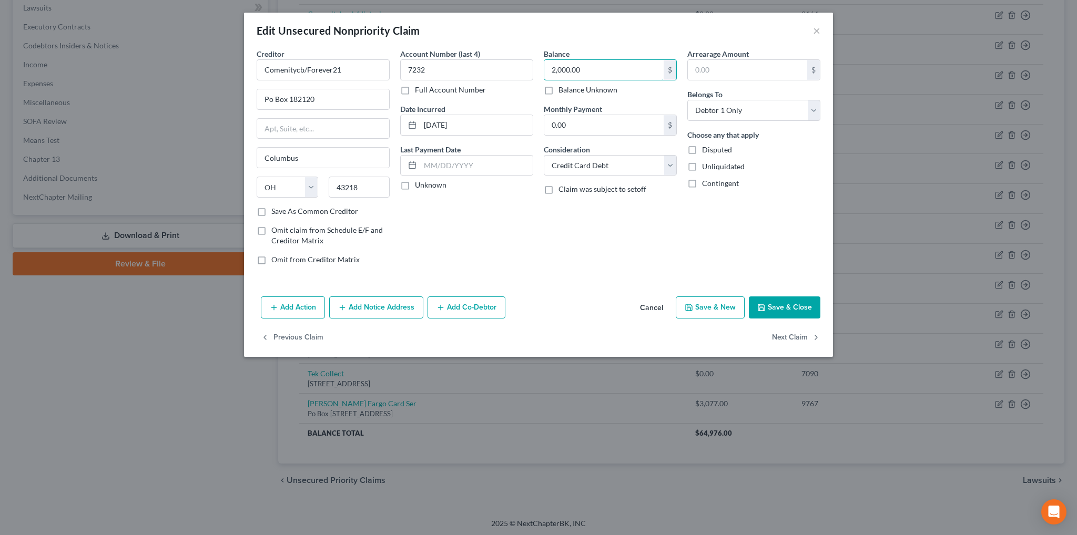
type input "2,000.00"
click at [787, 308] on button "Save & Close" at bounding box center [785, 308] width 72 height 22
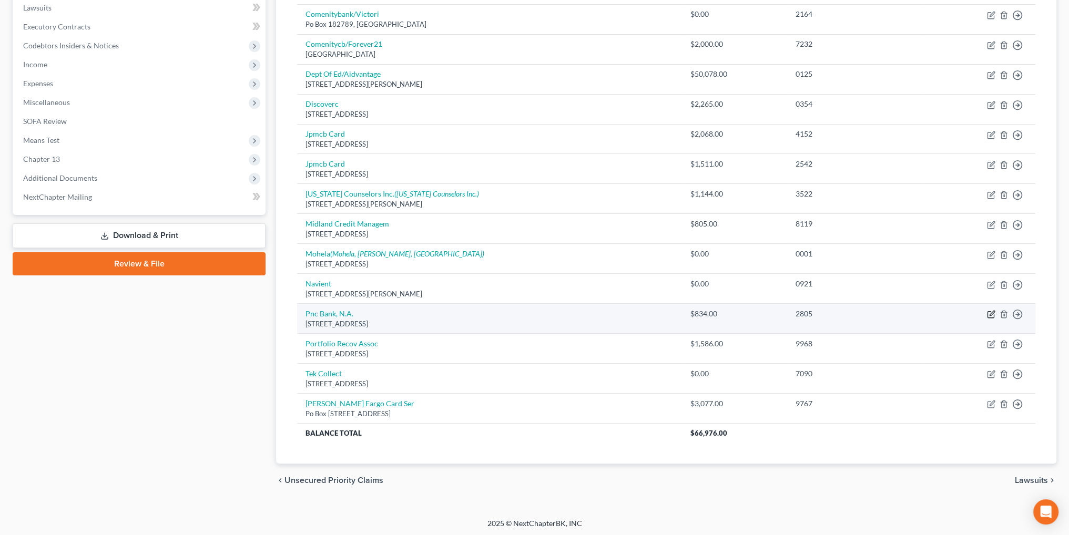
click at [990, 313] on icon "button" at bounding box center [992, 313] width 5 height 5
select select "23"
select select "2"
select select "0"
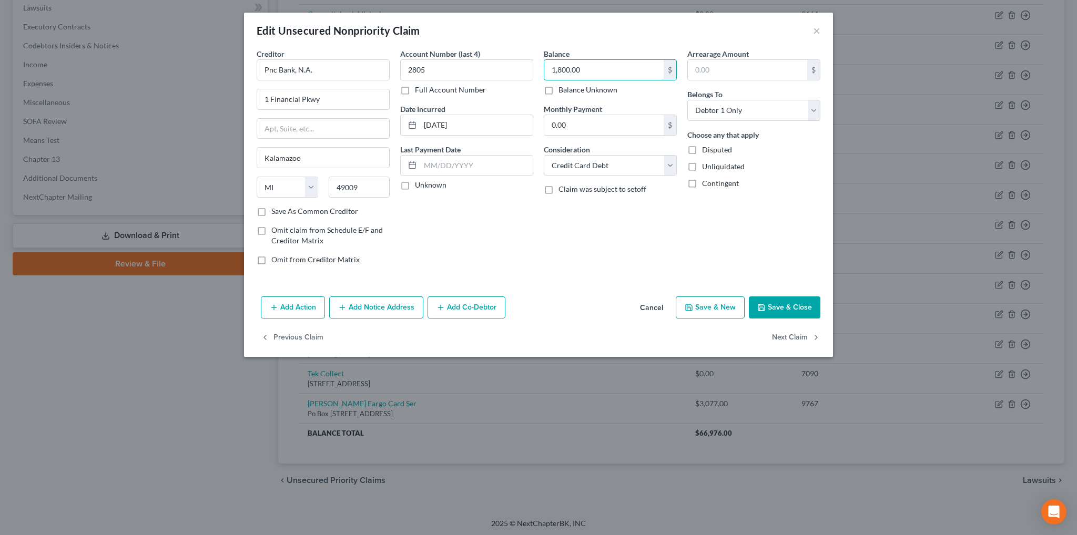
type input "1,800.00"
click at [276, 73] on input "Pnc Bank, N.A." at bounding box center [323, 69] width 133 height 21
click at [782, 306] on button "Save & Close" at bounding box center [785, 308] width 72 height 22
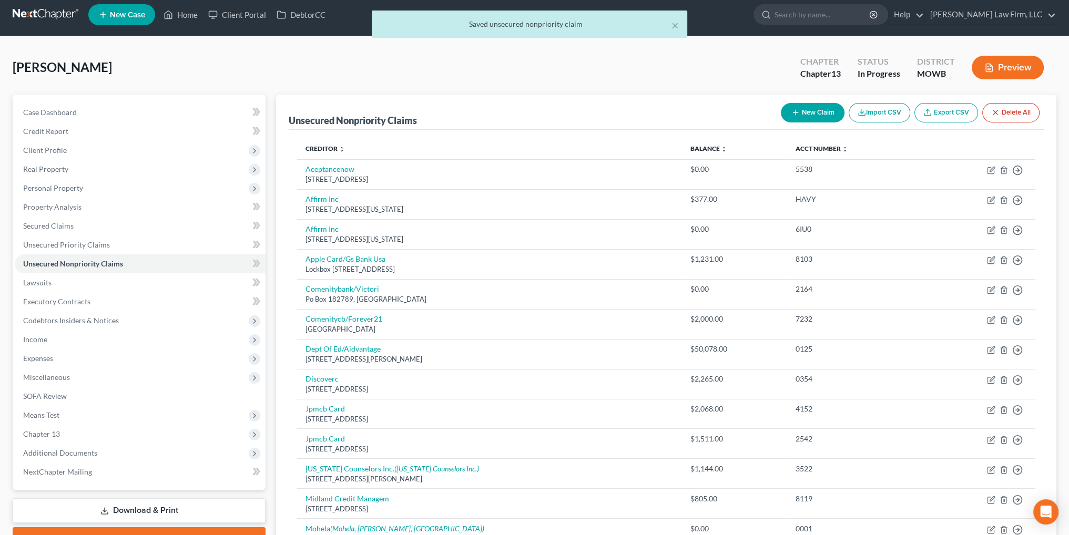
scroll to position [0, 0]
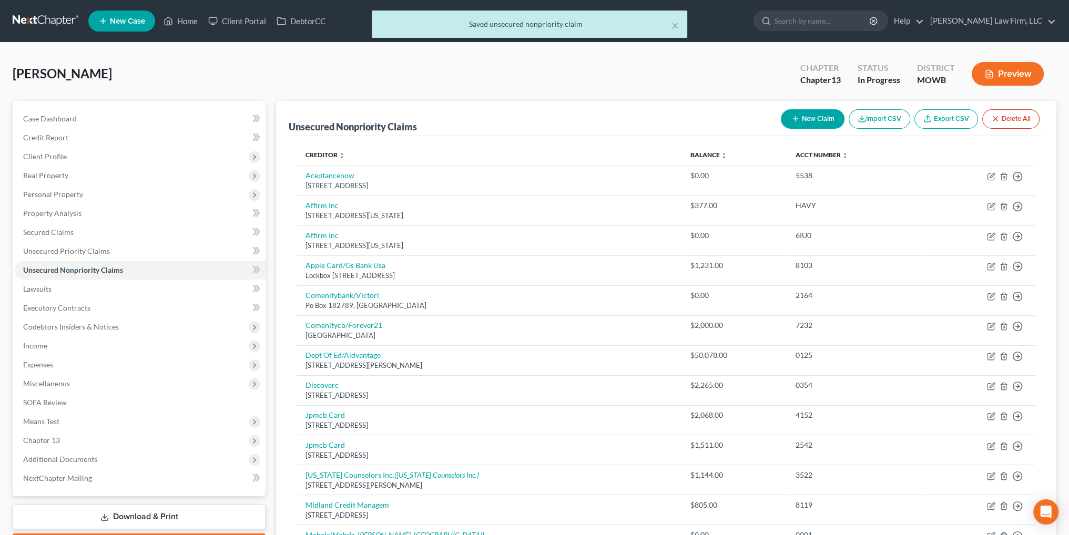
click at [797, 119] on icon "button" at bounding box center [795, 119] width 8 height 8
select select "0"
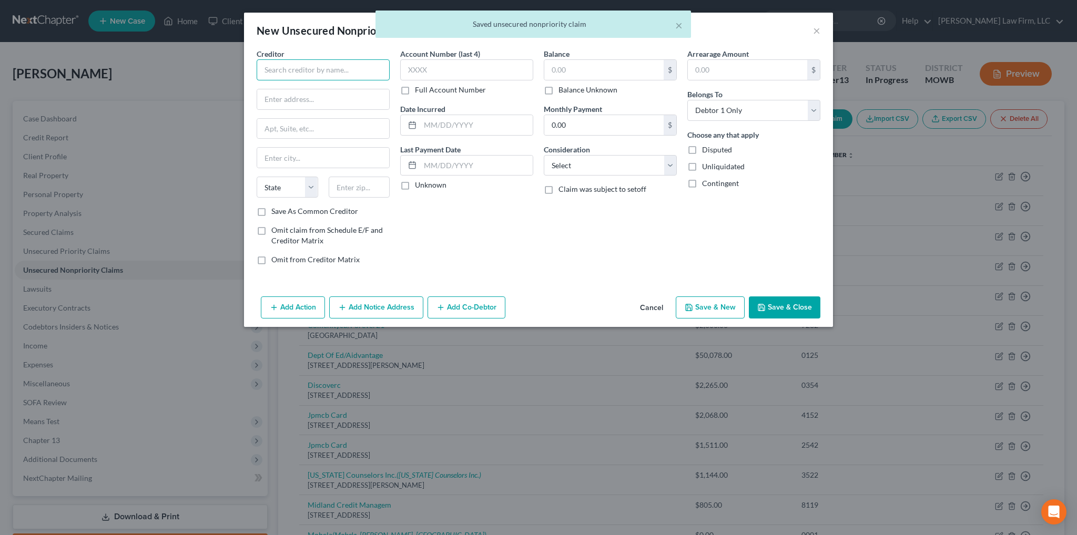
click at [285, 62] on input "text" at bounding box center [323, 69] width 133 height 21
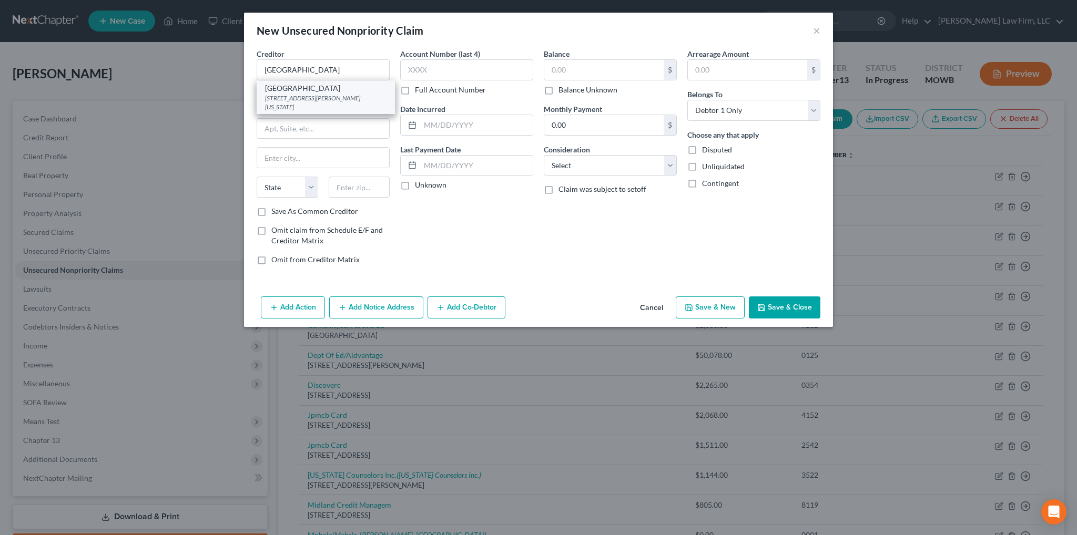
click at [290, 89] on div "[GEOGRAPHIC_DATA]" at bounding box center [325, 88] width 121 height 11
type input "[GEOGRAPHIC_DATA]"
type input "[STREET_ADDRESS][PERSON_NAME]"
type input "[US_STATE][GEOGRAPHIC_DATA]"
select select "26"
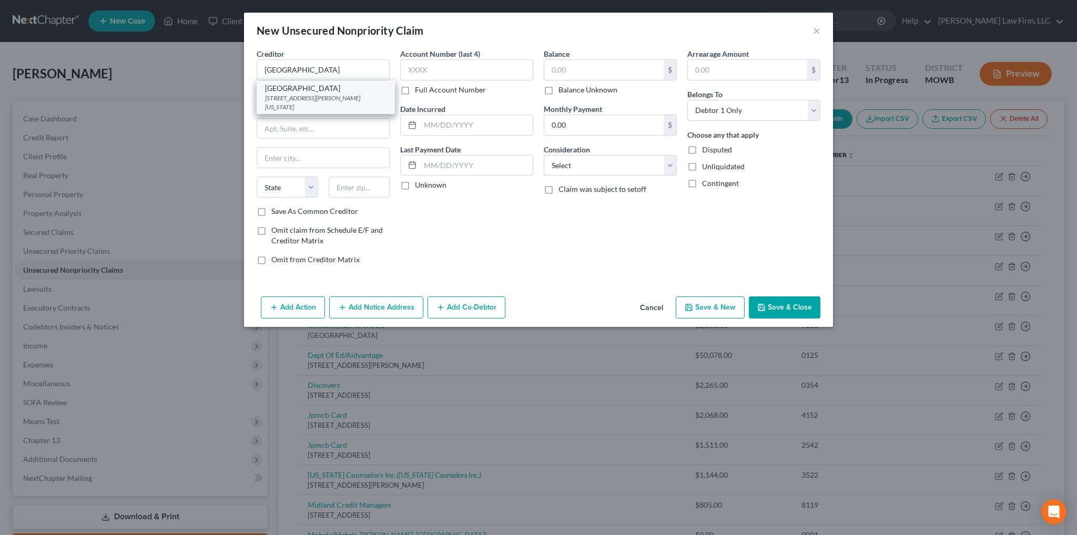
type input "64154"
click at [581, 65] on input "text" at bounding box center [603, 70] width 119 height 20
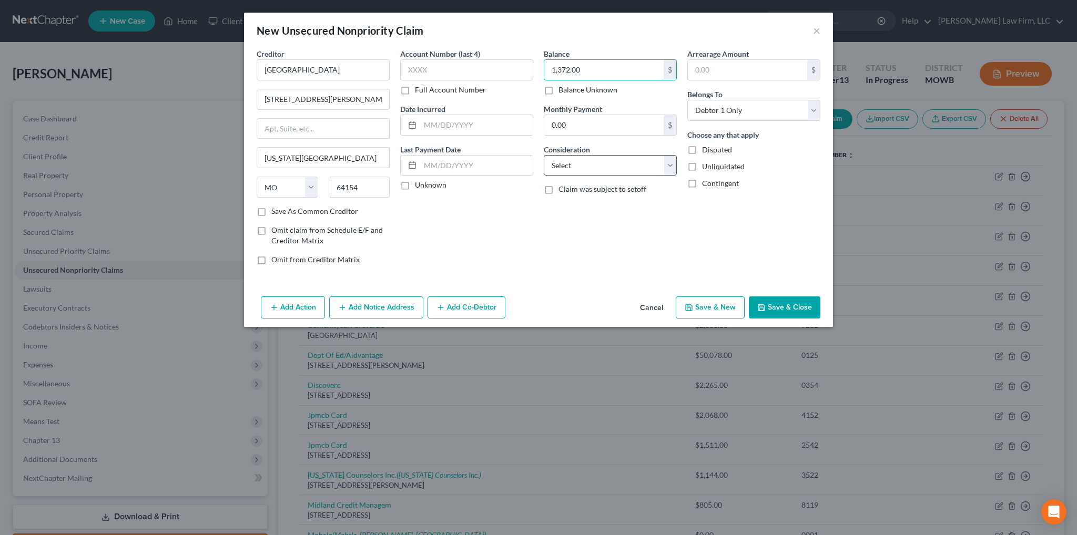
type input "1,372.00"
click at [620, 165] on select "Select Cable / Satellite Services Collection Agency Credit Card Debt Debt Couns…" at bounding box center [610, 165] width 133 height 21
select select "9"
click at [544, 155] on select "Select Cable / Satellite Services Collection Agency Credit Card Debt Debt Couns…" at bounding box center [610, 165] width 133 height 21
click at [440, 123] on input "text" at bounding box center [476, 125] width 113 height 20
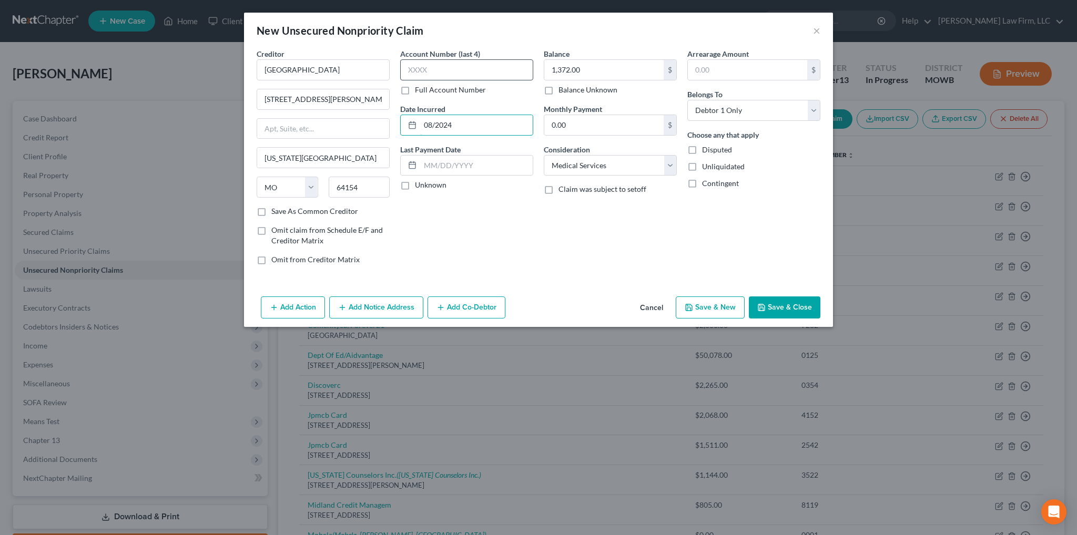
type input "08/2024"
click at [454, 64] on input "text" at bounding box center [466, 69] width 133 height 21
type input "7760"
click at [794, 306] on button "Save & Close" at bounding box center [785, 308] width 72 height 22
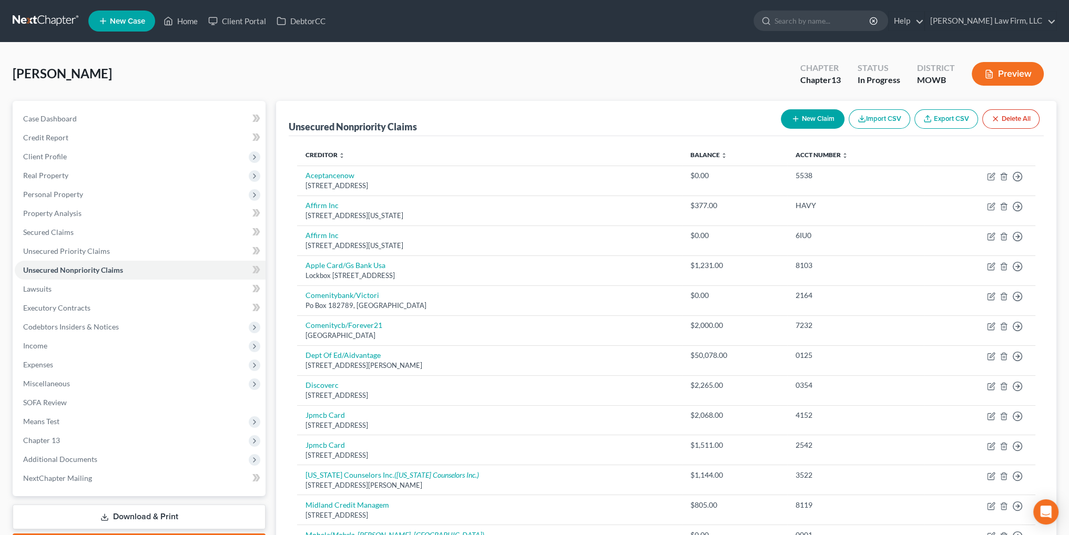
click at [814, 118] on button "New Claim" at bounding box center [813, 118] width 64 height 19
select select "0"
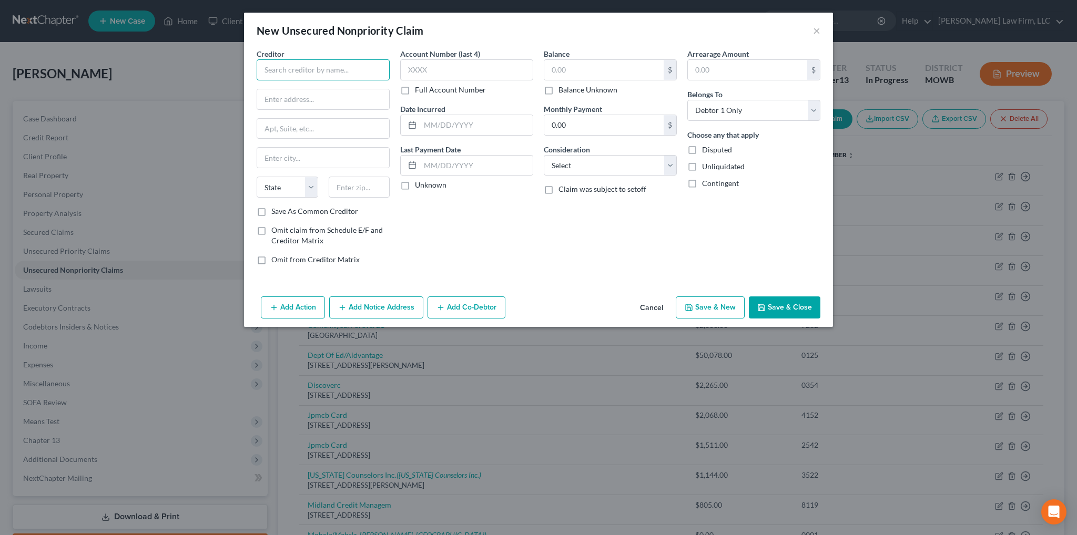
click at [359, 74] on input "text" at bounding box center [323, 69] width 133 height 21
click at [366, 99] on div "P.O. [GEOGRAPHIC_DATA][US_STATE]-2257" at bounding box center [322, 98] width 114 height 9
type input "[US_STATE] City Urology Care"
type input "P.O. Box 802257"
type input "[US_STATE][GEOGRAPHIC_DATA]"
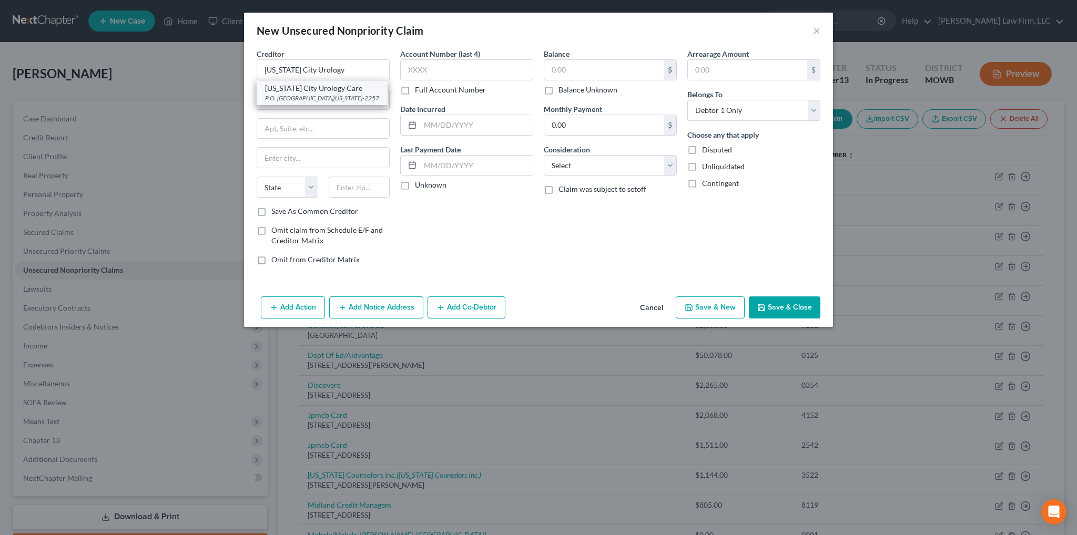
select select "26"
type input "64180-2257"
click at [604, 73] on input "text" at bounding box center [603, 70] width 119 height 20
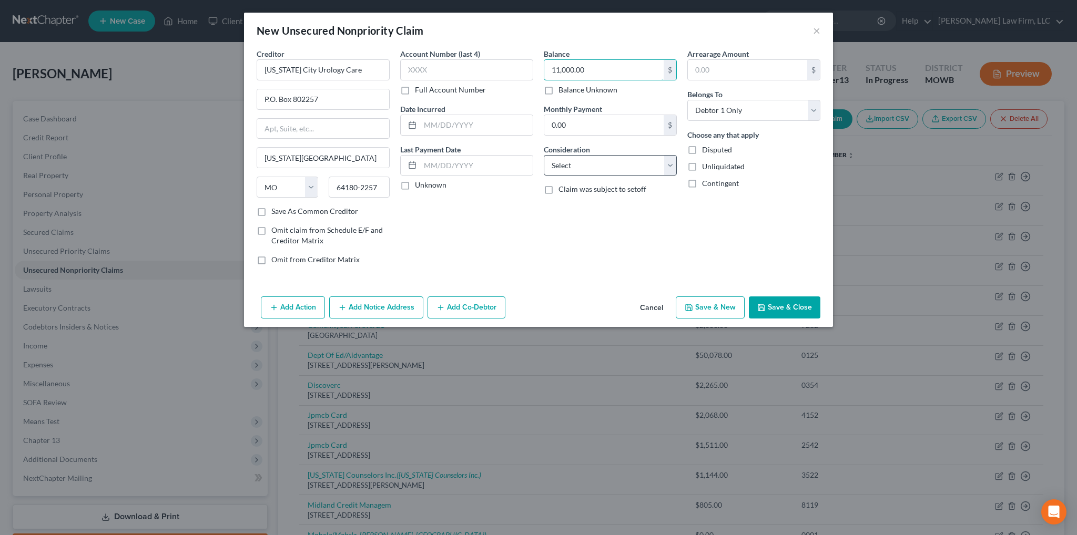
type input "11,000.00"
click at [597, 158] on select "Select Cable / Satellite Services Collection Agency Credit Card Debt Debt Couns…" at bounding box center [610, 165] width 133 height 21
select select "9"
click at [544, 155] on select "Select Cable / Satellite Services Collection Agency Credit Card Debt Debt Couns…" at bounding box center [610, 165] width 133 height 21
click at [787, 312] on button "Save & Close" at bounding box center [785, 308] width 72 height 22
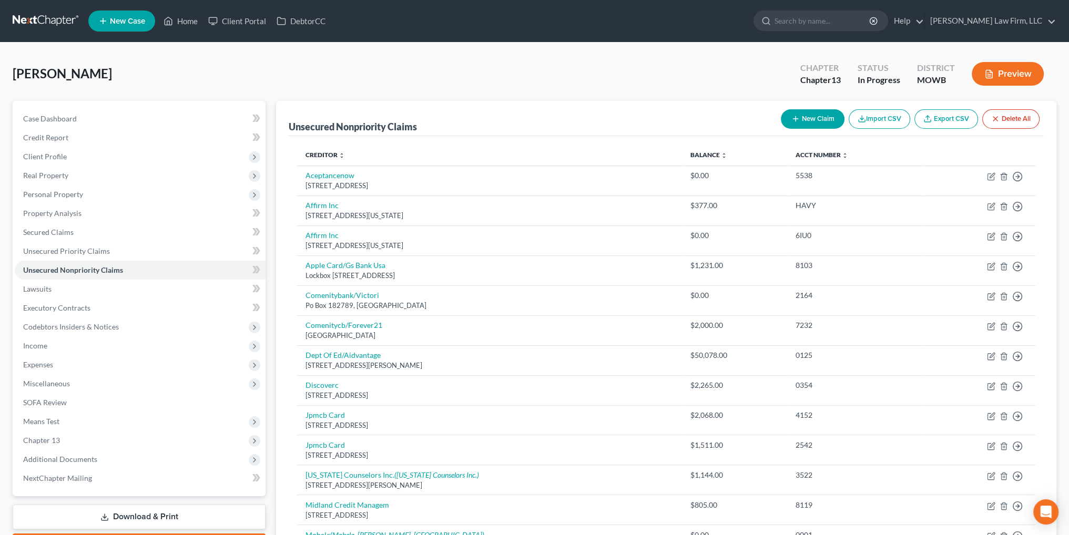
click at [817, 118] on button "New Claim" at bounding box center [813, 118] width 64 height 19
select select "0"
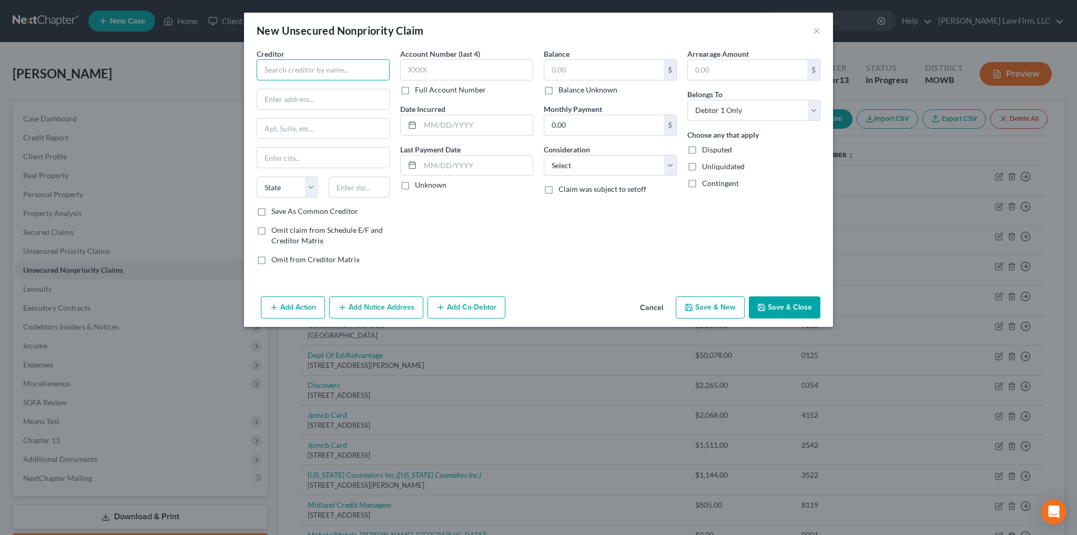
click at [353, 72] on input "text" at bounding box center [323, 69] width 133 height 21
type input "s"
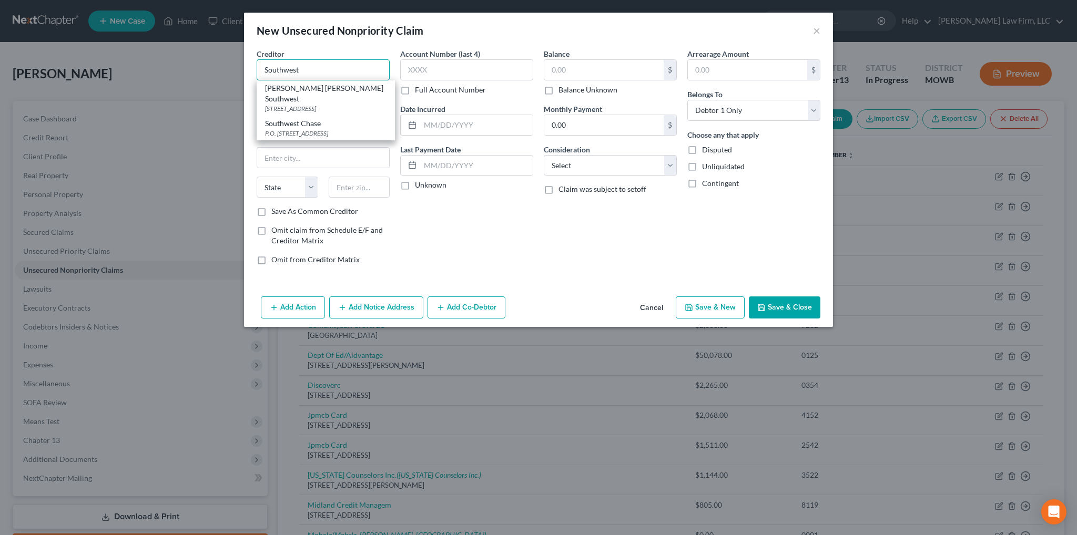
type input "Southwest"
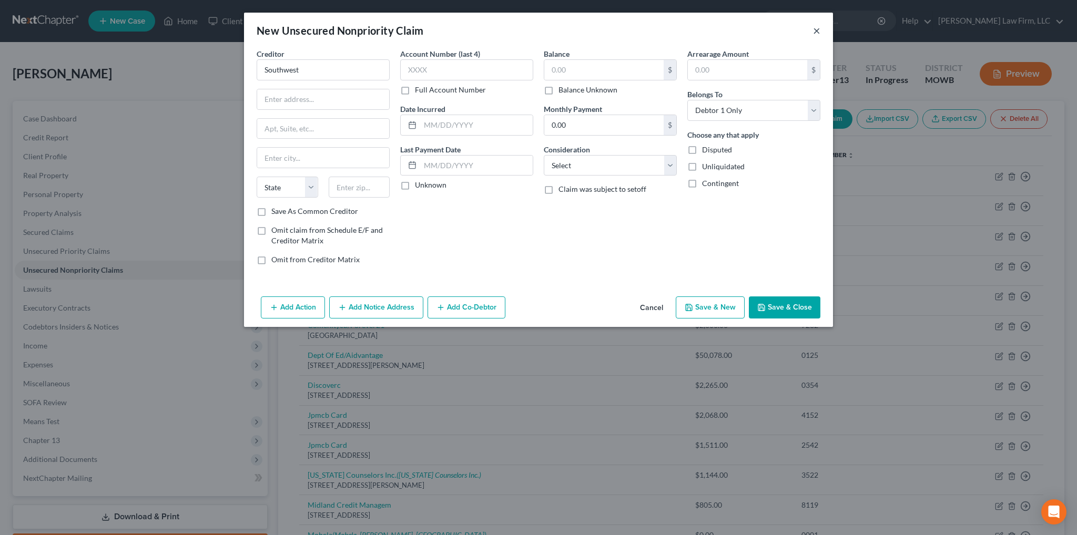
click at [816, 30] on button "×" at bounding box center [816, 30] width 7 height 13
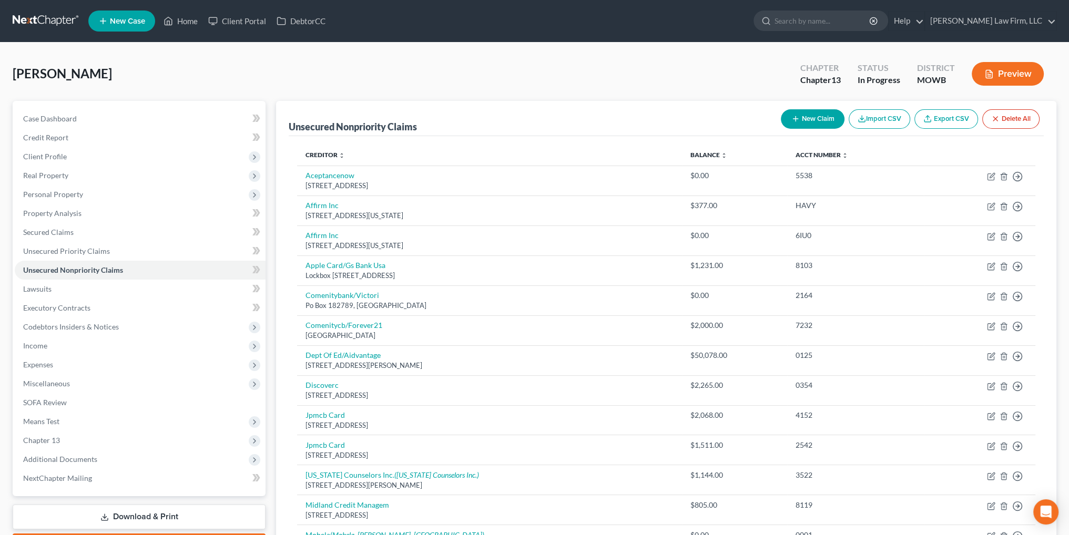
click at [814, 113] on button "New Claim" at bounding box center [813, 118] width 64 height 19
select select "0"
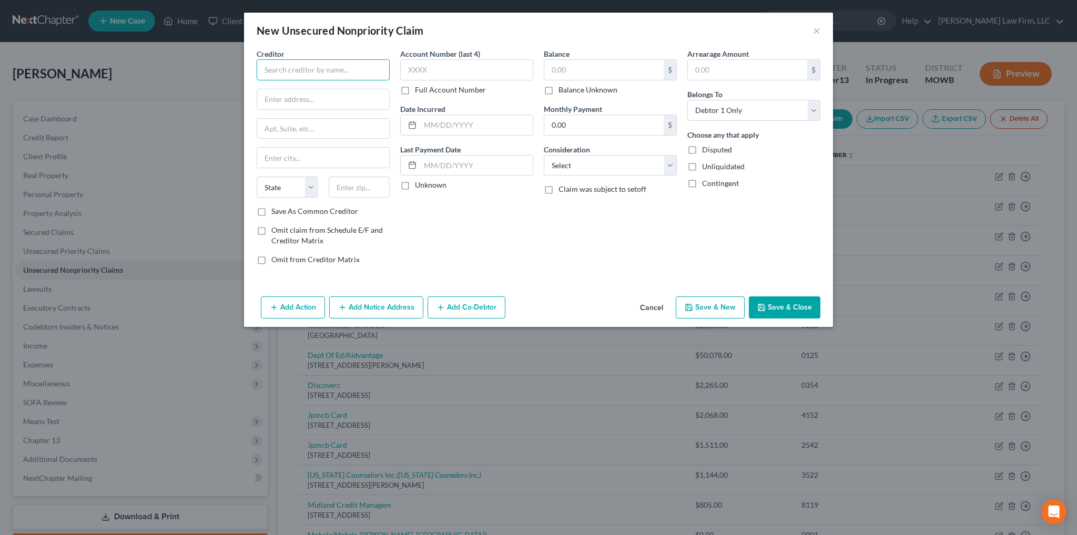
click at [278, 67] on input "text" at bounding box center [323, 69] width 133 height 21
type input "Southwest"
click at [339, 105] on input "text" at bounding box center [323, 99] width 132 height 20
type input "P.O. Box 15298"
type input "Wilmington"
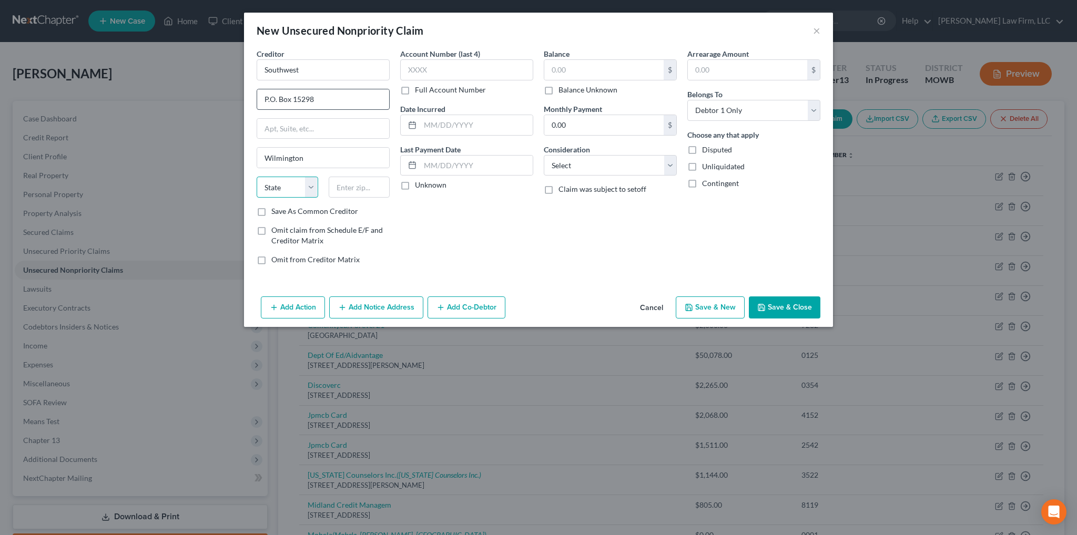
select select "7"
type input "19850"
click at [562, 165] on select "Select Cable / Satellite Services Collection Agency Credit Card Debt Debt Couns…" at bounding box center [610, 165] width 133 height 21
select select "2"
click at [544, 155] on select "Select Cable / Satellite Services Collection Agency Credit Card Debt Debt Couns…" at bounding box center [610, 165] width 133 height 21
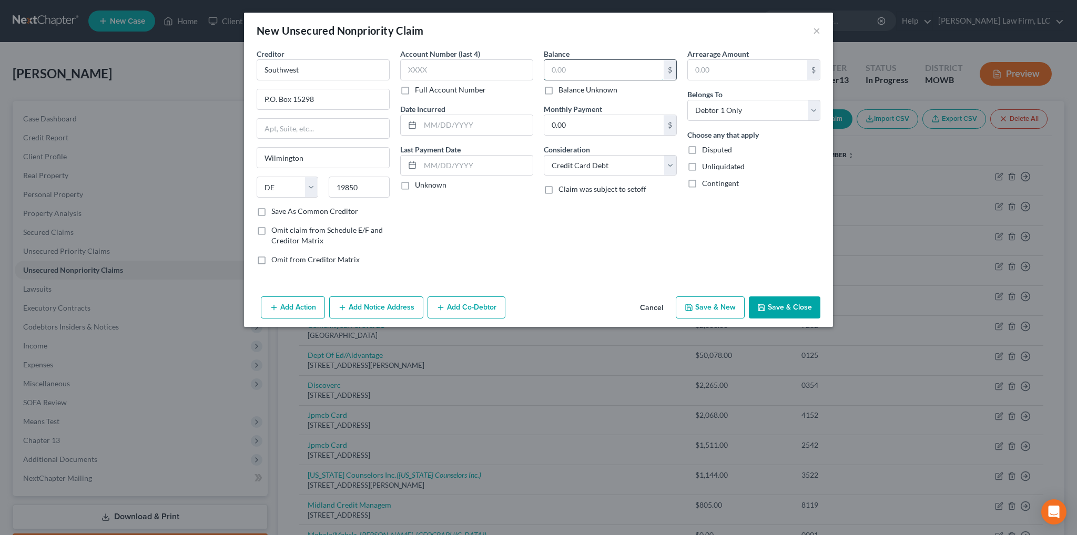
click at [571, 72] on input "text" at bounding box center [603, 70] width 119 height 20
type input "2,680.00"
click at [785, 316] on button "Save & Close" at bounding box center [785, 308] width 72 height 22
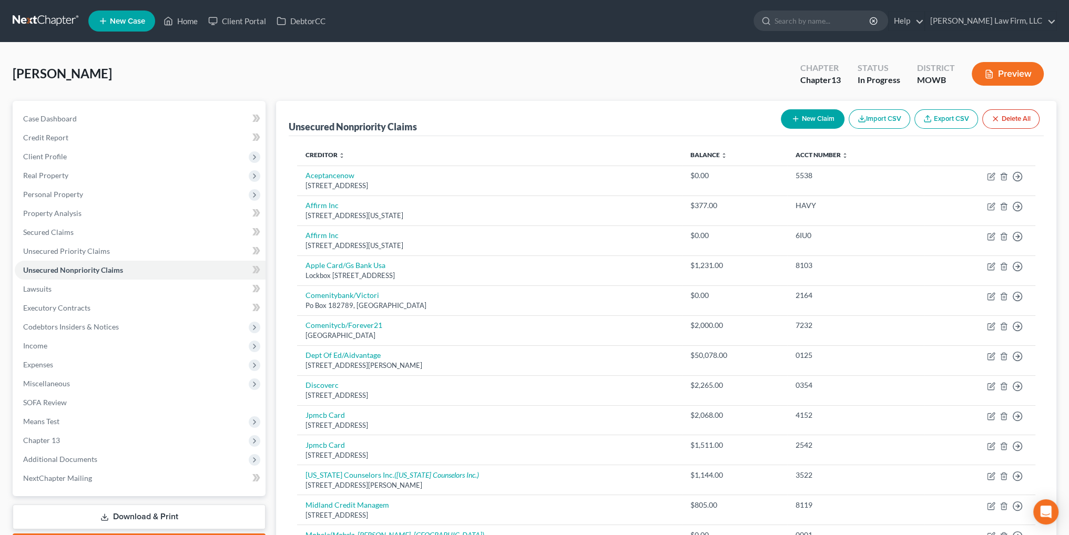
click at [799, 115] on button "New Claim" at bounding box center [813, 118] width 64 height 19
select select "0"
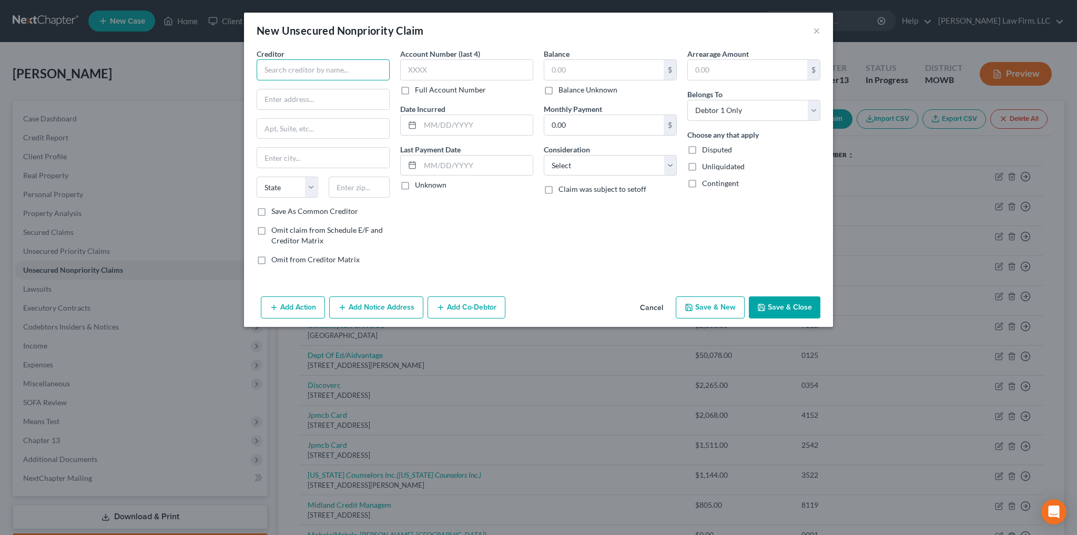
click at [277, 70] on input "text" at bounding box center [323, 69] width 133 height 21
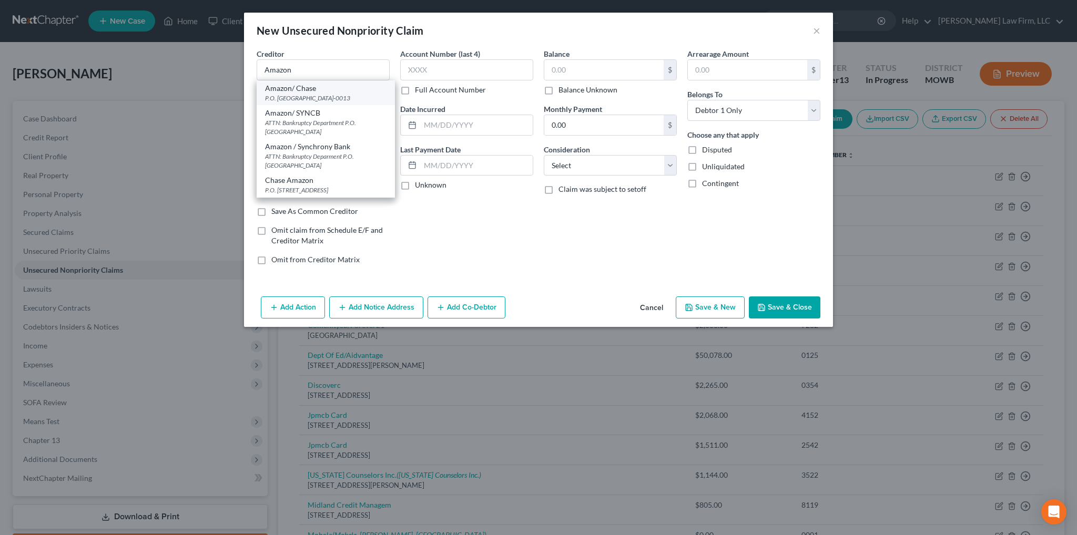
click at [280, 94] on div "P.O. [GEOGRAPHIC_DATA]-0013" at bounding box center [325, 98] width 121 height 9
type input "Amazon/ Chase"
type input "P.O. Box 960013"
type input "Orlando"
select select "9"
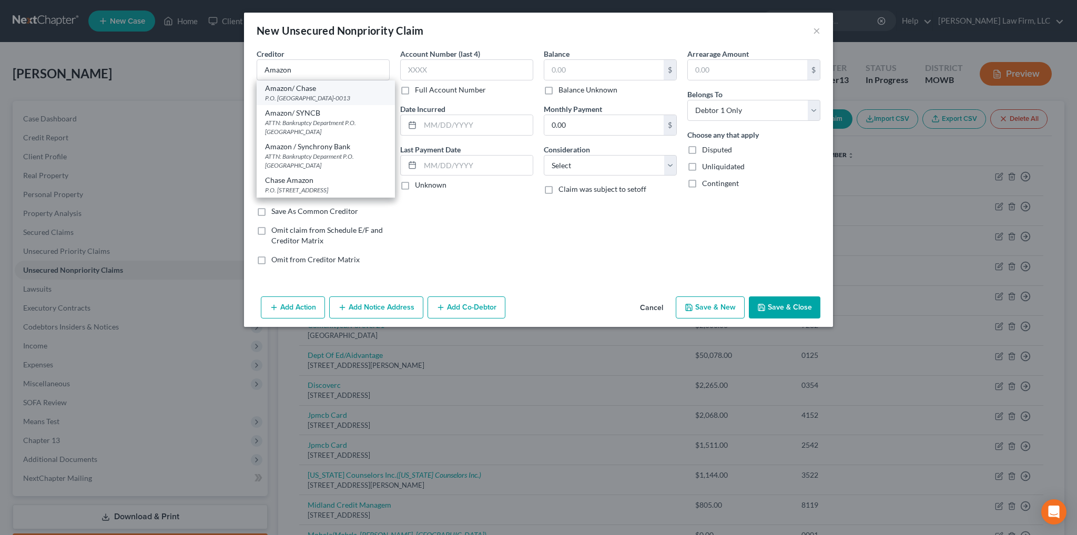
type input "32896-0013"
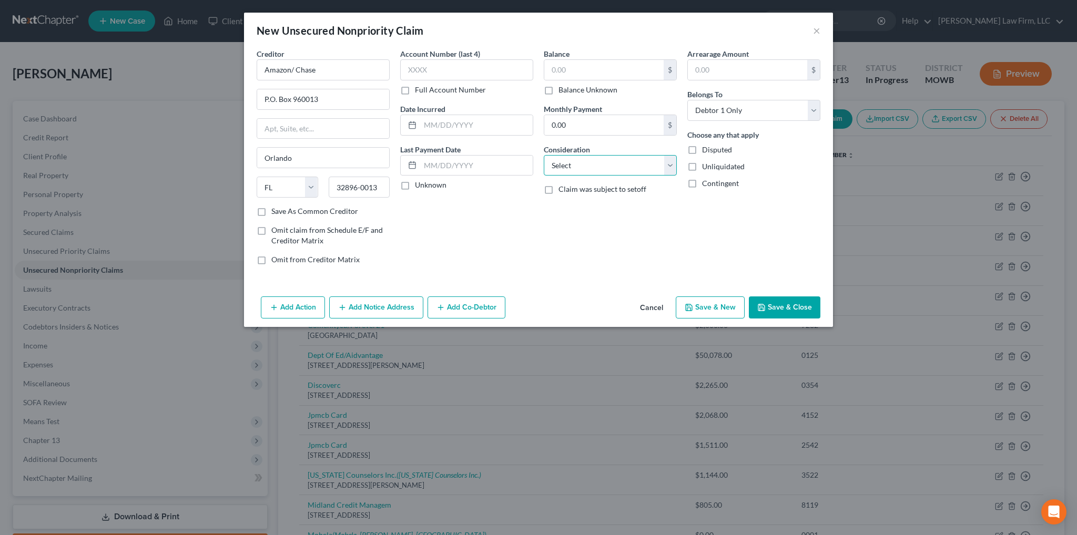
click at [573, 172] on select "Select Cable / Satellite Services Collection Agency Credit Card Debt Debt Couns…" at bounding box center [610, 165] width 133 height 21
select select "2"
click at [544, 155] on select "Select Cable / Satellite Services Collection Agency Credit Card Debt Debt Couns…" at bounding box center [610, 165] width 133 height 21
click at [568, 75] on input "text" at bounding box center [603, 70] width 119 height 20
type input "2,000.00"
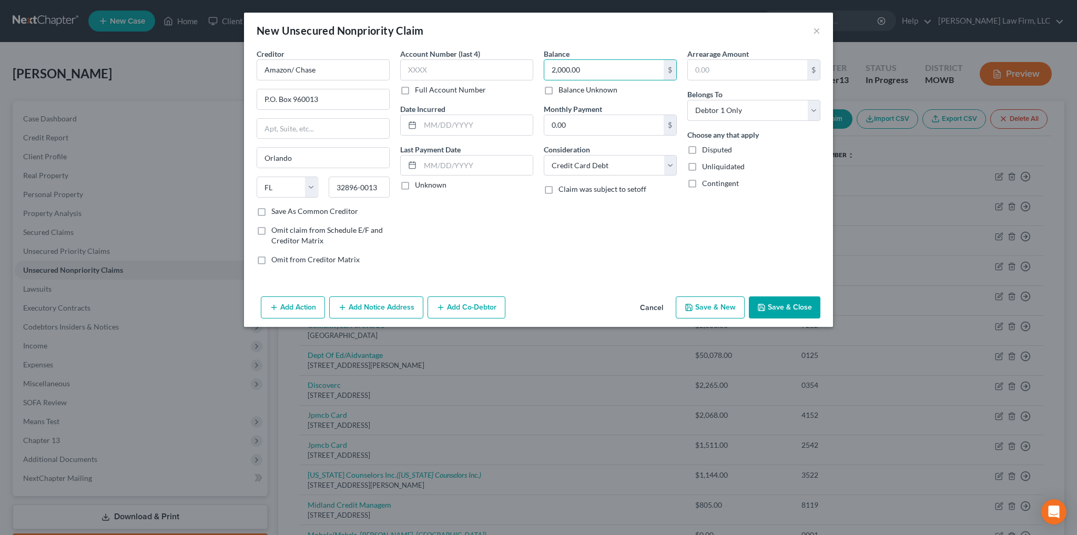
click at [768, 307] on button "Save & Close" at bounding box center [785, 308] width 72 height 22
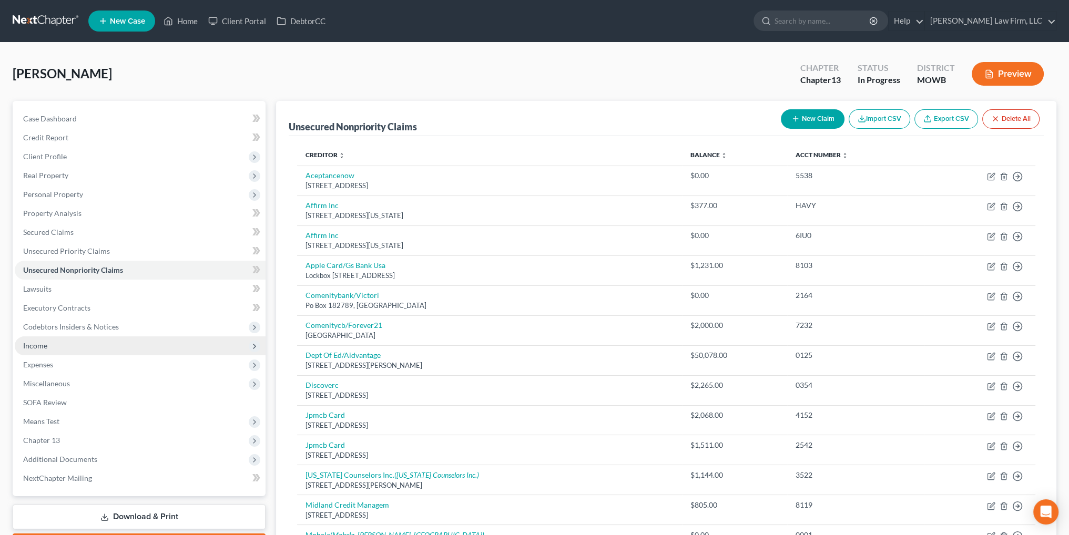
click at [34, 348] on span "Income" at bounding box center [35, 345] width 24 height 9
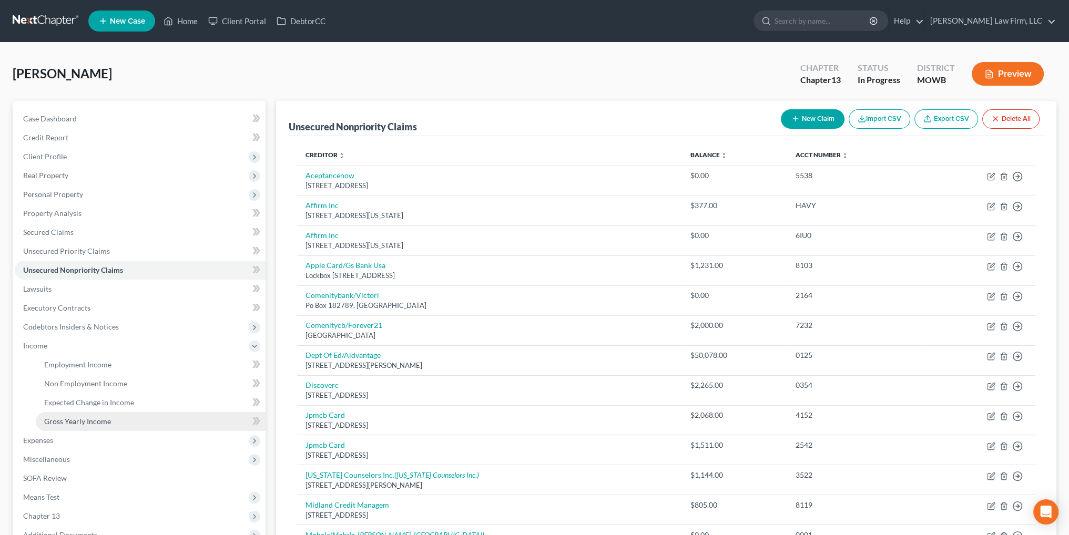
click at [73, 419] on span "Gross Yearly Income" at bounding box center [77, 421] width 67 height 9
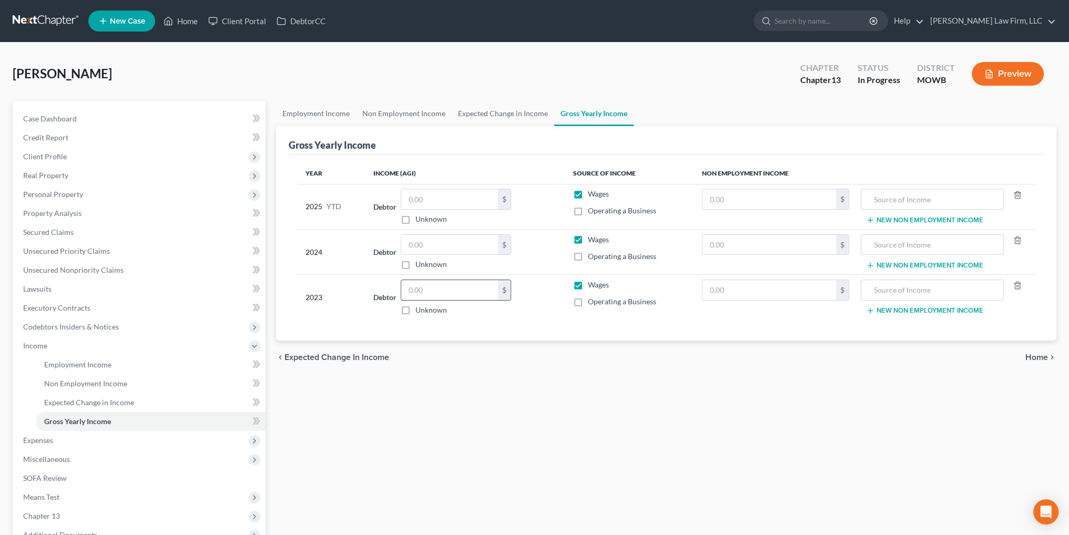
click at [435, 295] on input "text" at bounding box center [449, 290] width 97 height 20
type input "27,396.00"
click at [446, 244] on input "text" at bounding box center [449, 245] width 97 height 20
click at [431, 235] on input "text" at bounding box center [449, 245] width 97 height 20
type input "50,051.00"
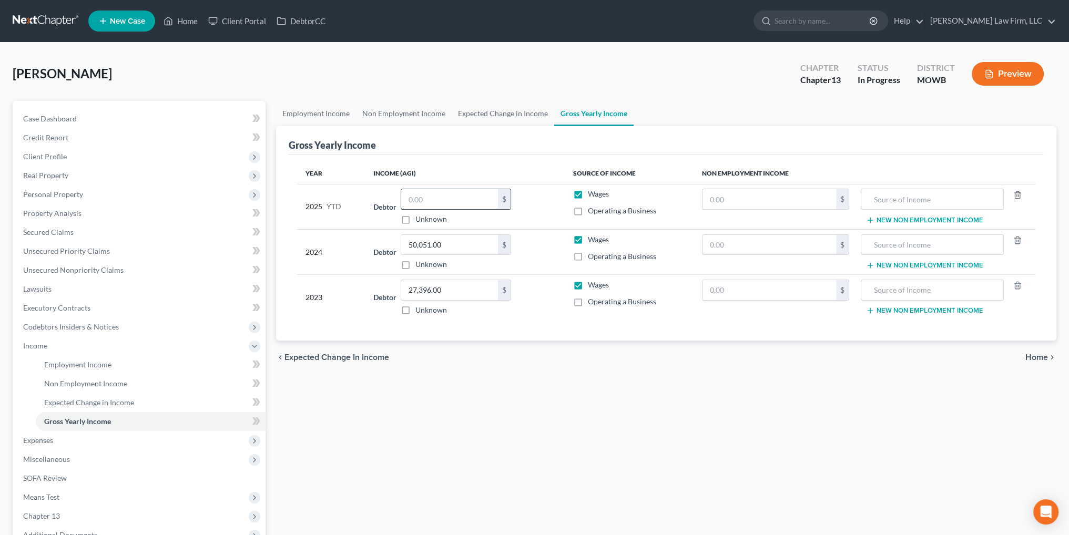
click at [431, 198] on input "text" at bounding box center [449, 199] width 97 height 20
click at [34, 438] on span "Expenses" at bounding box center [38, 440] width 30 height 9
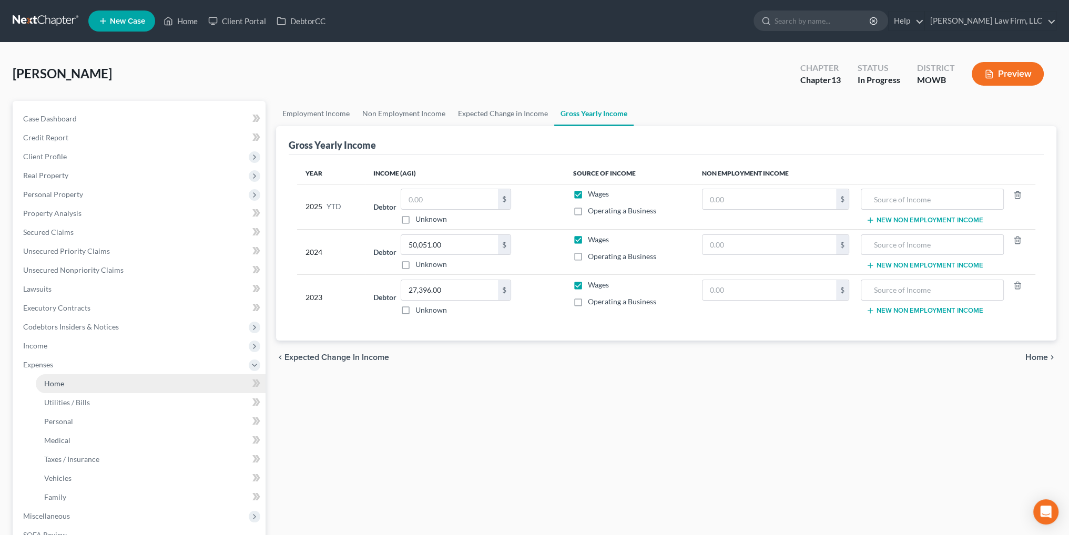
click at [71, 381] on link "Home" at bounding box center [151, 383] width 230 height 19
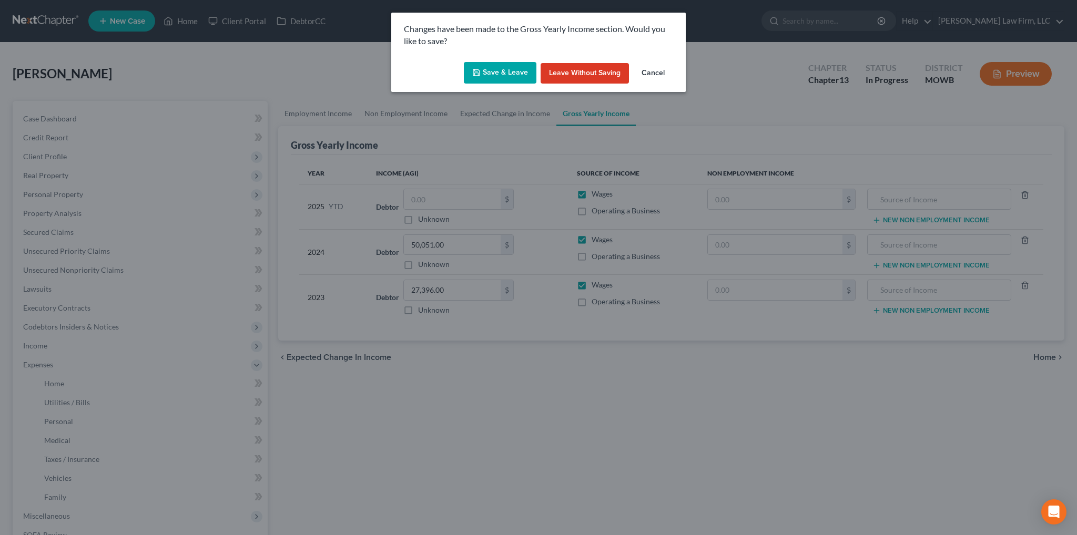
click at [526, 55] on div "Changes have been made to the Gross Yearly Income section. Would you like to sa…" at bounding box center [538, 35] width 294 height 45
click at [523, 60] on div "Save & Leave Leave without Saving Cancel" at bounding box center [538, 75] width 294 height 35
click at [511, 69] on button "Save & Leave" at bounding box center [500, 73] width 73 height 22
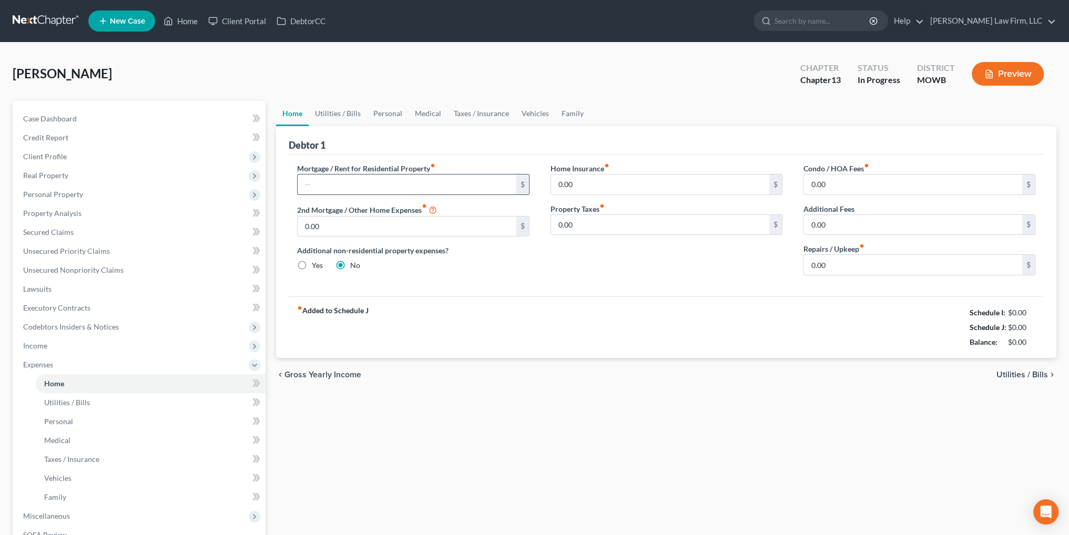
click at [332, 187] on input "text" at bounding box center [407, 185] width 218 height 20
type input "1,554.00"
click at [322, 107] on link "Utilities / Bills" at bounding box center [338, 113] width 58 height 25
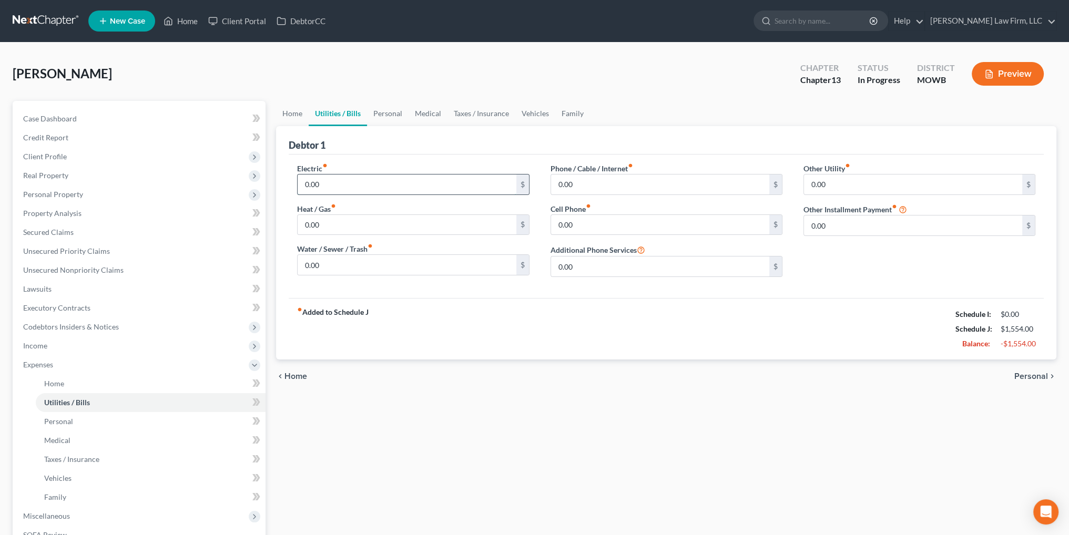
click at [331, 185] on input "0.00" at bounding box center [407, 185] width 218 height 20
type input "175.00"
click at [585, 184] on input "0.00" at bounding box center [660, 185] width 218 height 20
type input "75.00"
click at [632, 216] on input "0.00" at bounding box center [660, 225] width 218 height 20
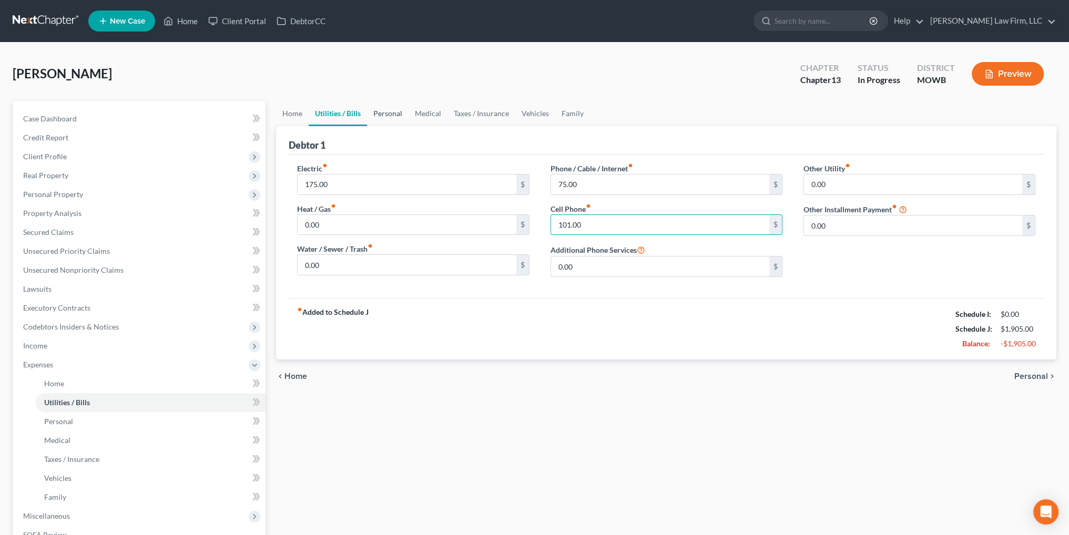
type input "101.00"
click at [396, 115] on link "Personal" at bounding box center [388, 113] width 42 height 25
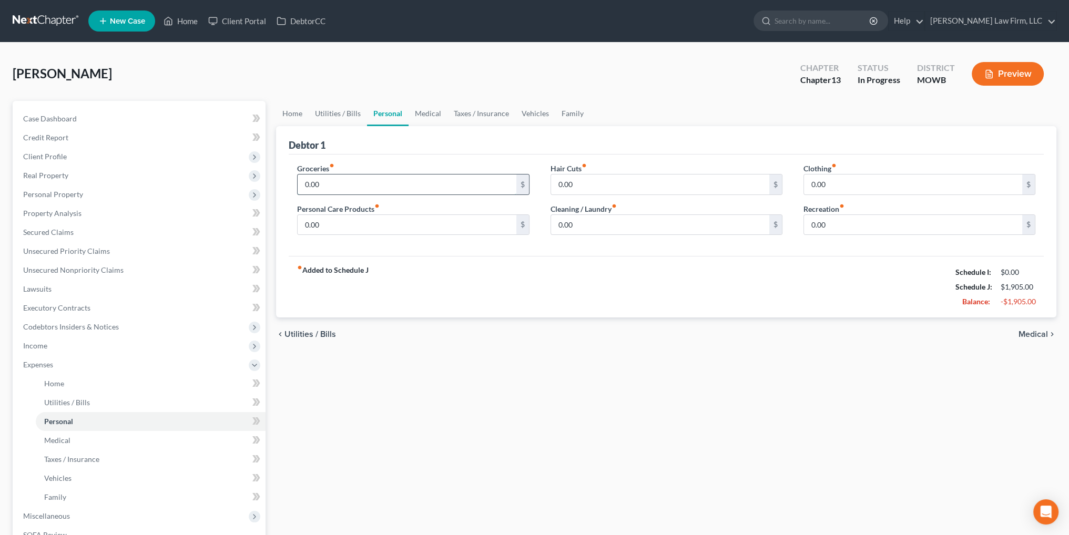
click at [348, 181] on input "0.00" at bounding box center [407, 185] width 218 height 20
type input "400.00"
click at [328, 221] on input "0.00" at bounding box center [407, 225] width 218 height 20
type input "200.00"
click at [598, 181] on input "0.00" at bounding box center [660, 185] width 218 height 20
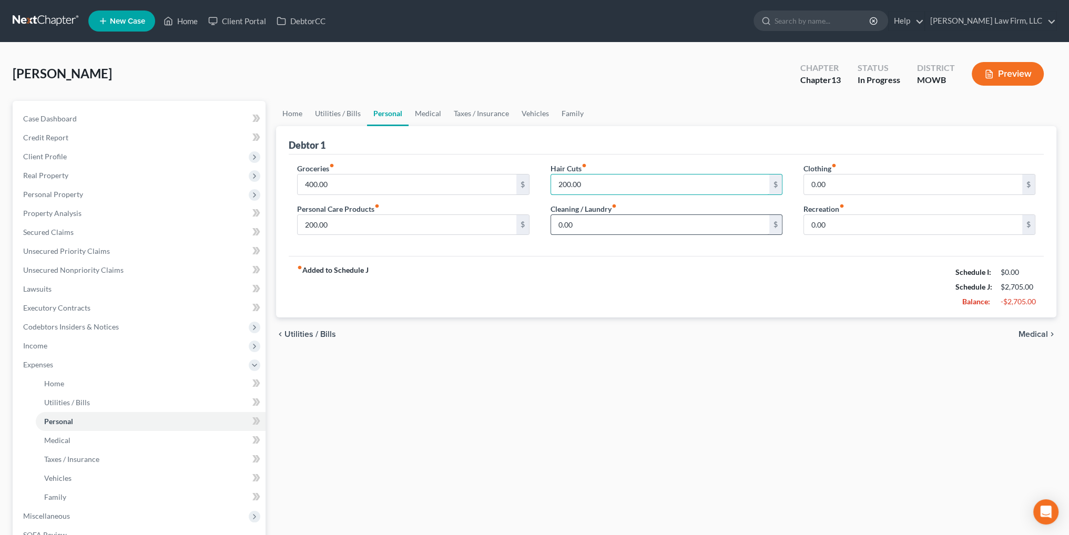
type input "200.00"
click at [614, 227] on input "0.00" at bounding box center [660, 225] width 218 height 20
type input "50.00"
click at [852, 187] on input "0.00" at bounding box center [913, 185] width 218 height 20
type input "300.00"
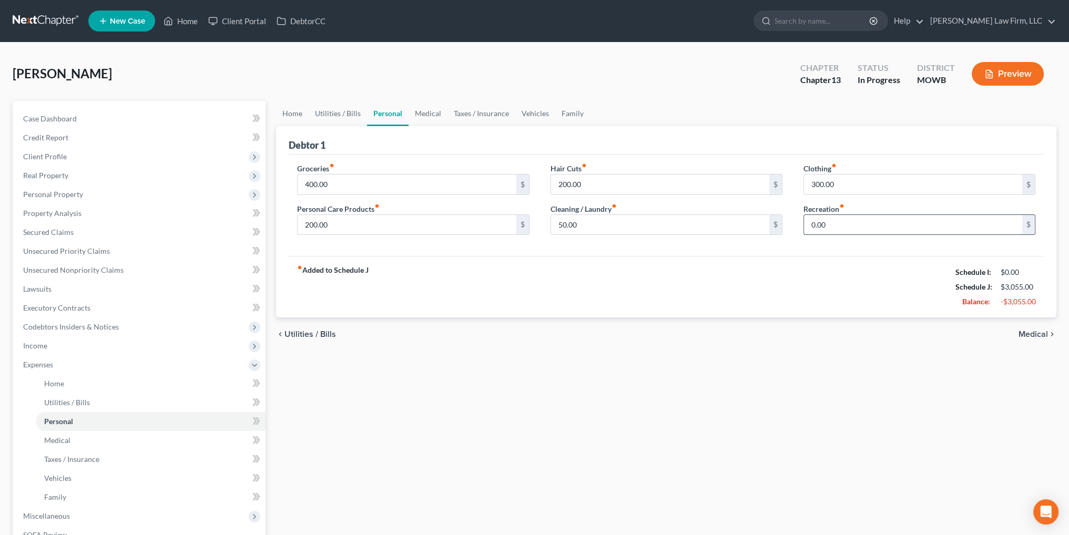
click at [848, 218] on input "0.00" at bounding box center [913, 225] width 218 height 20
type input "200.00"
click at [419, 113] on link "Medical" at bounding box center [428, 113] width 39 height 25
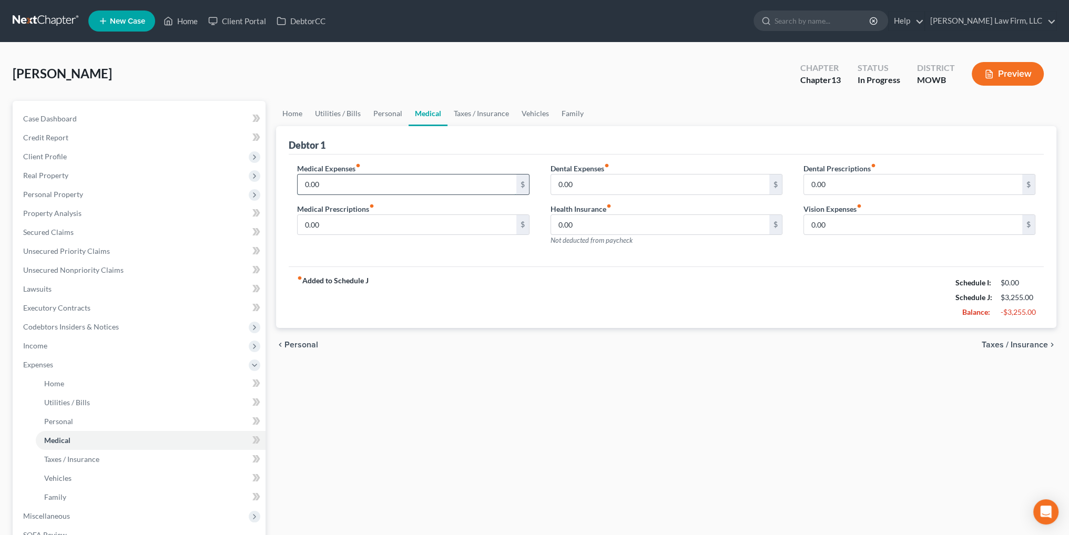
click at [353, 186] on input "0.00" at bounding box center [407, 185] width 218 height 20
type input "200.00"
click at [678, 187] on input "0.00" at bounding box center [660, 185] width 218 height 20
type input "90.00"
click at [831, 177] on input "0.00" at bounding box center [913, 185] width 218 height 20
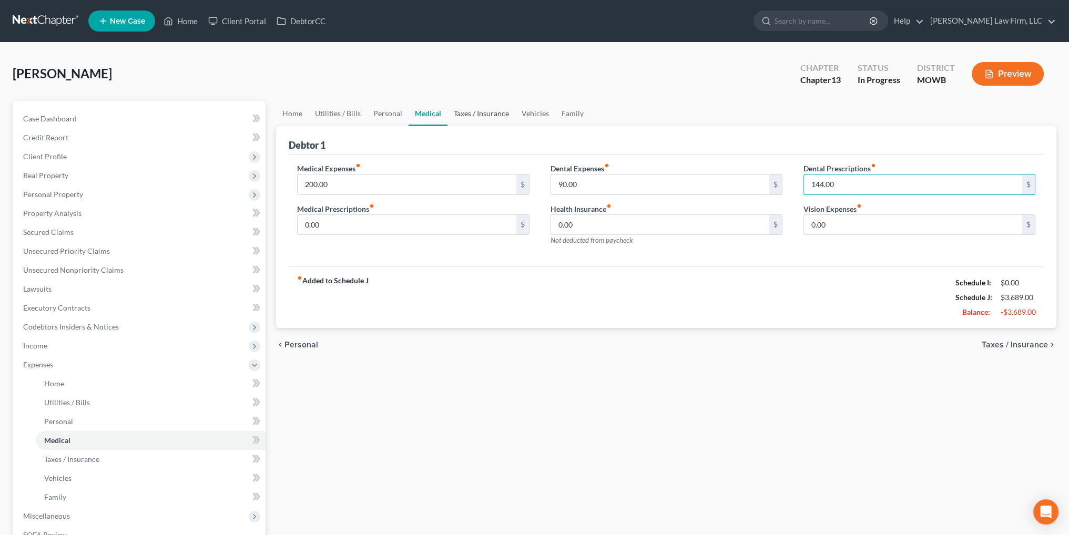
type input "144.00"
click at [463, 111] on link "Taxes / Insurance" at bounding box center [482, 113] width 68 height 25
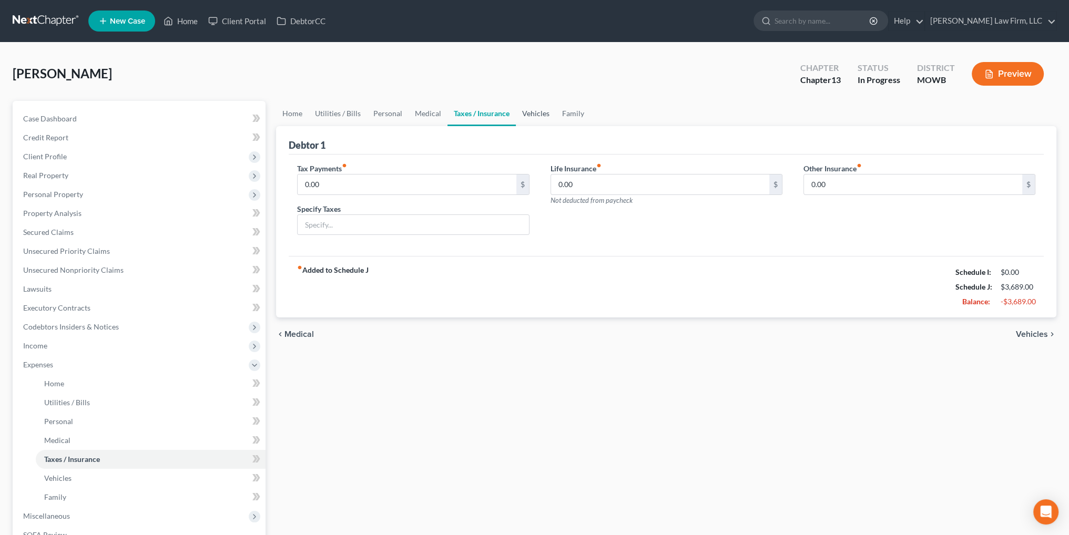
click at [526, 111] on link "Vehicles" at bounding box center [536, 113] width 40 height 25
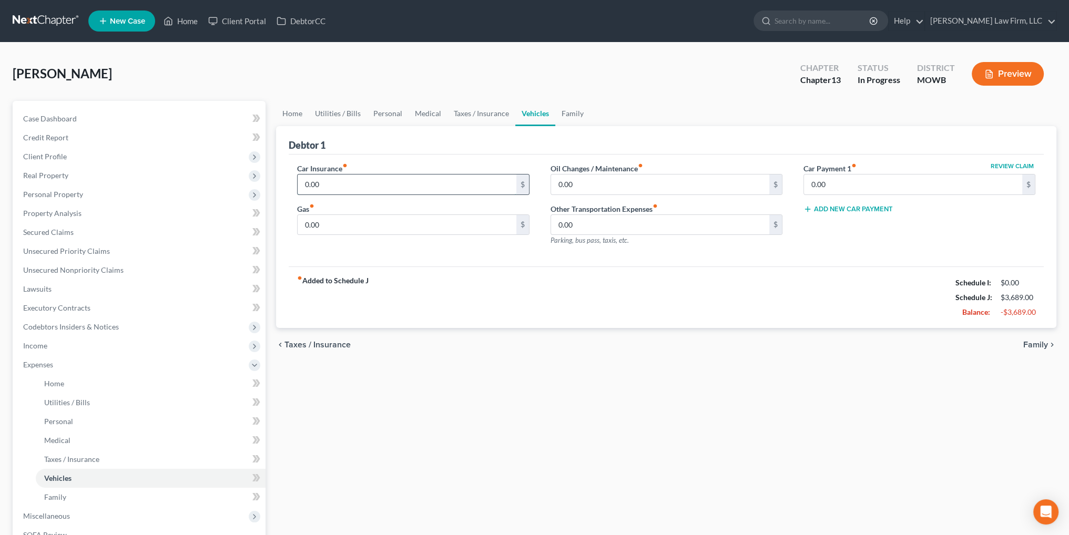
click at [383, 178] on input "0.00" at bounding box center [407, 185] width 218 height 20
type input "275.42"
click at [388, 217] on input "0.00" at bounding box center [407, 225] width 218 height 20
type input "240.00"
click at [594, 184] on input "0.00" at bounding box center [660, 185] width 218 height 20
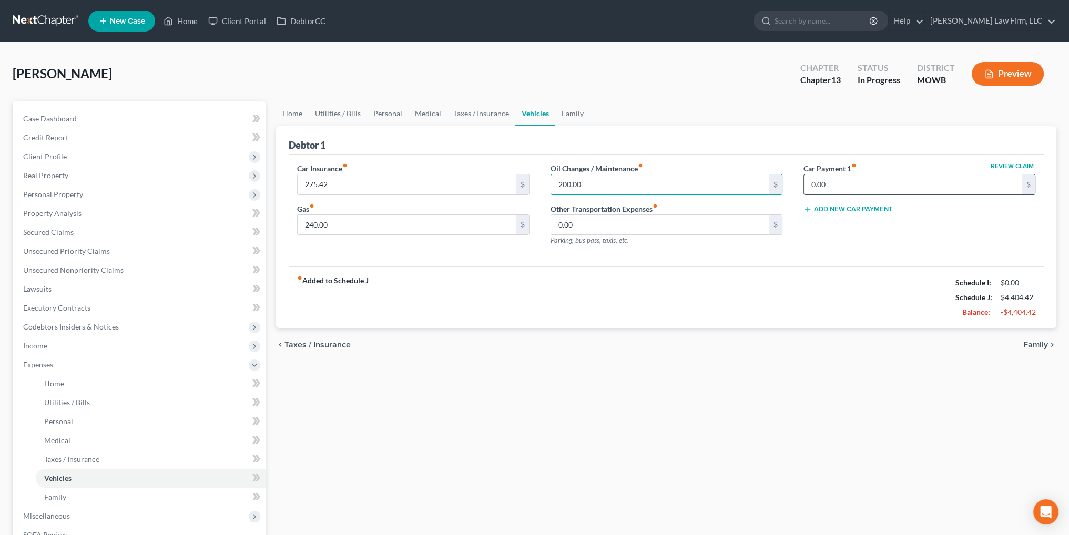
type input "200.00"
click at [839, 187] on input "0.00" at bounding box center [913, 185] width 218 height 20
type input "575.00"
click at [573, 111] on link "Family" at bounding box center [572, 113] width 35 height 25
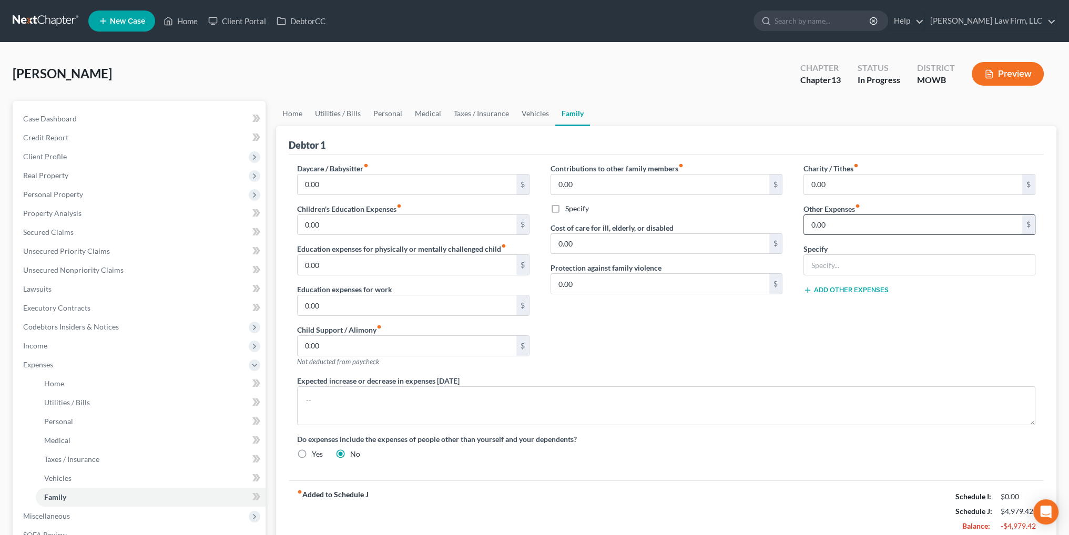
click at [836, 221] on input "0.00" at bounding box center [913, 225] width 218 height 20
type input "150.00"
click at [860, 270] on input "text" at bounding box center [919, 265] width 231 height 20
type input "?"
